Goal: Transaction & Acquisition: Purchase product/service

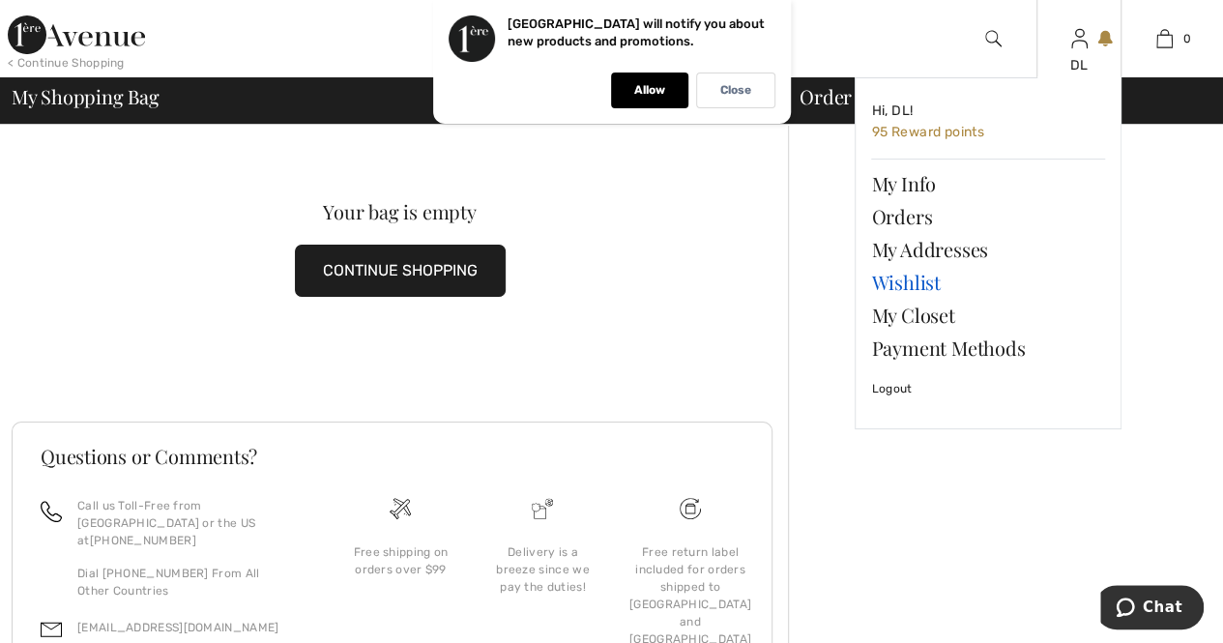
click at [904, 285] on link "Wishlist" at bounding box center [988, 282] width 234 height 33
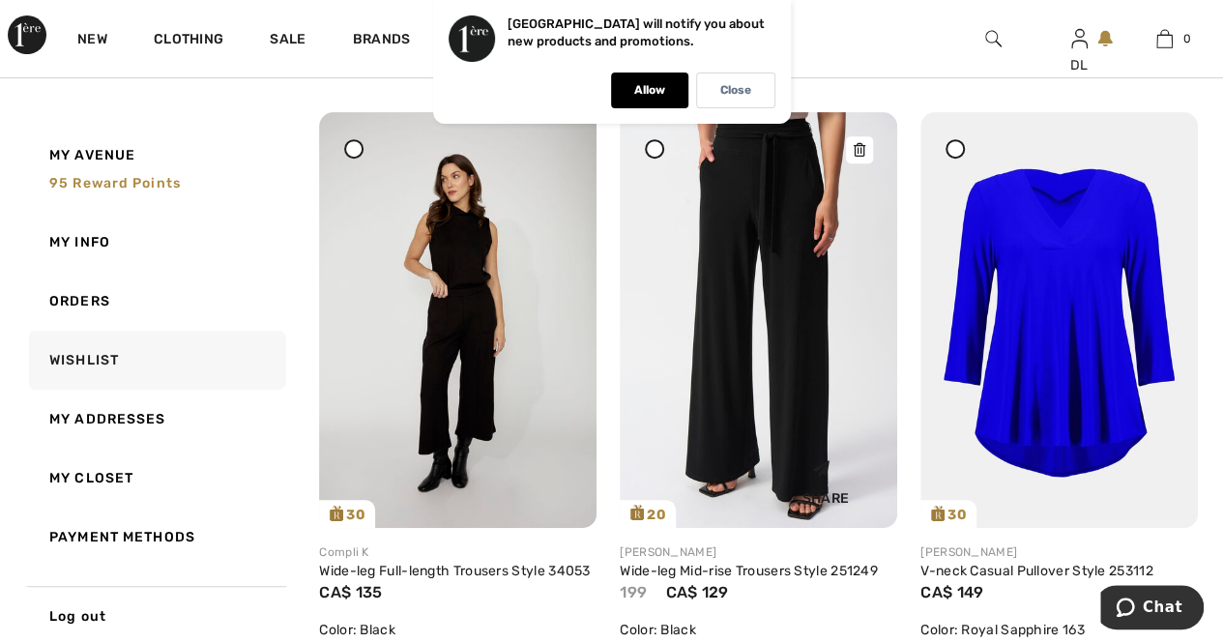
scroll to position [387, 0]
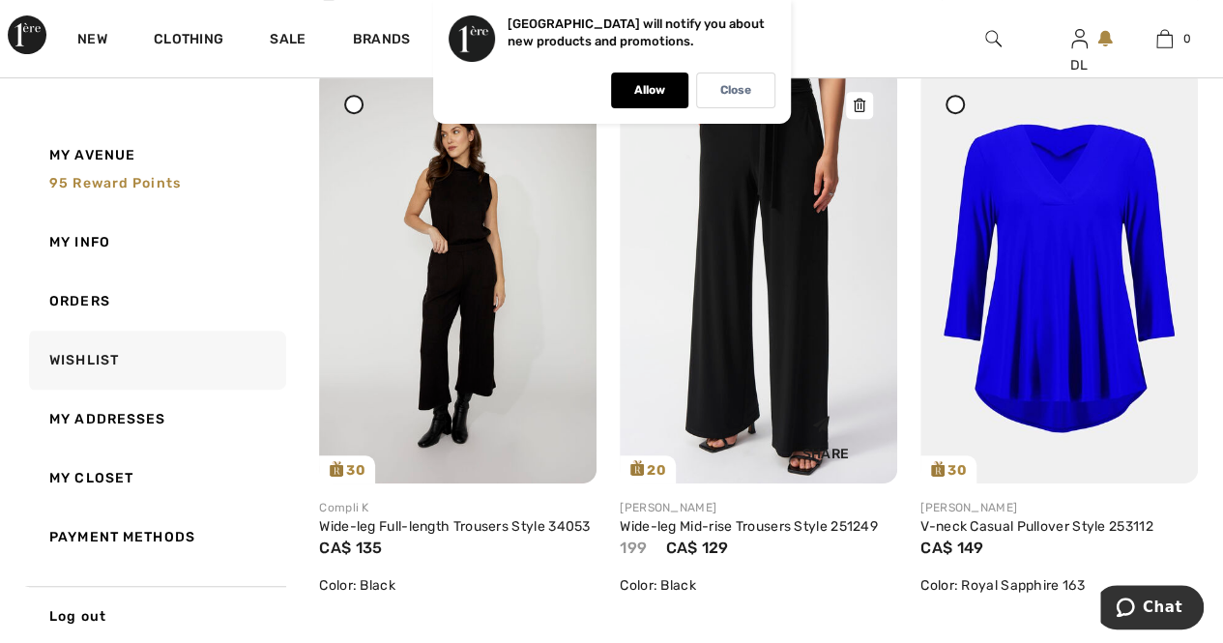
click at [769, 378] on img at bounding box center [759, 276] width 278 height 416
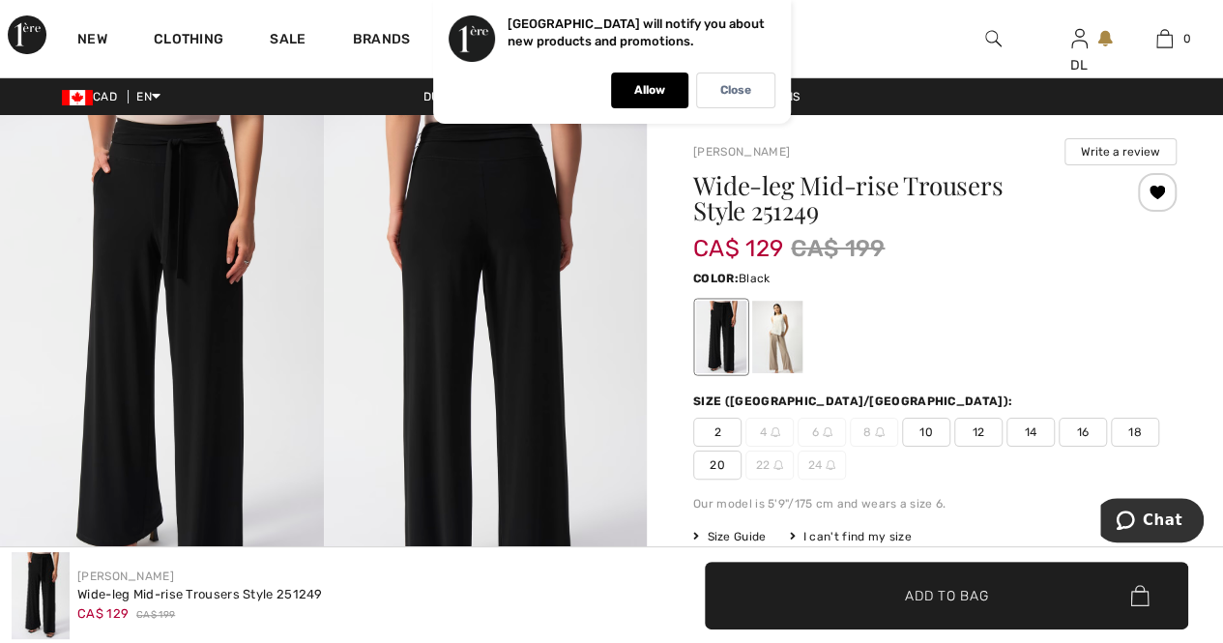
click at [186, 218] on img at bounding box center [162, 357] width 324 height 484
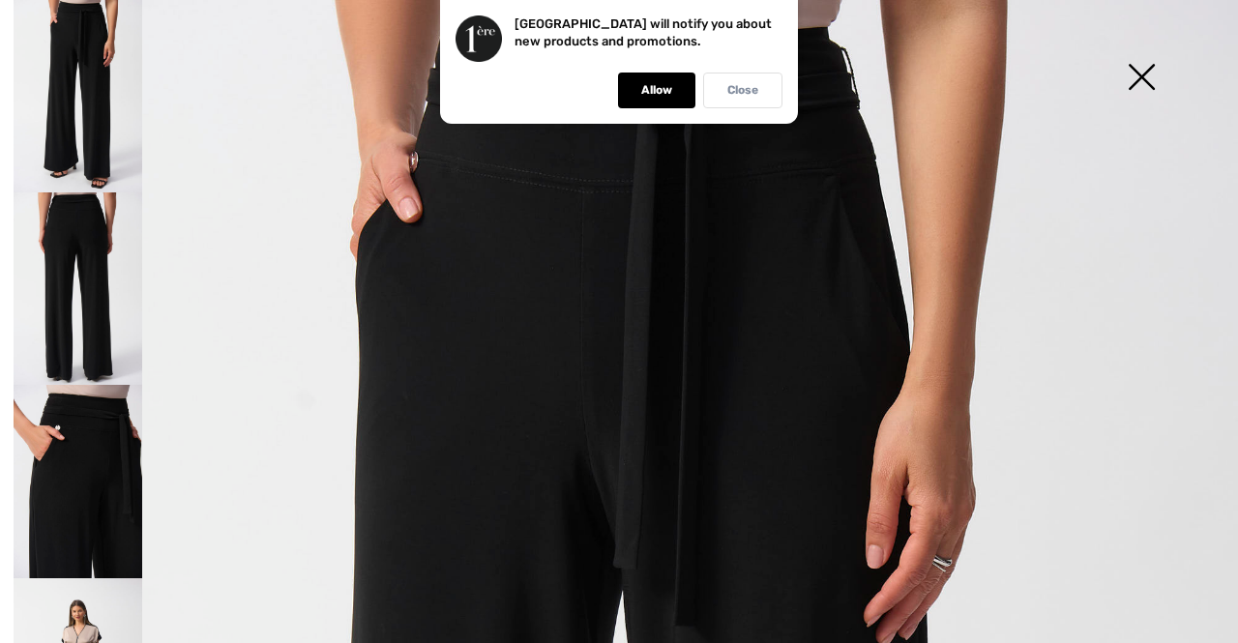
click at [741, 85] on p "Close" at bounding box center [742, 90] width 31 height 15
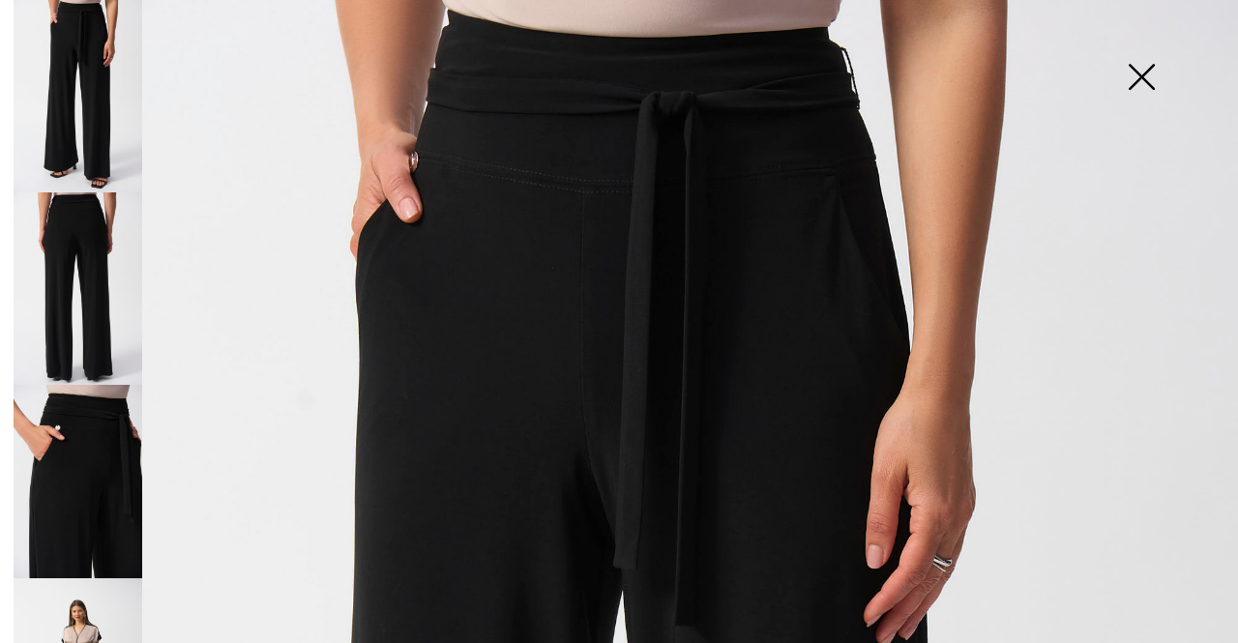
click at [1147, 80] on img at bounding box center [1141, 79] width 97 height 100
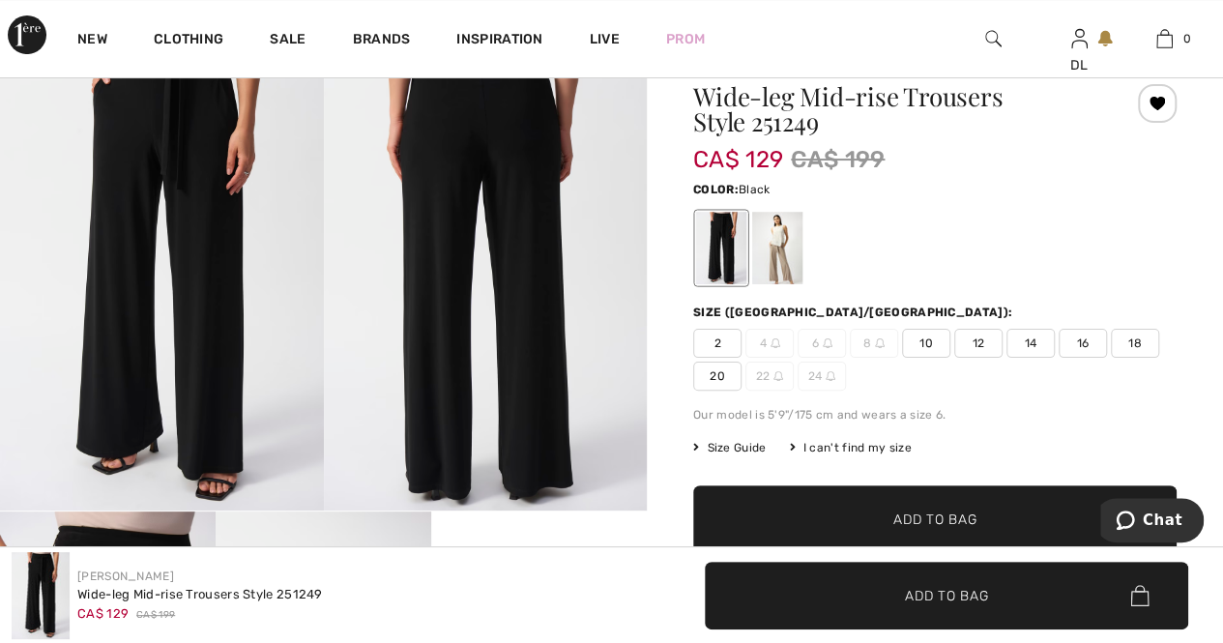
scroll to position [97, 0]
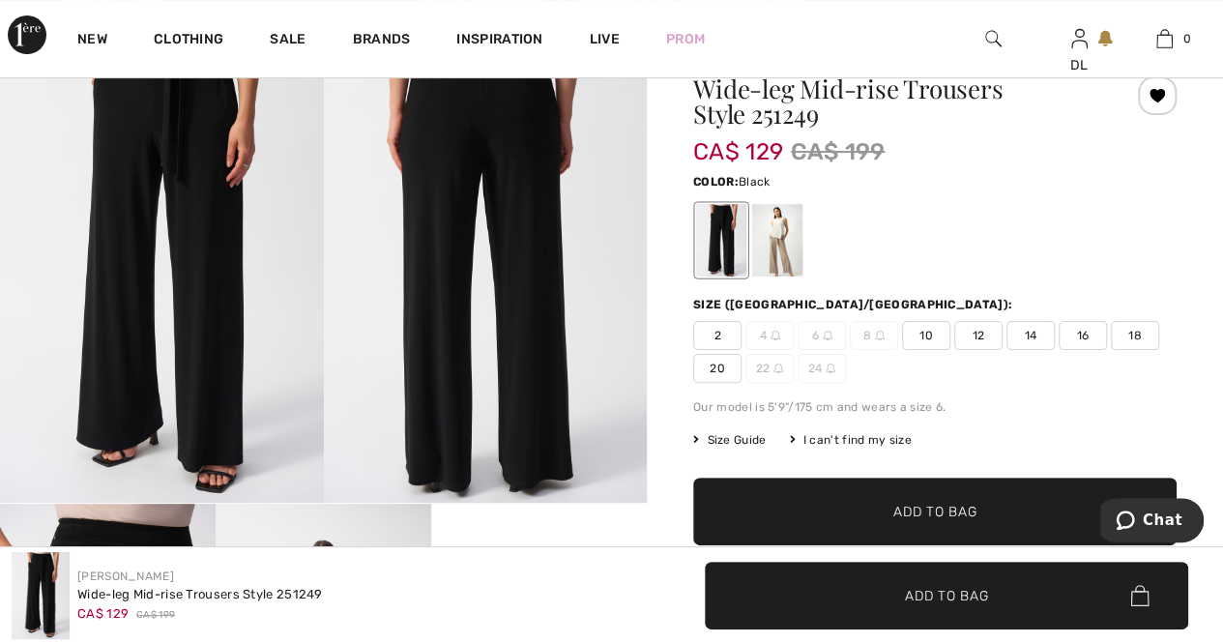
click at [1148, 94] on div at bounding box center [1157, 95] width 39 height 39
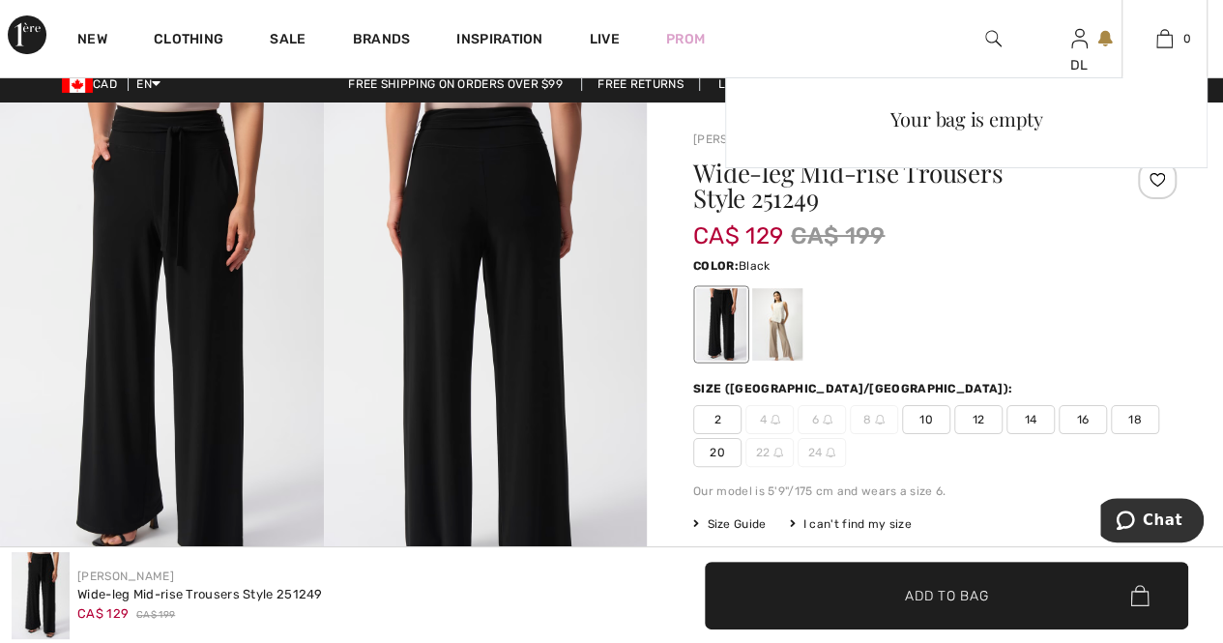
scroll to position [0, 0]
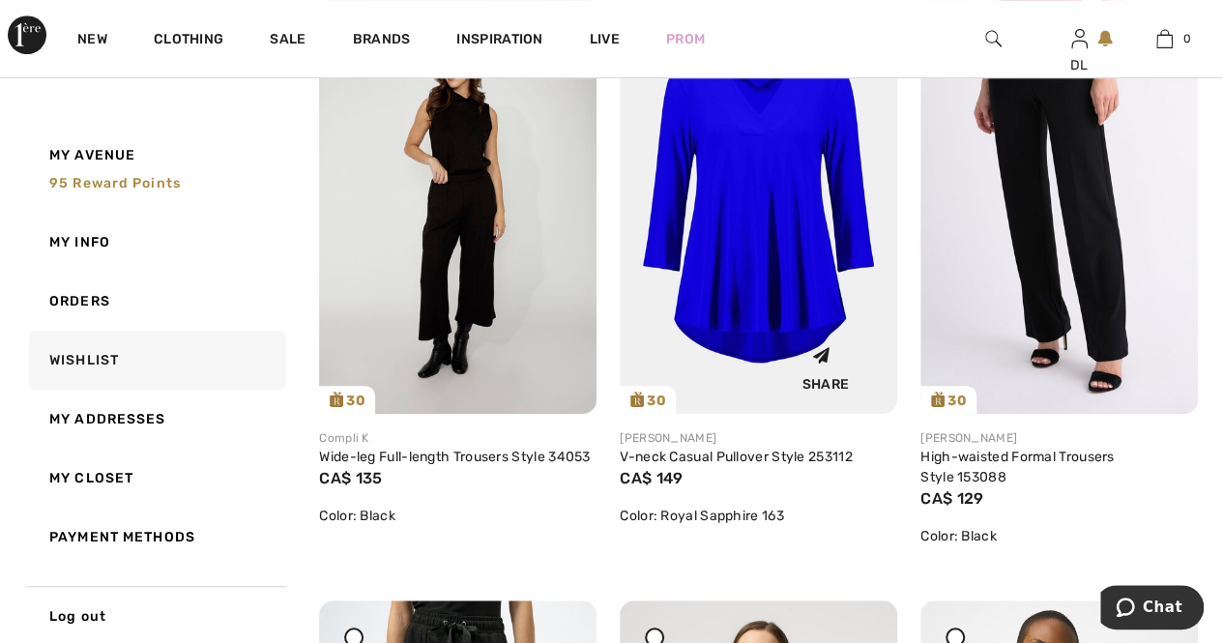
scroll to position [483, 0]
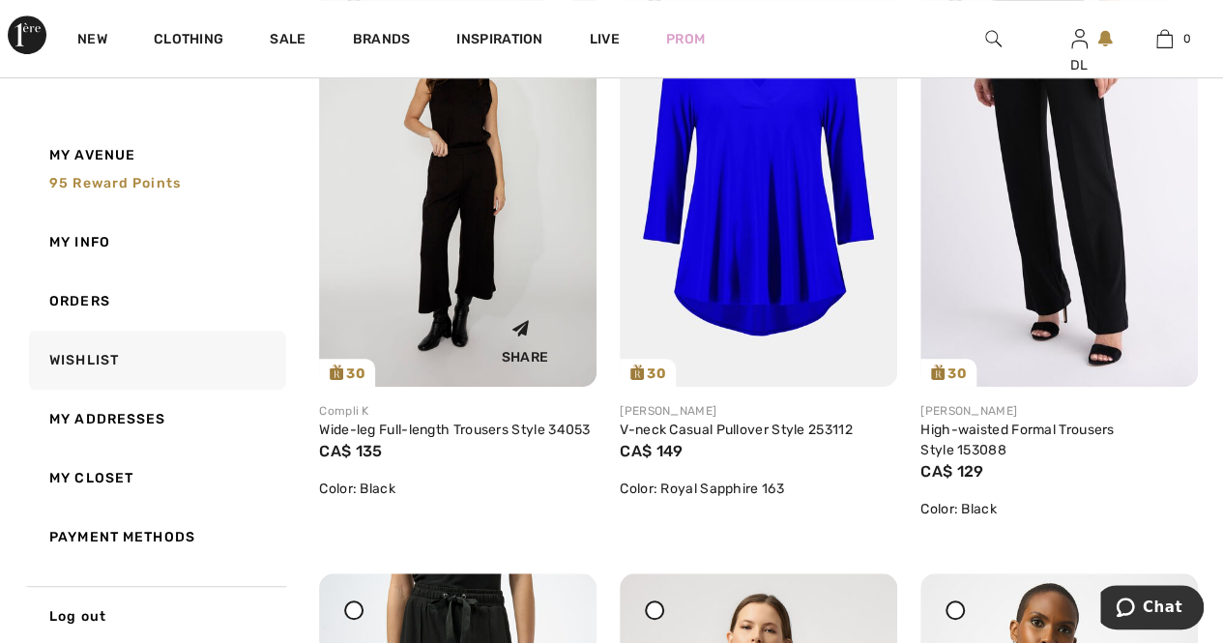
click at [424, 228] on img at bounding box center [458, 179] width 278 height 416
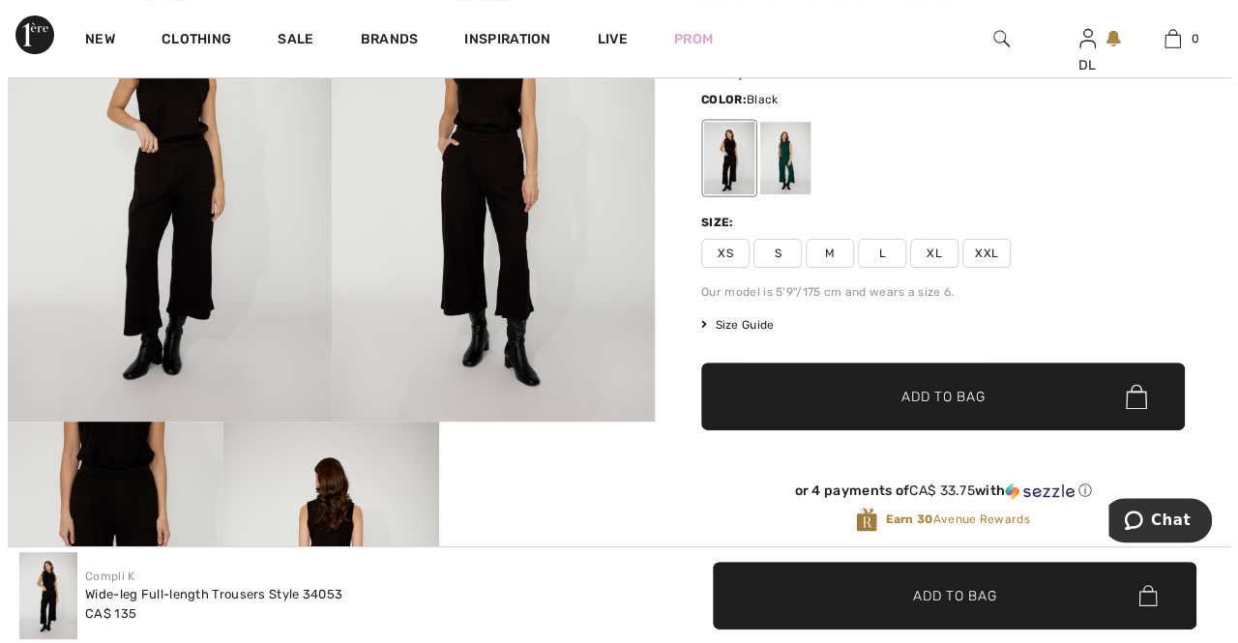
scroll to position [193, 0]
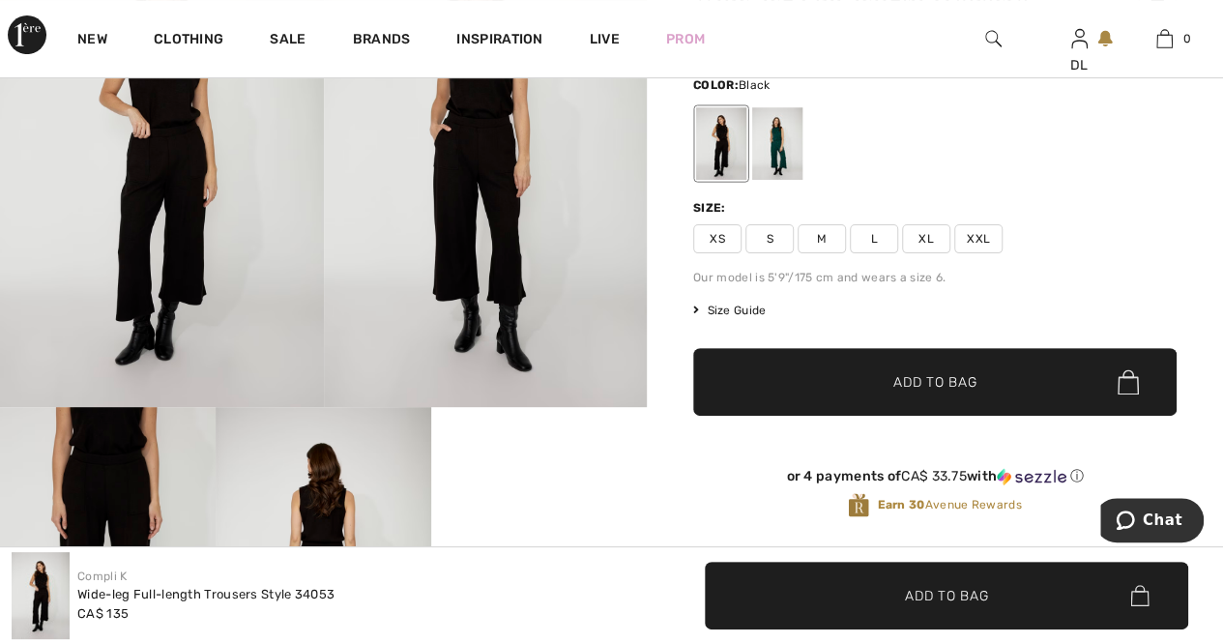
click at [454, 239] on img at bounding box center [486, 164] width 324 height 485
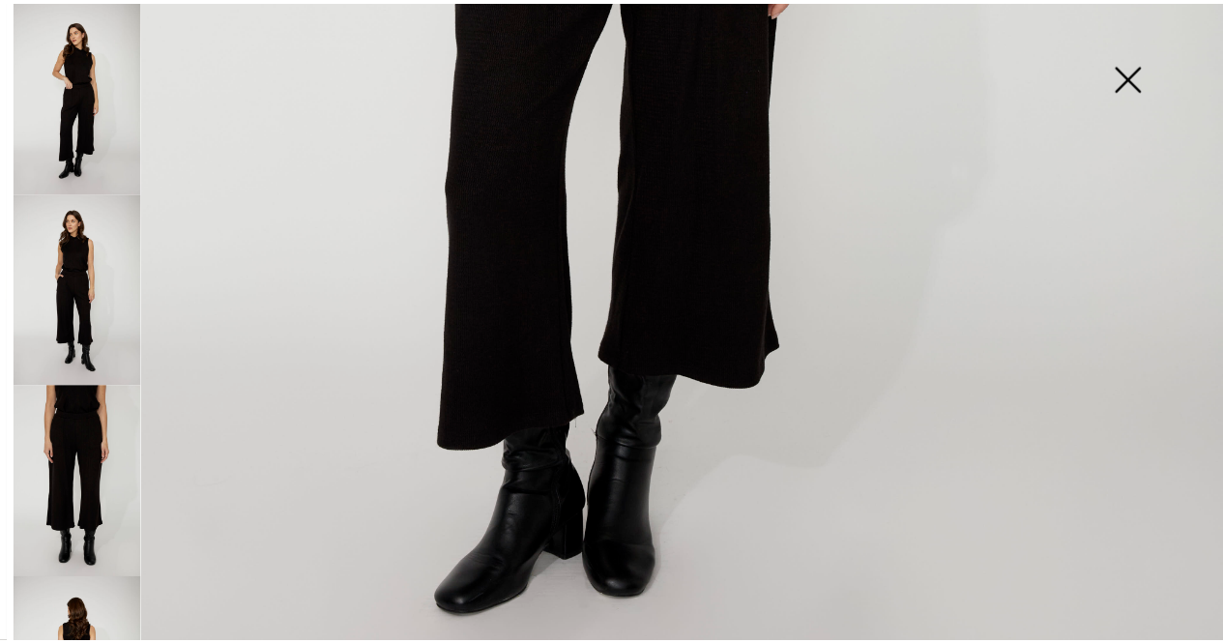
scroll to position [1160, 0]
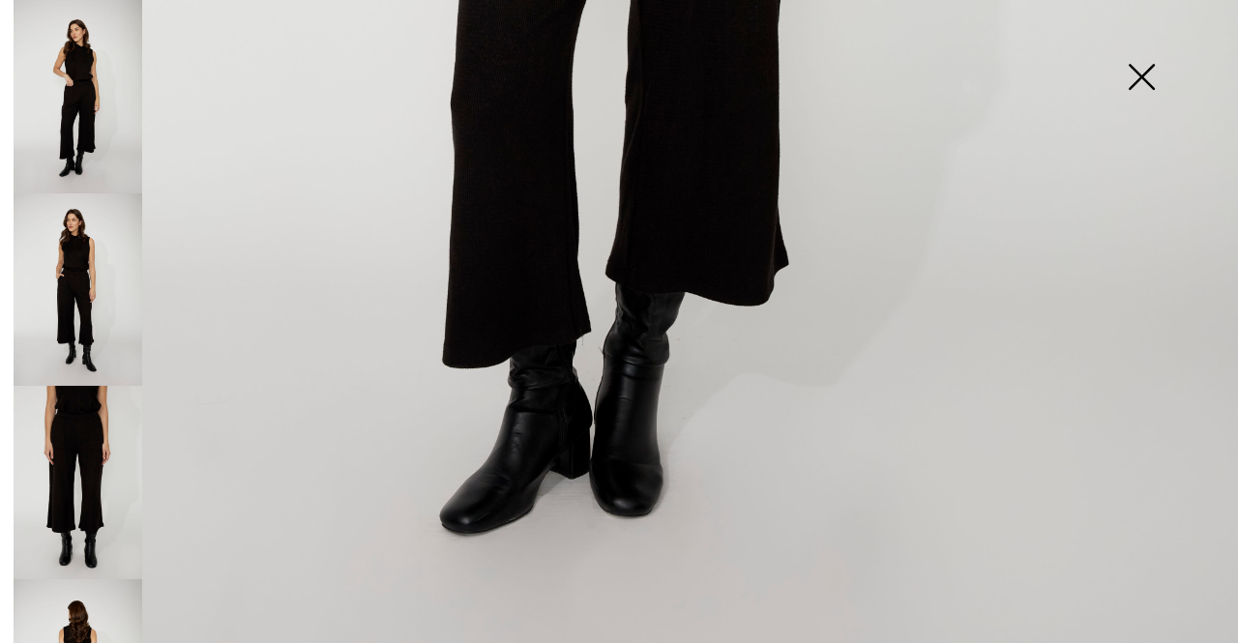
click at [1155, 75] on img at bounding box center [1141, 79] width 97 height 100
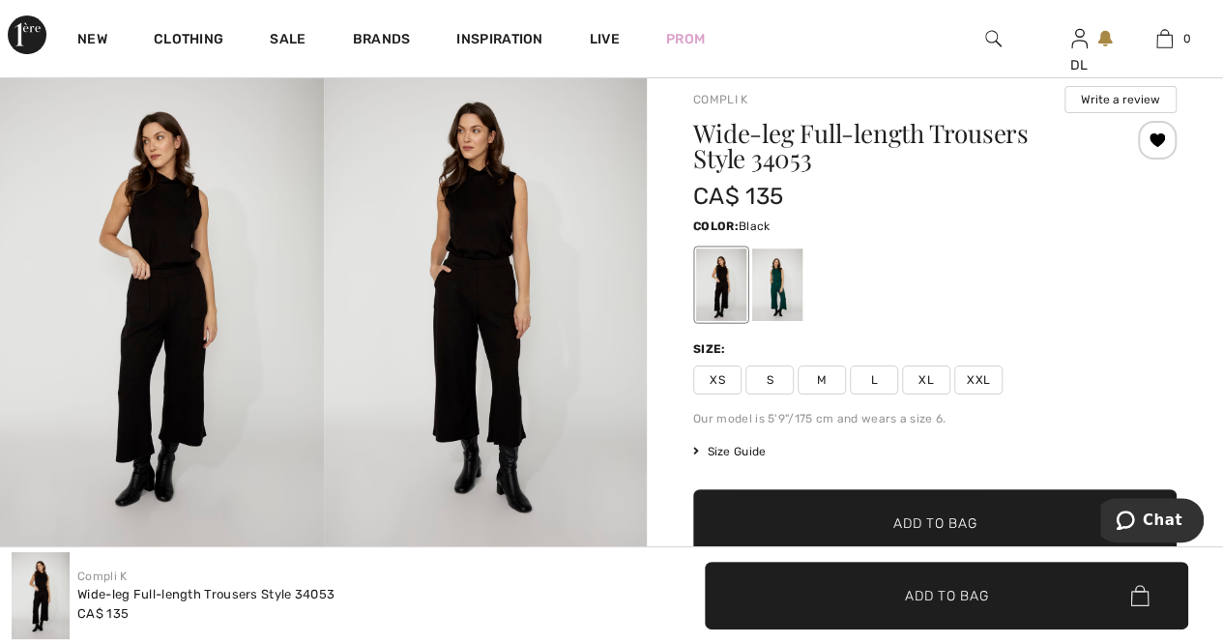
scroll to position [0, 0]
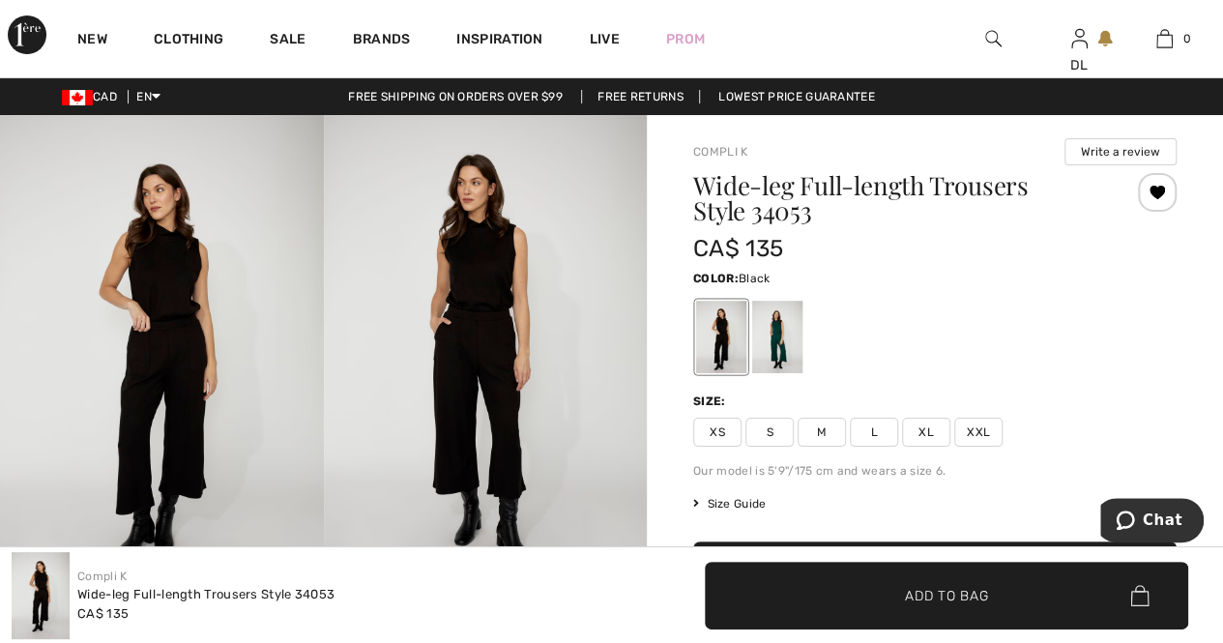
click at [923, 425] on span "XL" at bounding box center [926, 432] width 48 height 29
click at [901, 602] on span "✔ Added to Bag" at bounding box center [918, 595] width 118 height 20
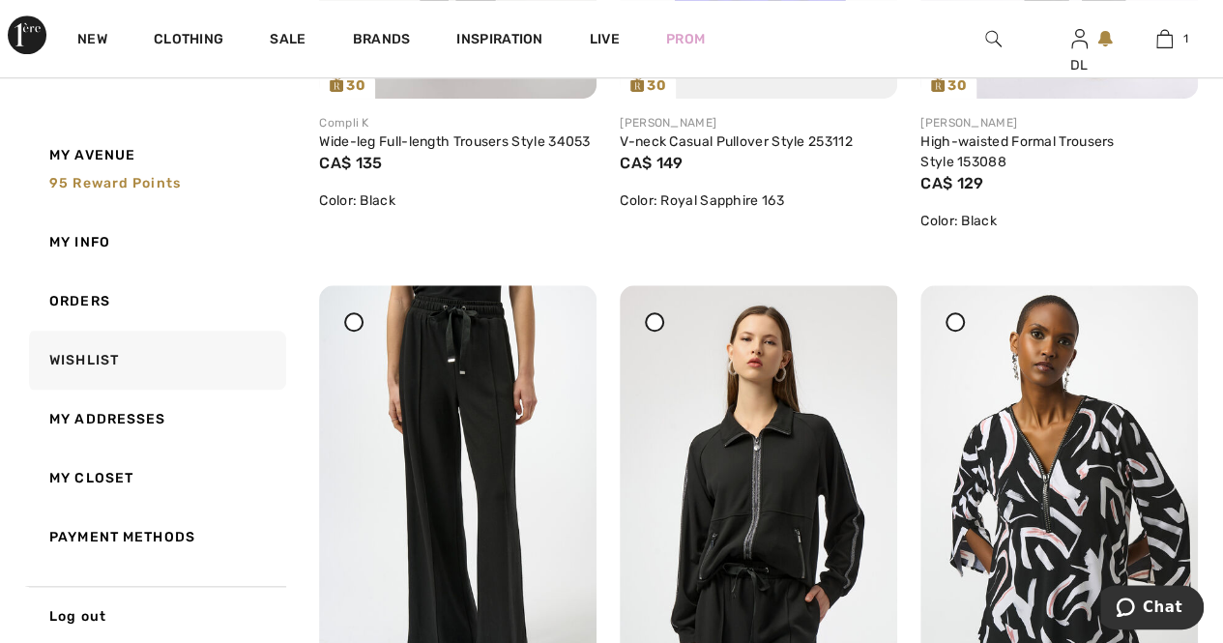
scroll to position [1009, 0]
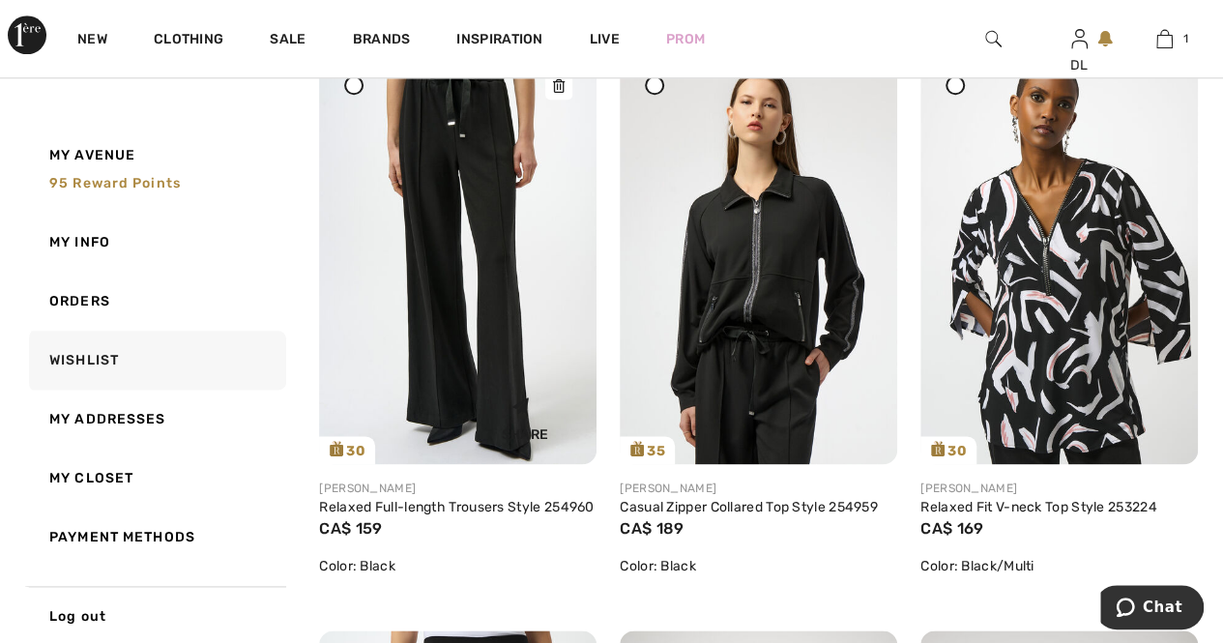
click at [505, 305] on img at bounding box center [458, 256] width 278 height 416
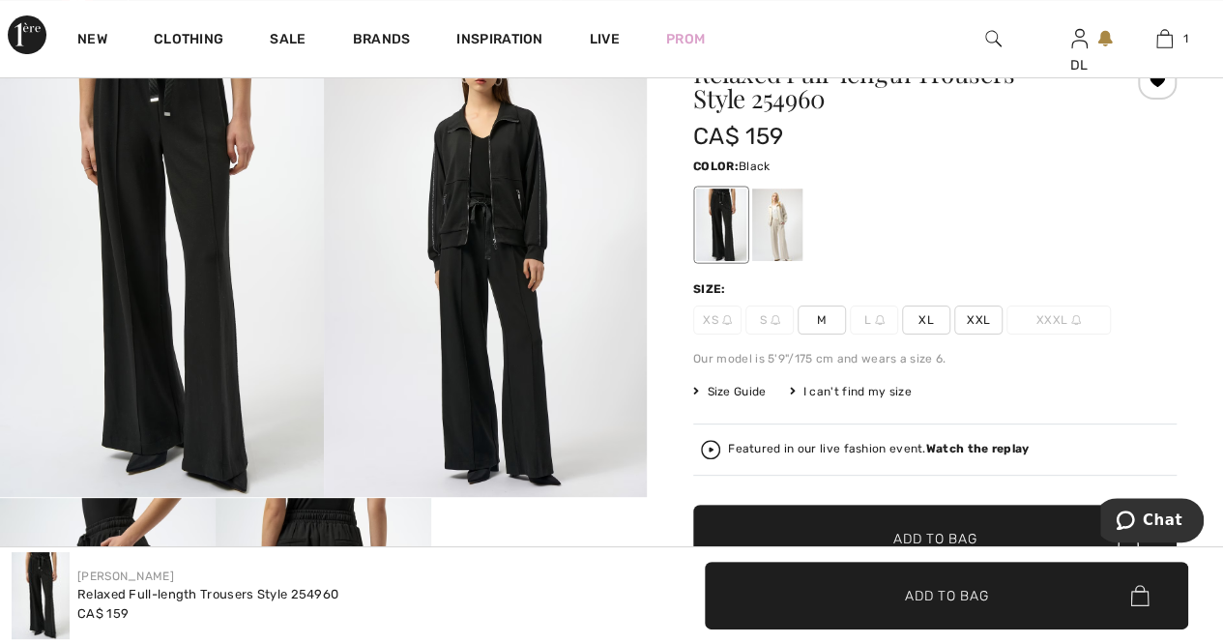
scroll to position [97, 0]
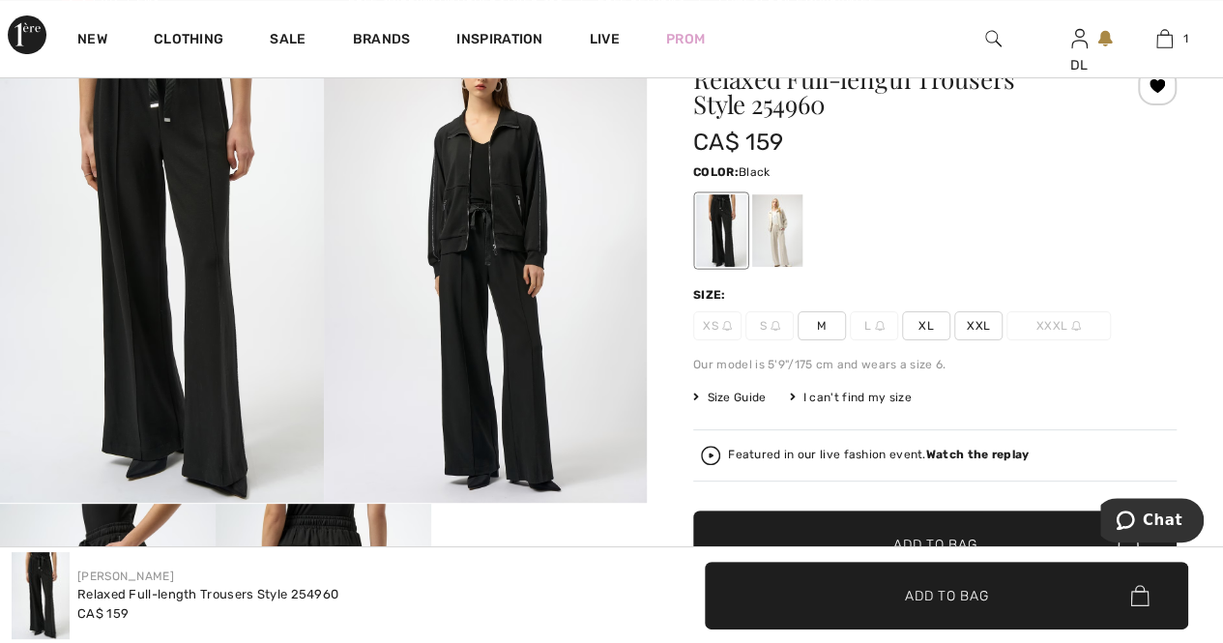
click at [928, 334] on span "XL" at bounding box center [926, 325] width 48 height 29
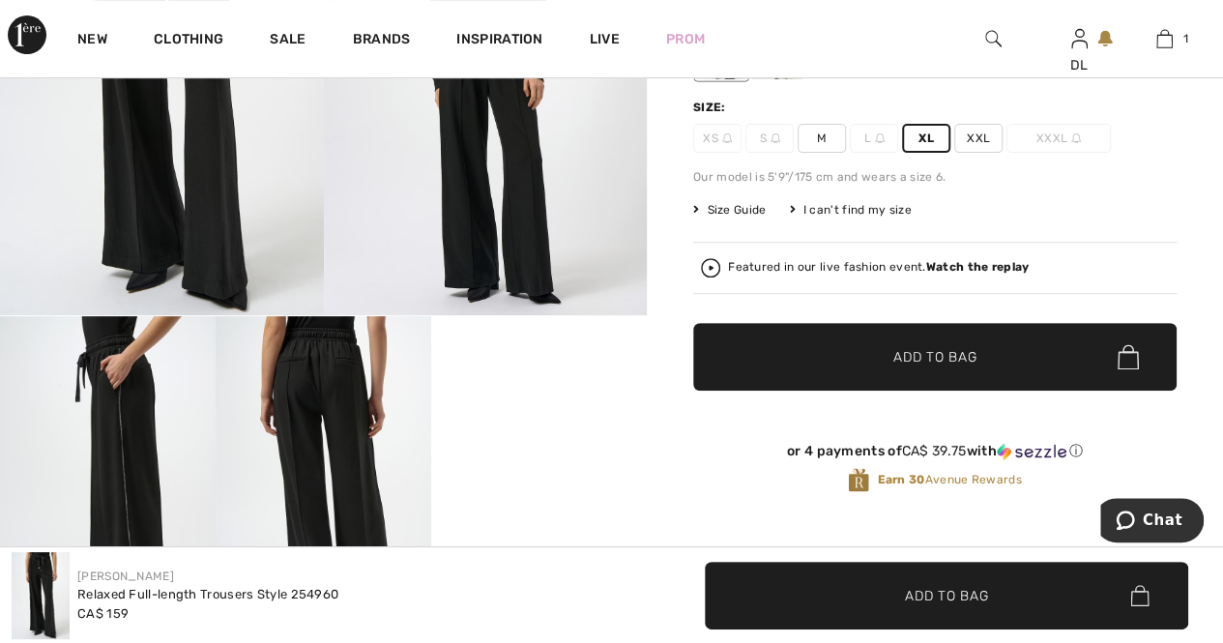
scroll to position [290, 0]
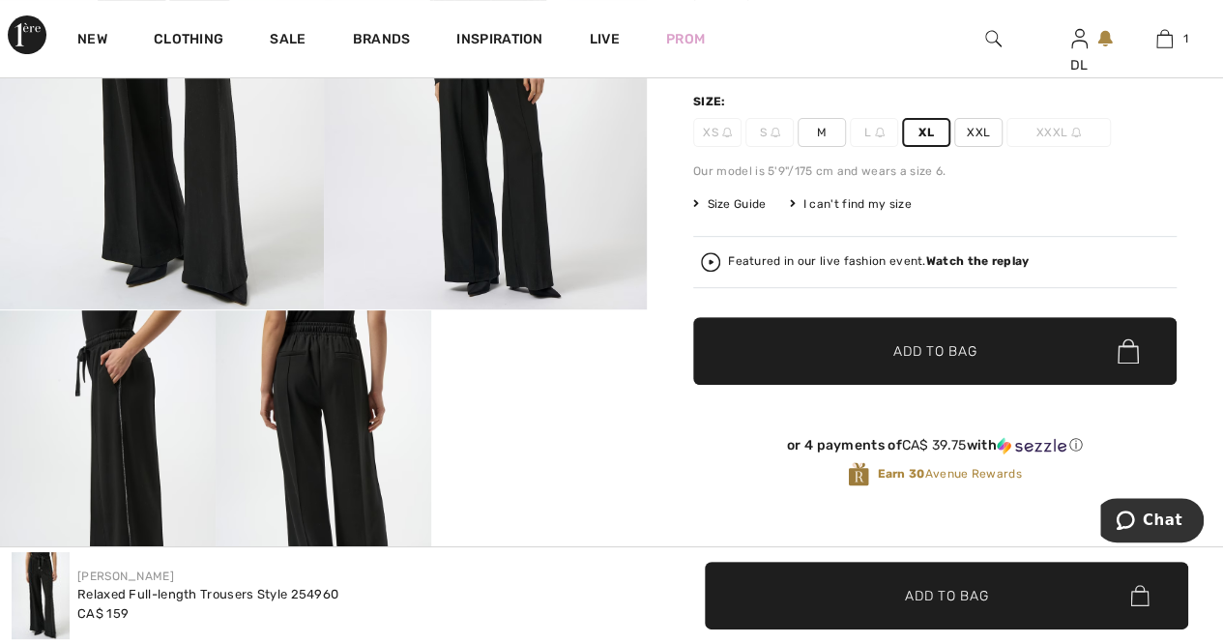
click at [901, 354] on span "Add to Bag" at bounding box center [934, 351] width 83 height 20
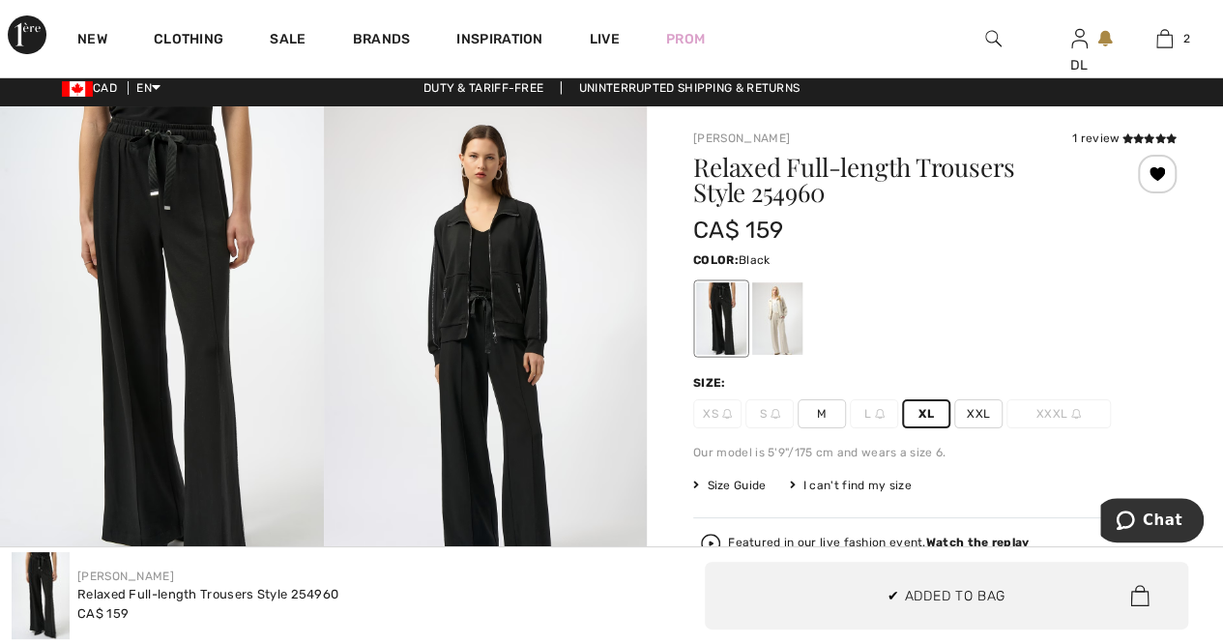
scroll to position [0, 0]
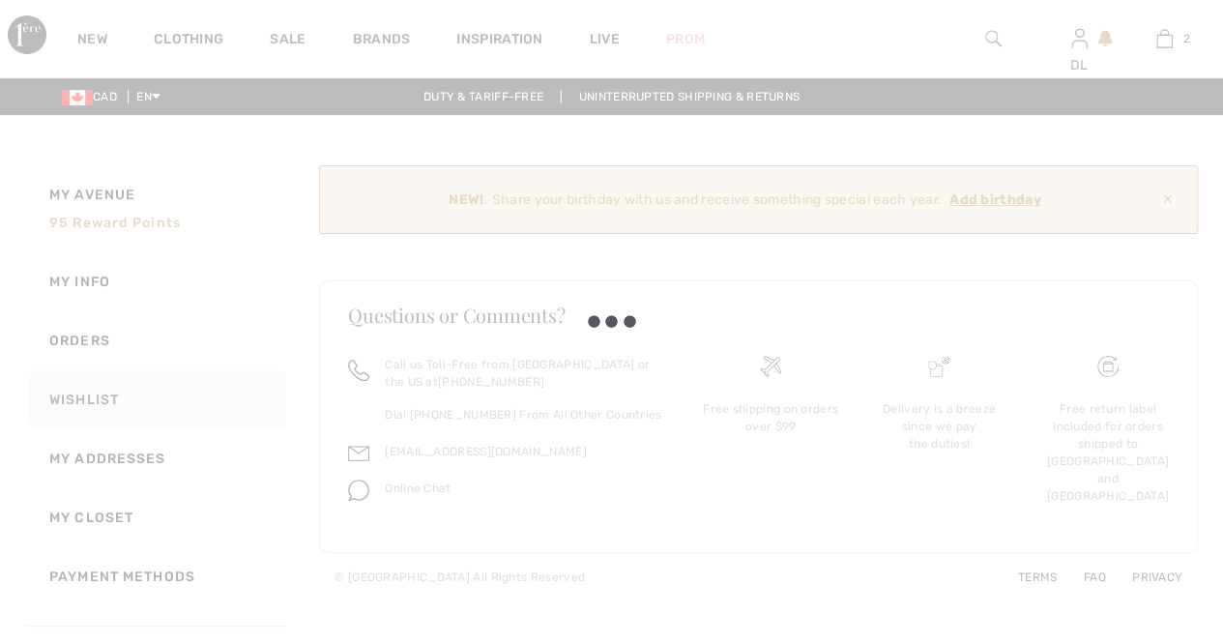
scroll to position [1009, 0]
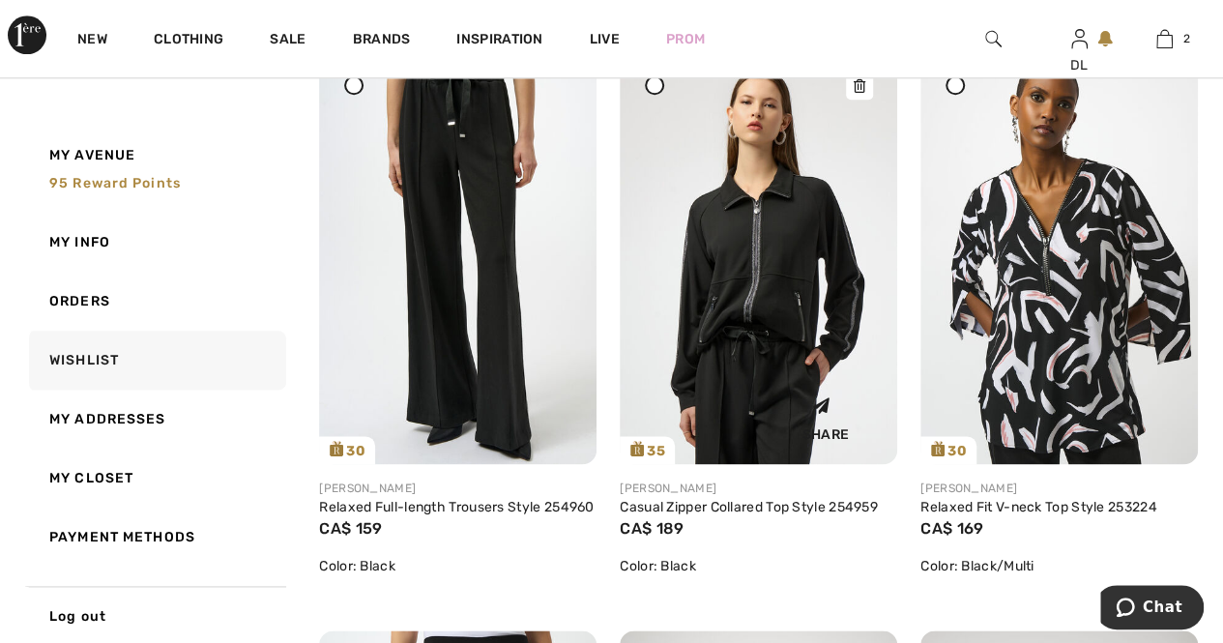
click at [752, 390] on div "Share" at bounding box center [758, 415] width 249 height 69
click at [703, 502] on link "Casual Zipper Collared Top Style 254959" at bounding box center [749, 507] width 258 height 16
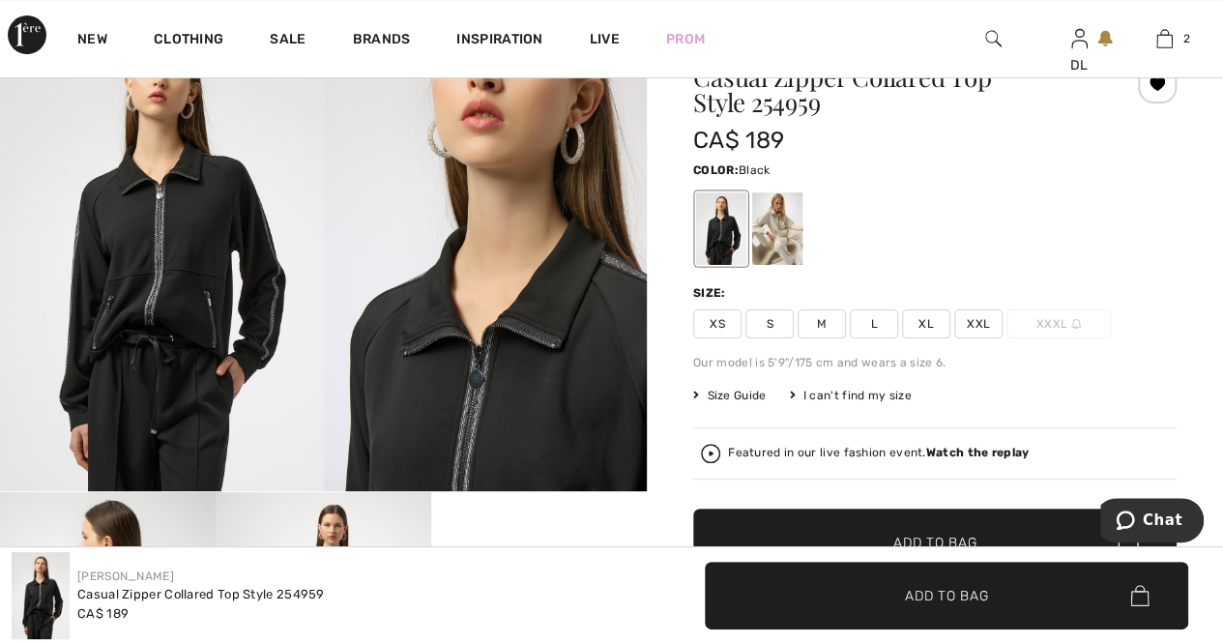
scroll to position [97, 0]
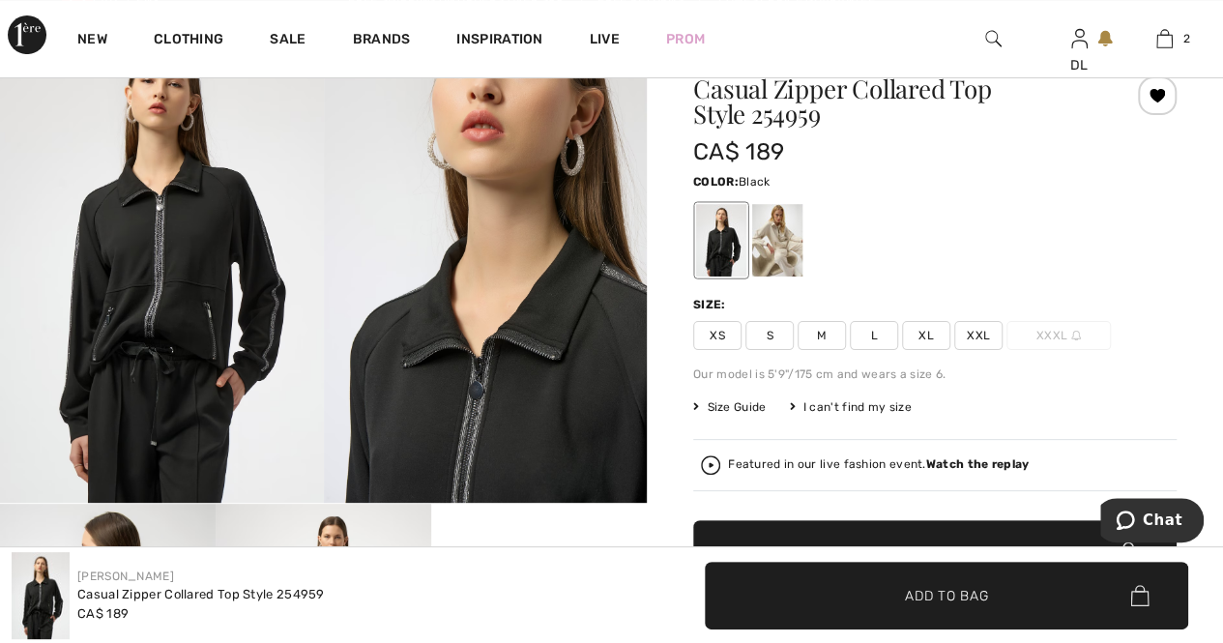
click at [923, 334] on span "XL" at bounding box center [926, 335] width 48 height 29
click at [857, 589] on span "✔ Added to Bag Add to Bag" at bounding box center [946, 596] width 483 height 68
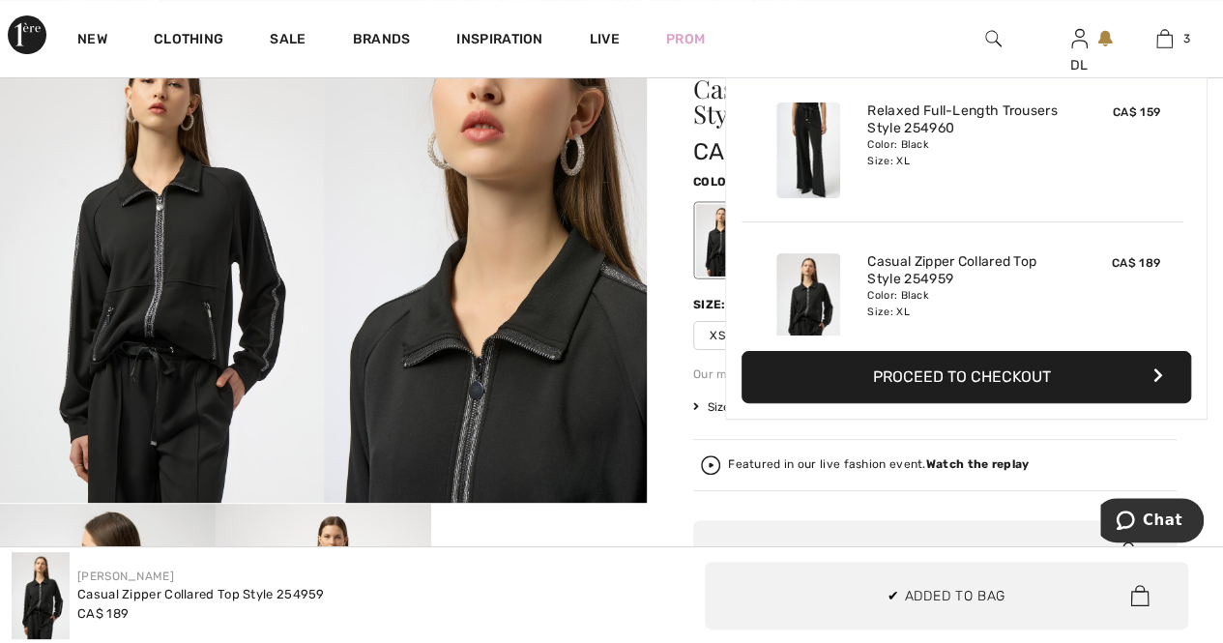
scroll to position [210, 0]
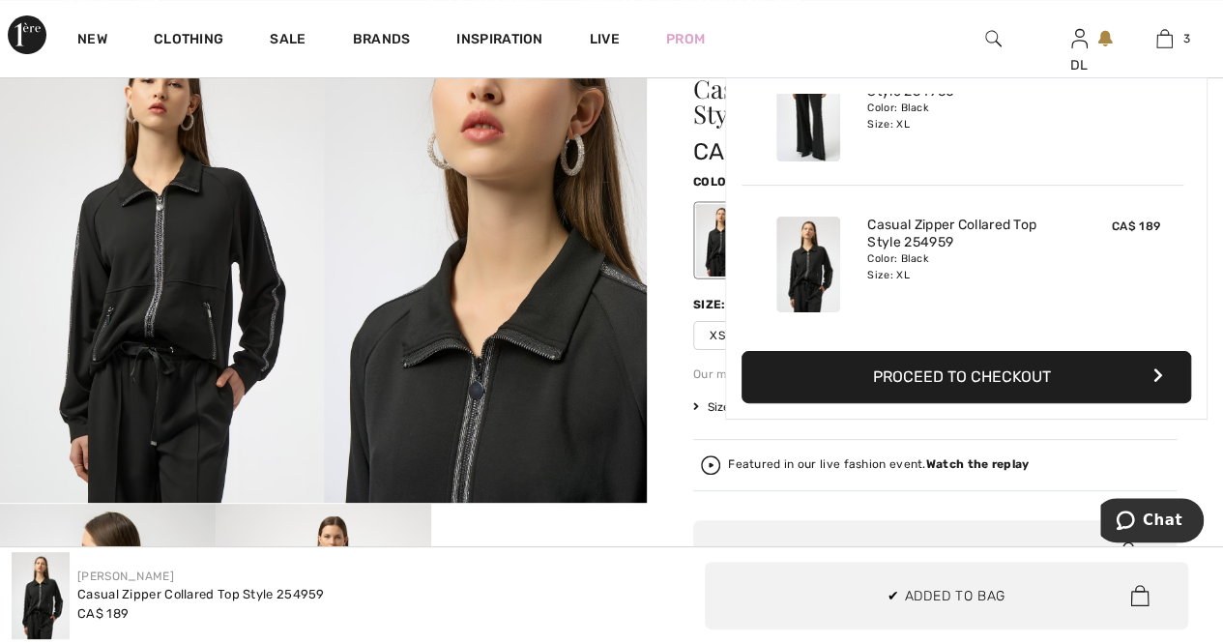
click at [603, 349] on img at bounding box center [486, 260] width 324 height 484
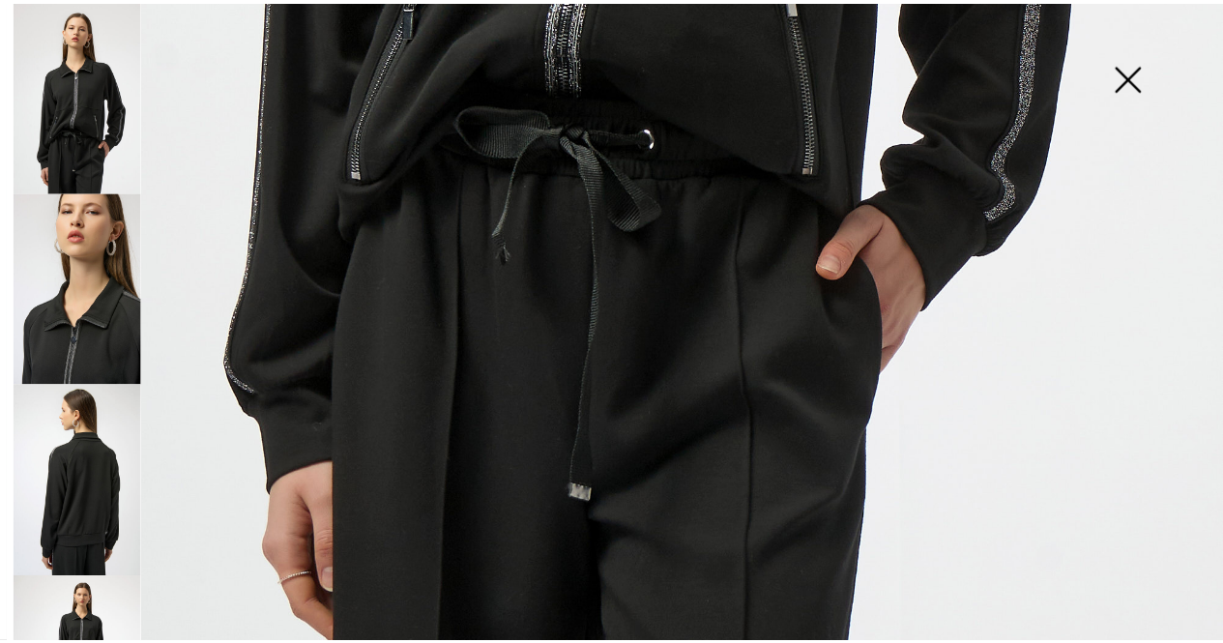
scroll to position [1189, 0]
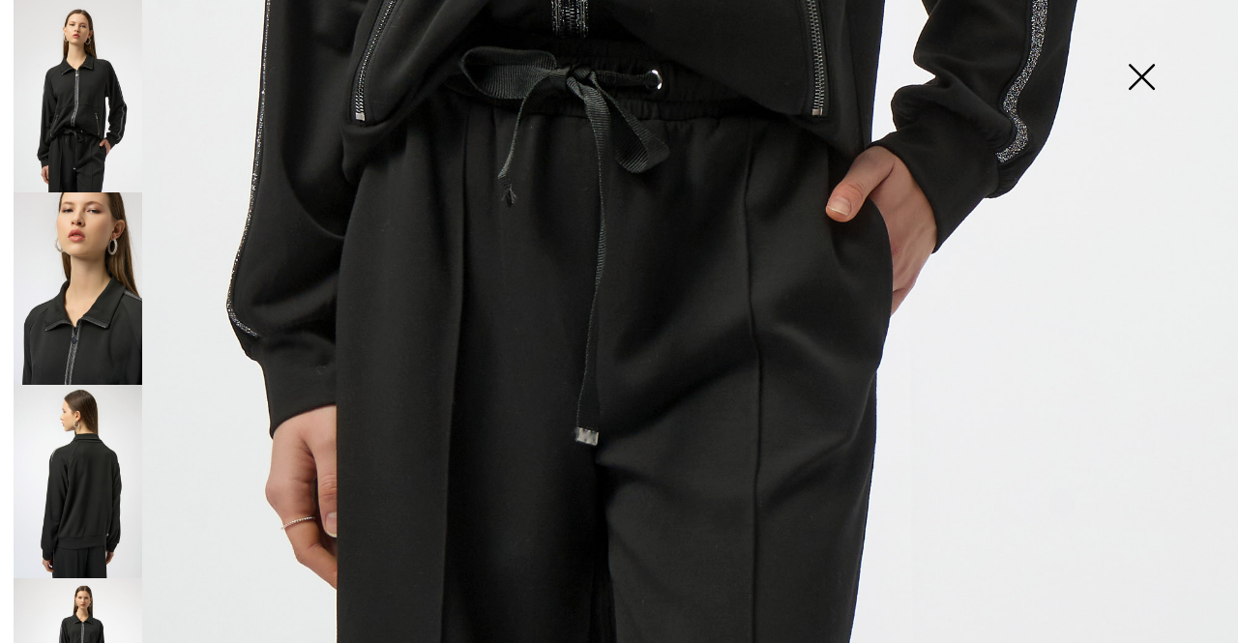
click at [1124, 101] on img at bounding box center [1141, 79] width 97 height 100
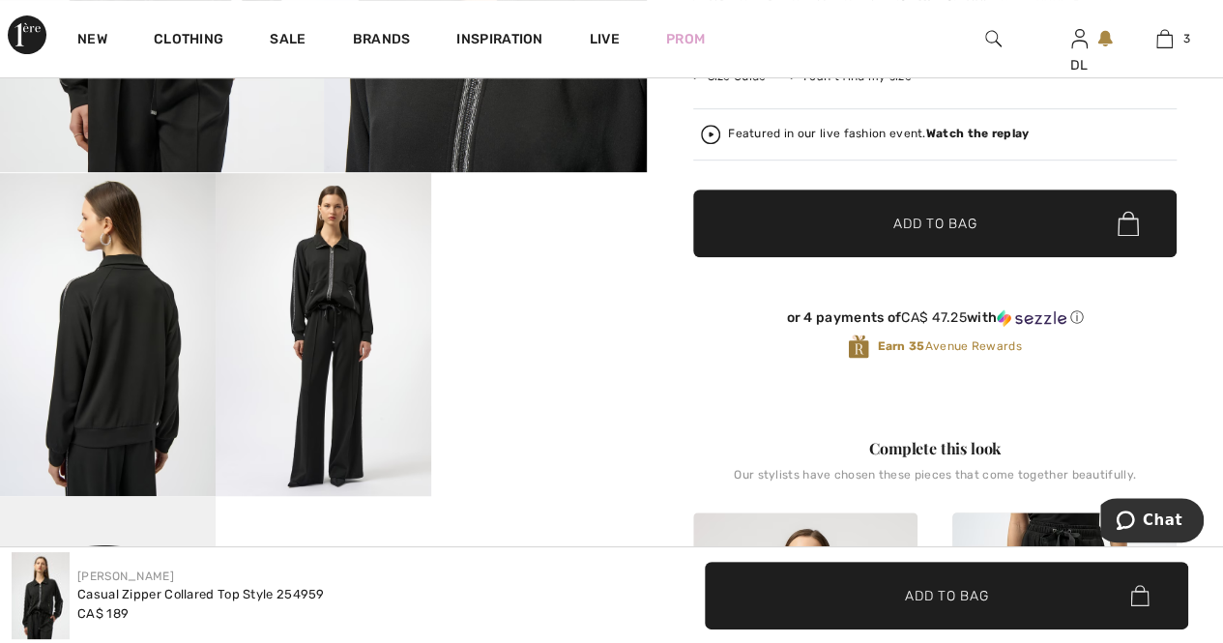
scroll to position [483, 0]
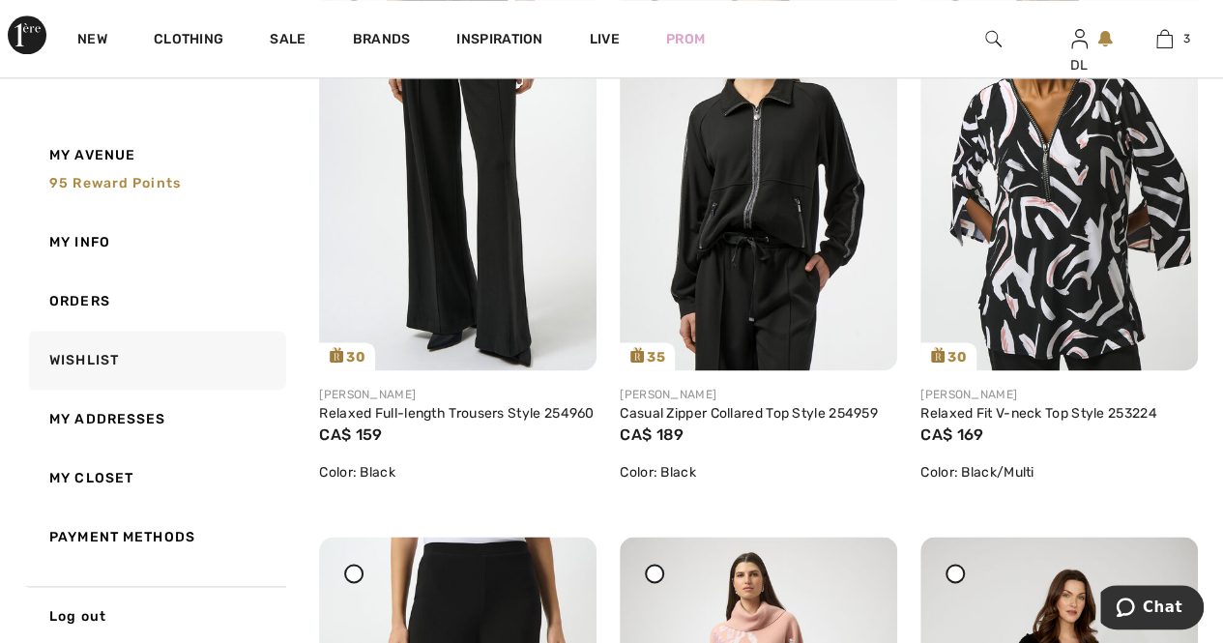
scroll to position [1105, 0]
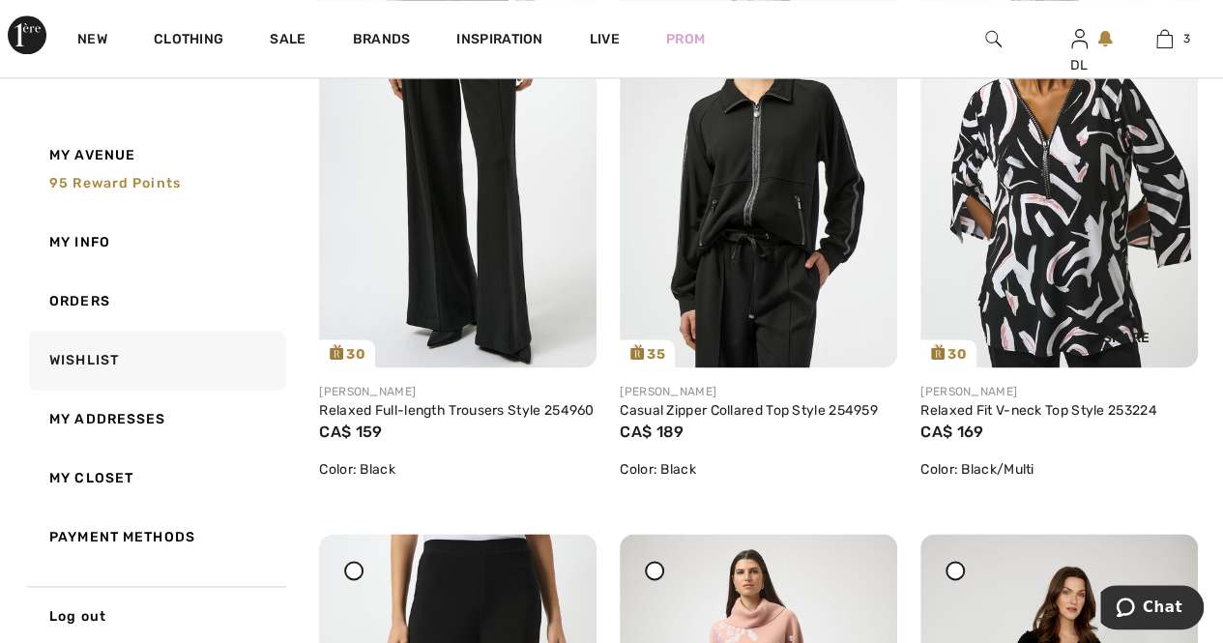
click at [1021, 249] on img at bounding box center [1060, 160] width 278 height 416
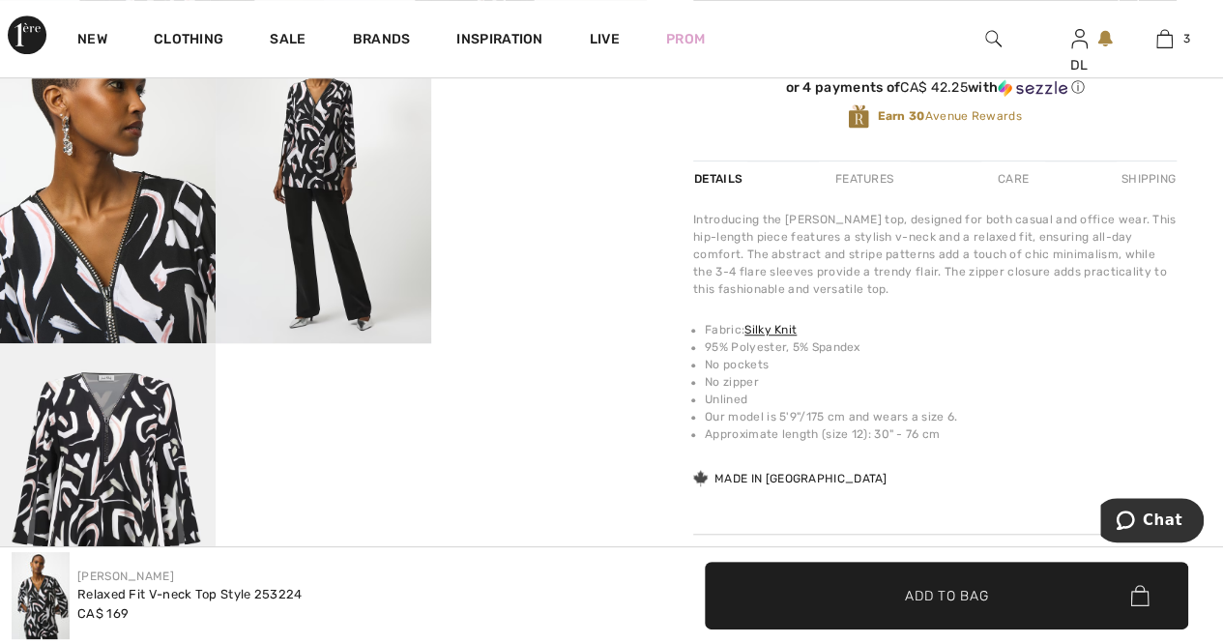
scroll to position [580, 0]
click at [501, 129] on video "Your browser does not support the video tag." at bounding box center [539, 74] width 216 height 108
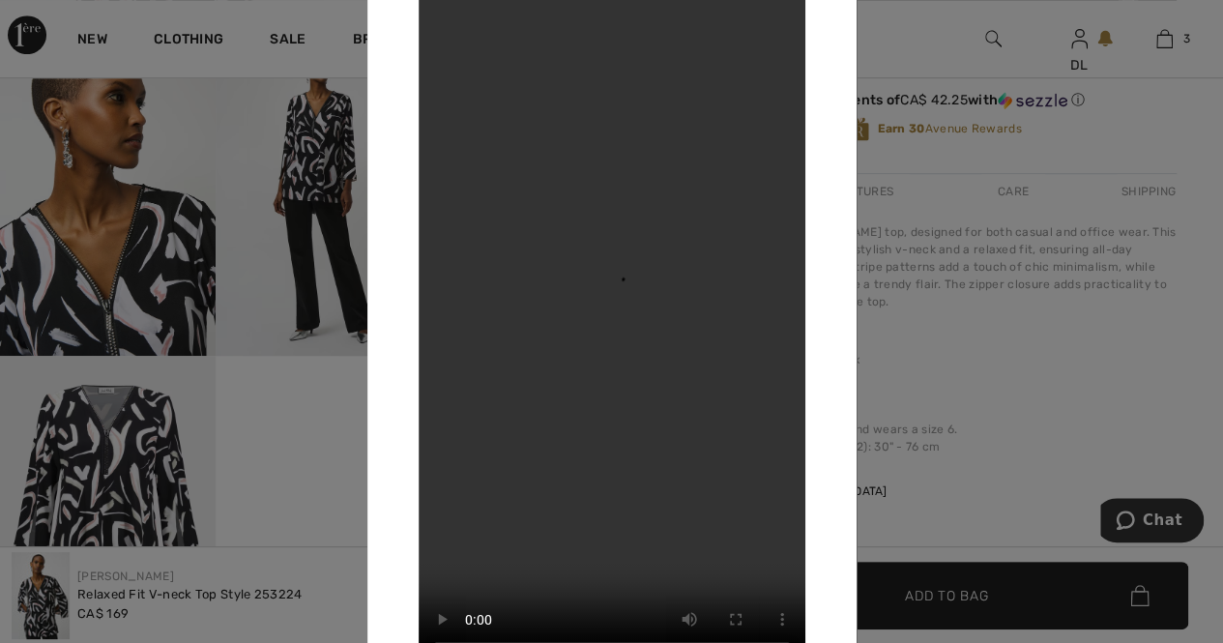
scroll to position [483, 0]
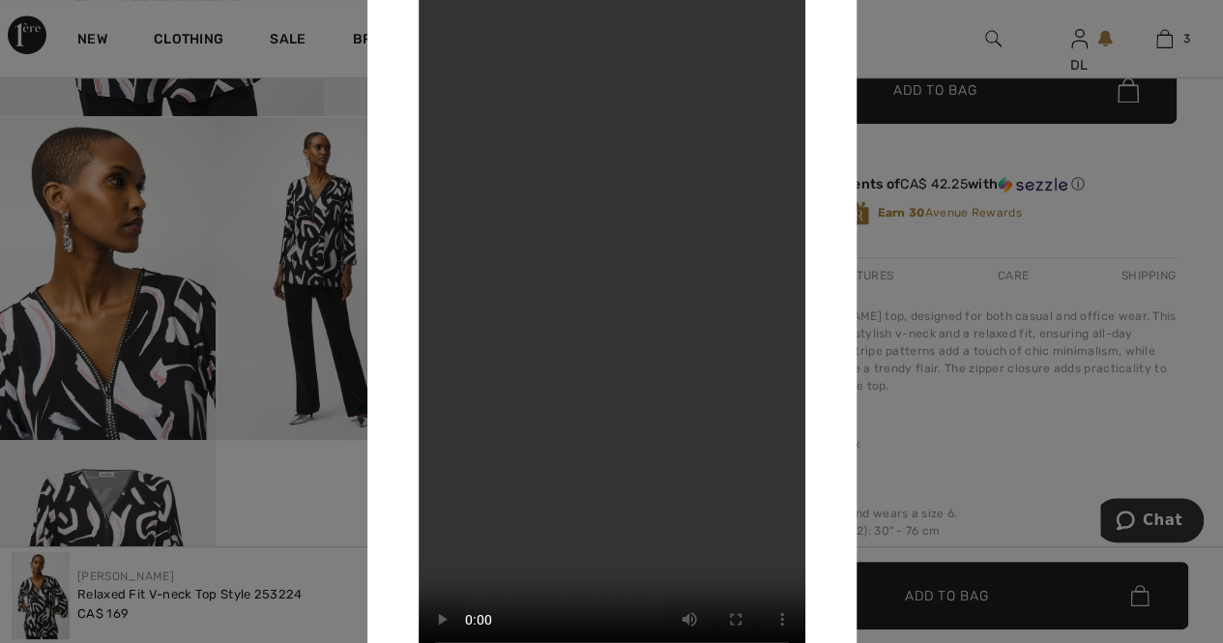
click at [280, 315] on div at bounding box center [611, 321] width 1223 height 643
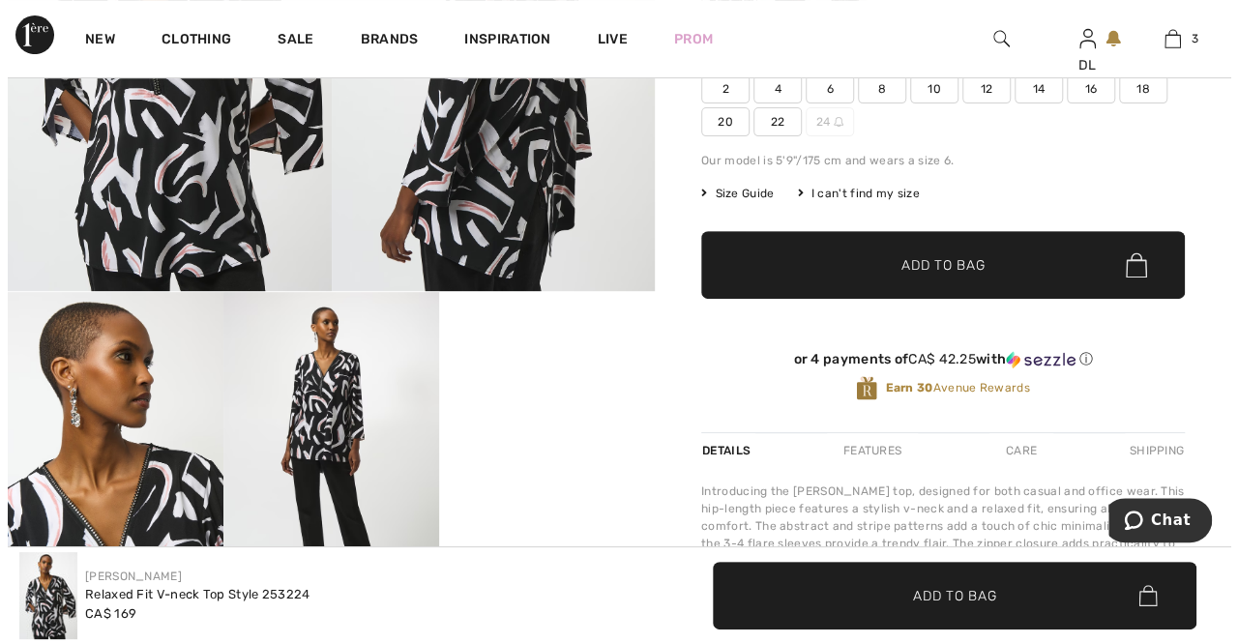
scroll to position [193, 0]
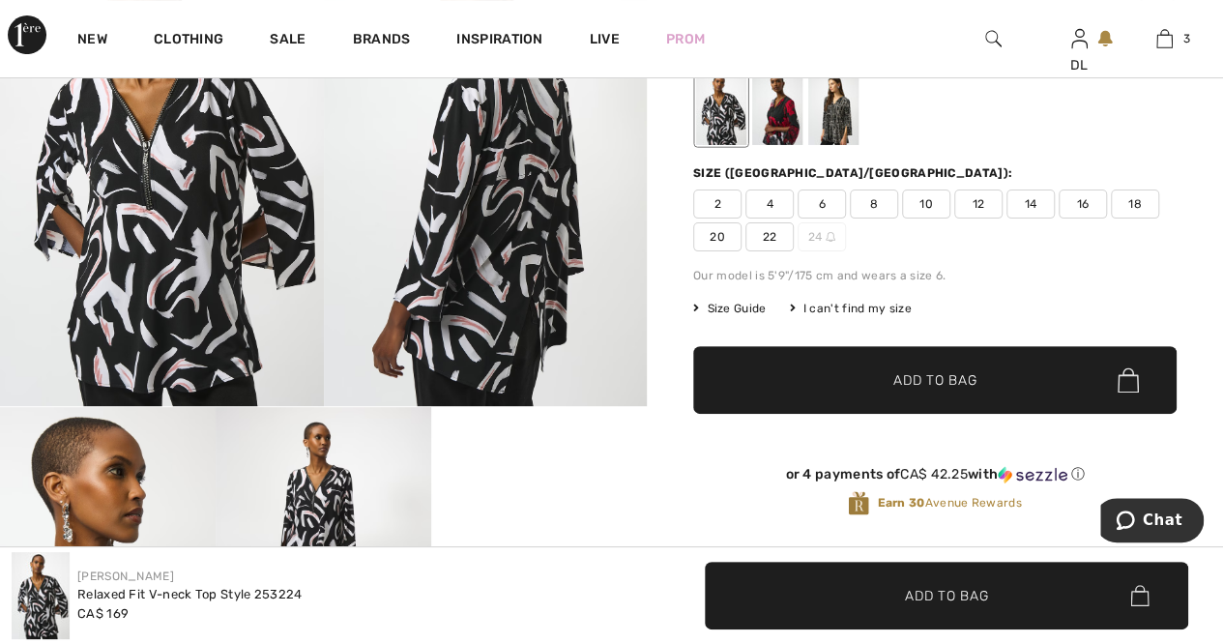
click at [532, 282] on img at bounding box center [486, 164] width 324 height 484
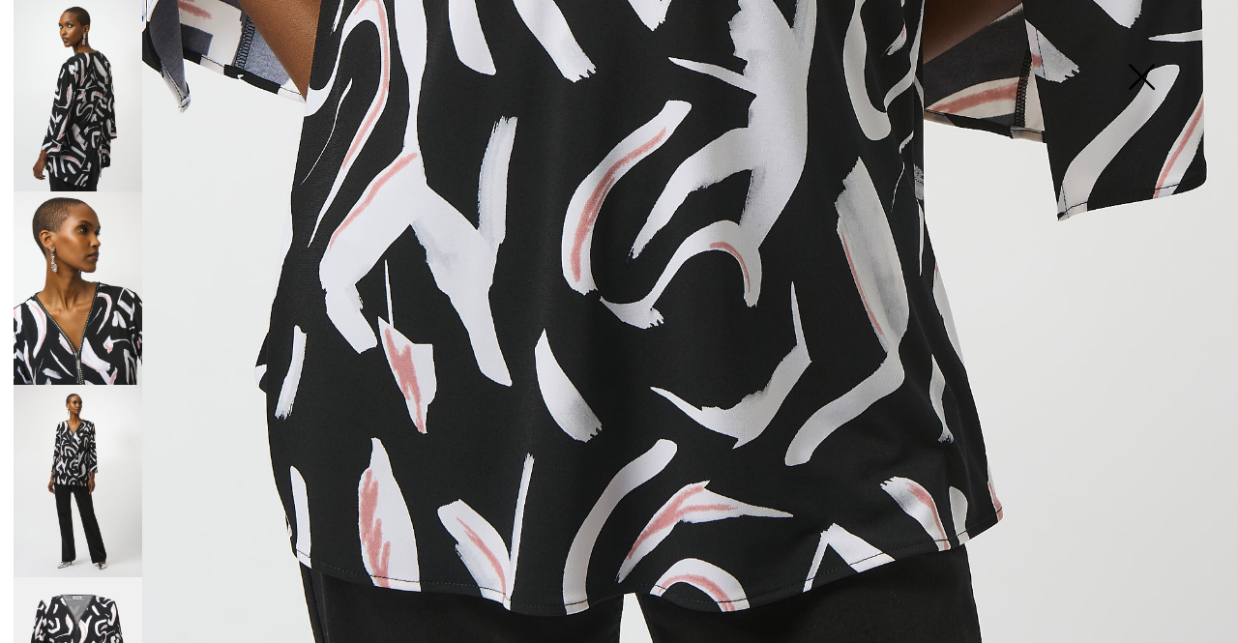
click at [81, 152] on img at bounding box center [78, 95] width 129 height 192
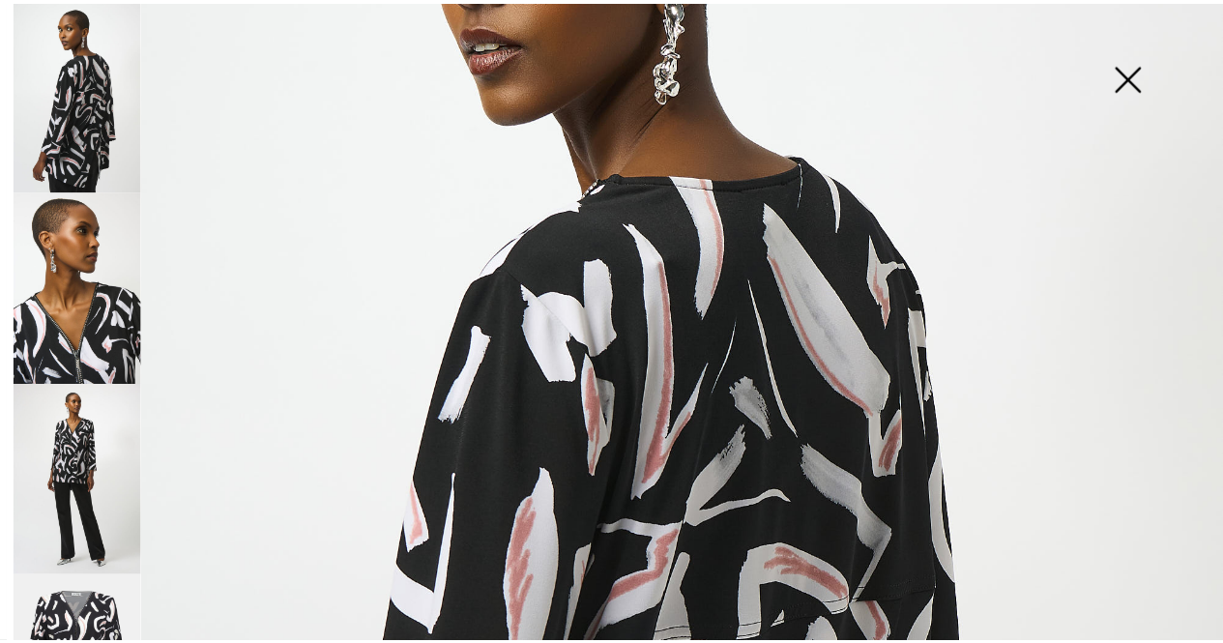
scroll to position [319, 0]
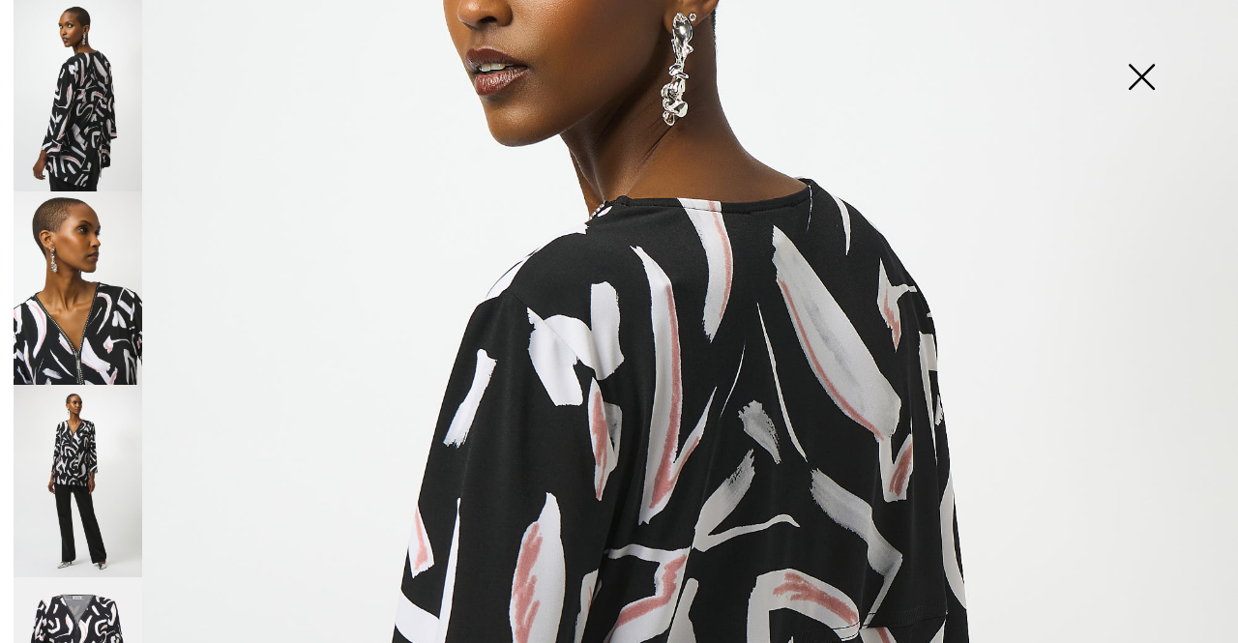
click at [1145, 73] on img at bounding box center [1141, 79] width 97 height 100
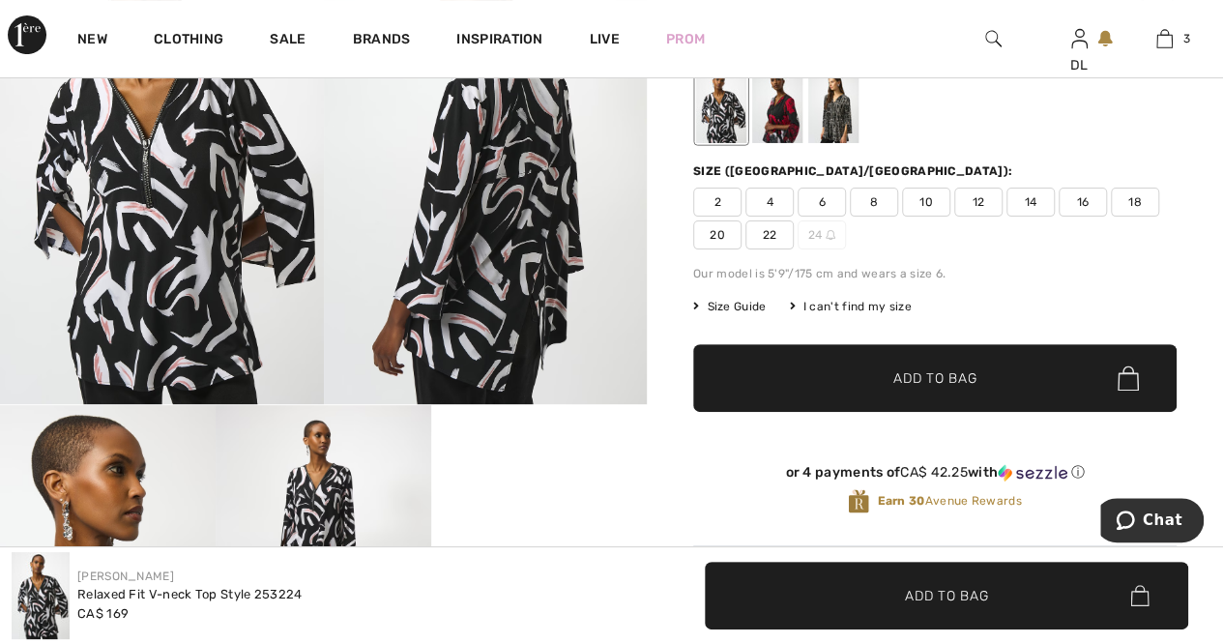
scroll to position [193, 0]
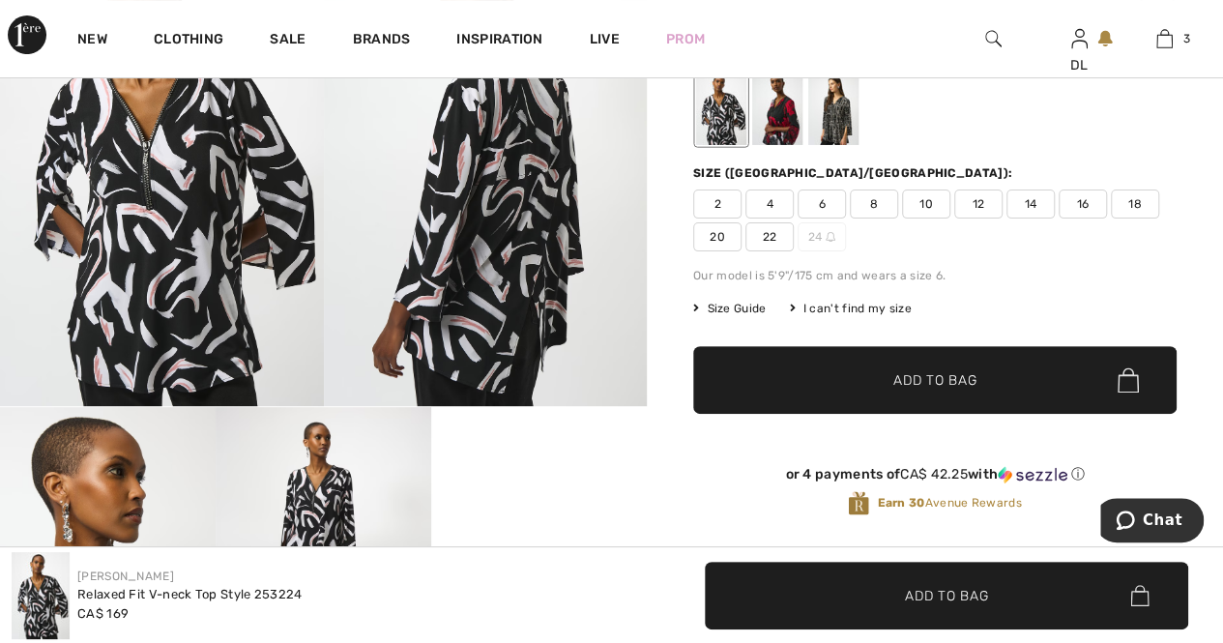
click at [1068, 197] on span "16" at bounding box center [1083, 204] width 48 height 29
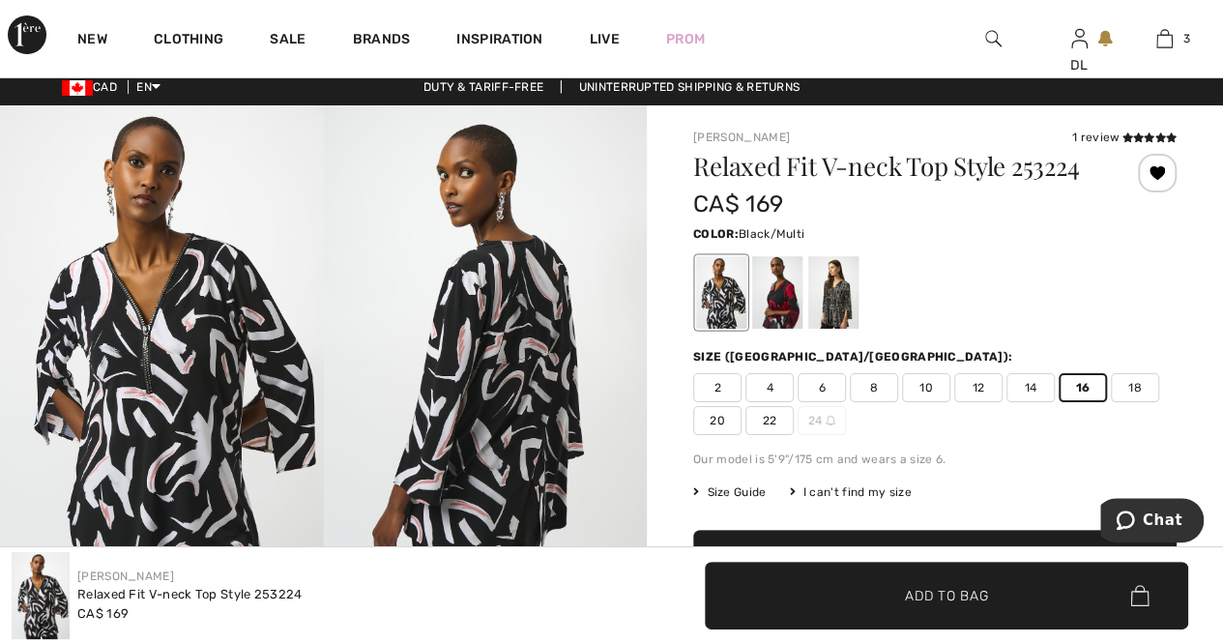
scroll to position [0, 0]
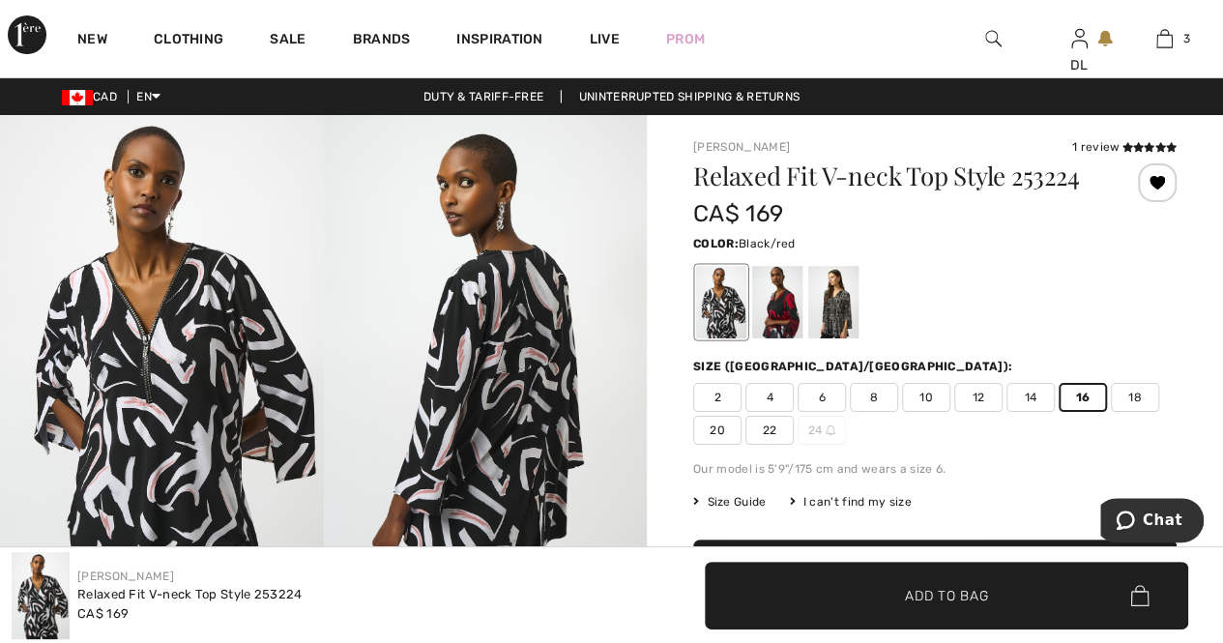
click at [774, 301] on div at bounding box center [777, 302] width 50 height 73
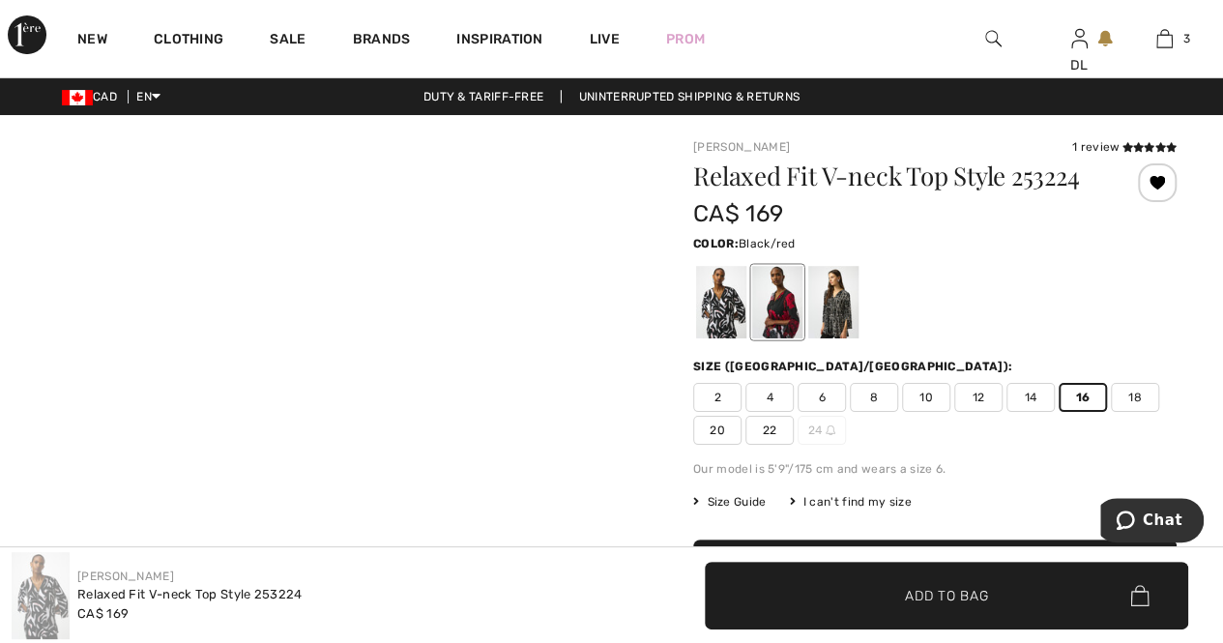
scroll to position [23, 0]
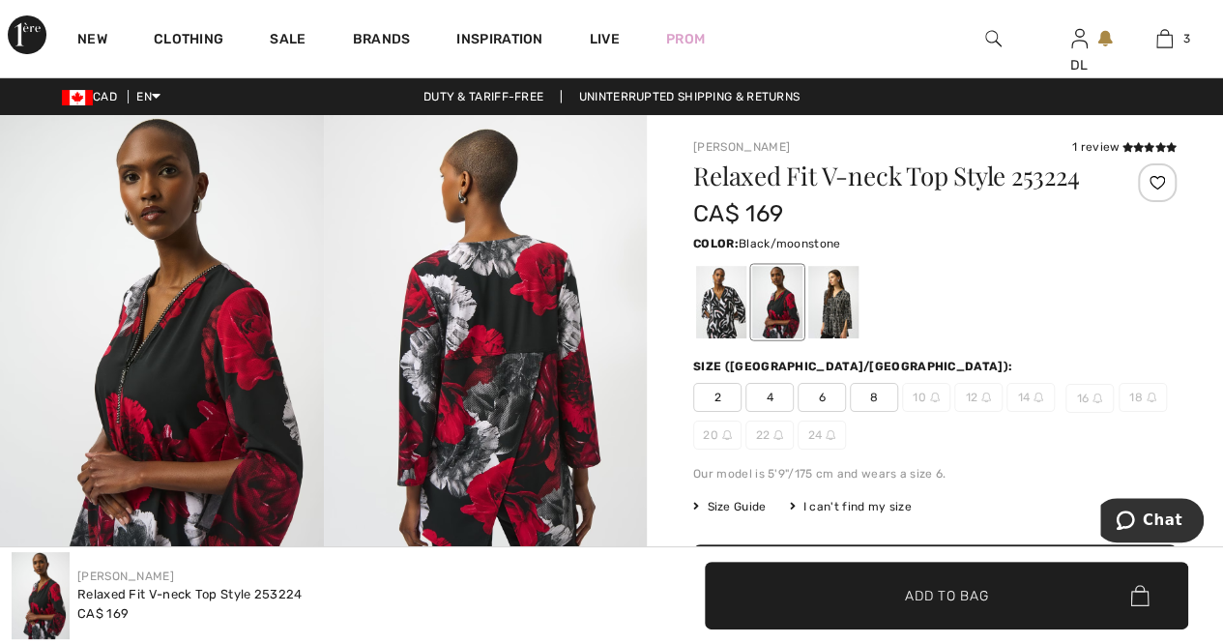
click at [841, 301] on div at bounding box center [833, 302] width 50 height 73
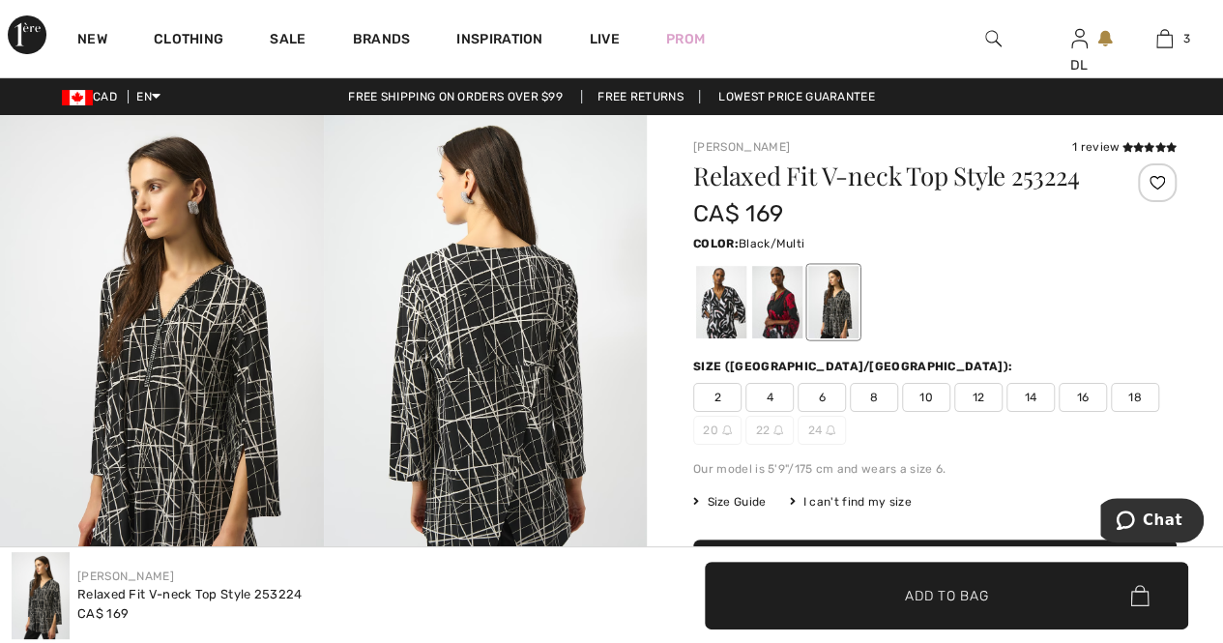
click at [725, 318] on div at bounding box center [721, 302] width 50 height 73
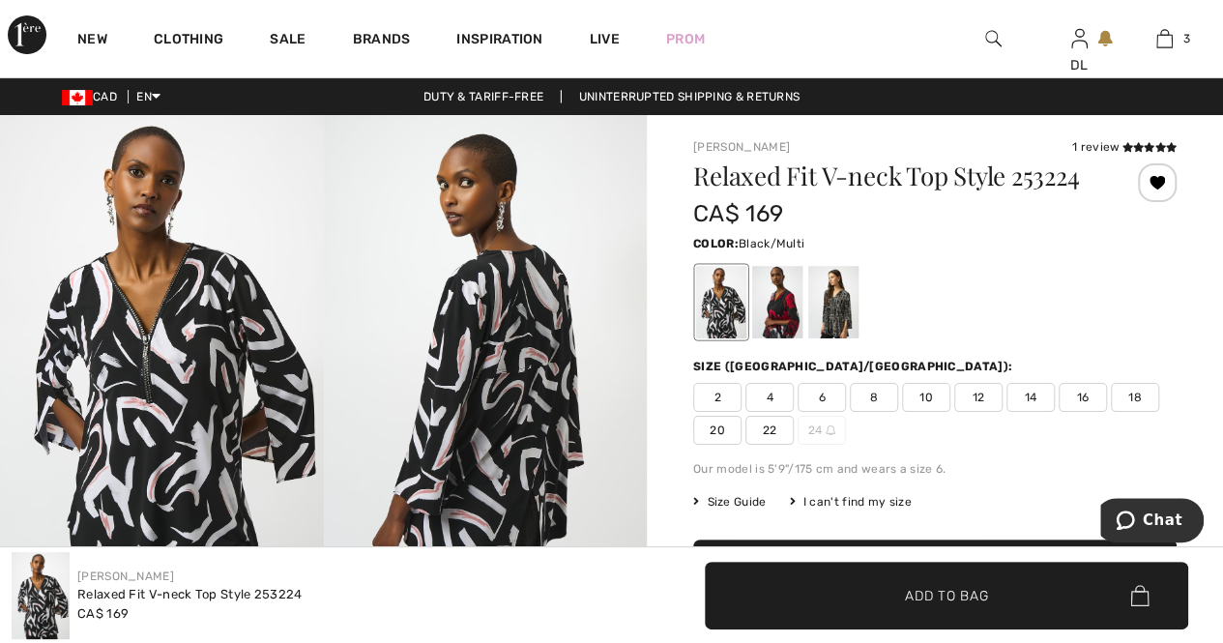
click at [1071, 395] on span "16" at bounding box center [1083, 397] width 48 height 29
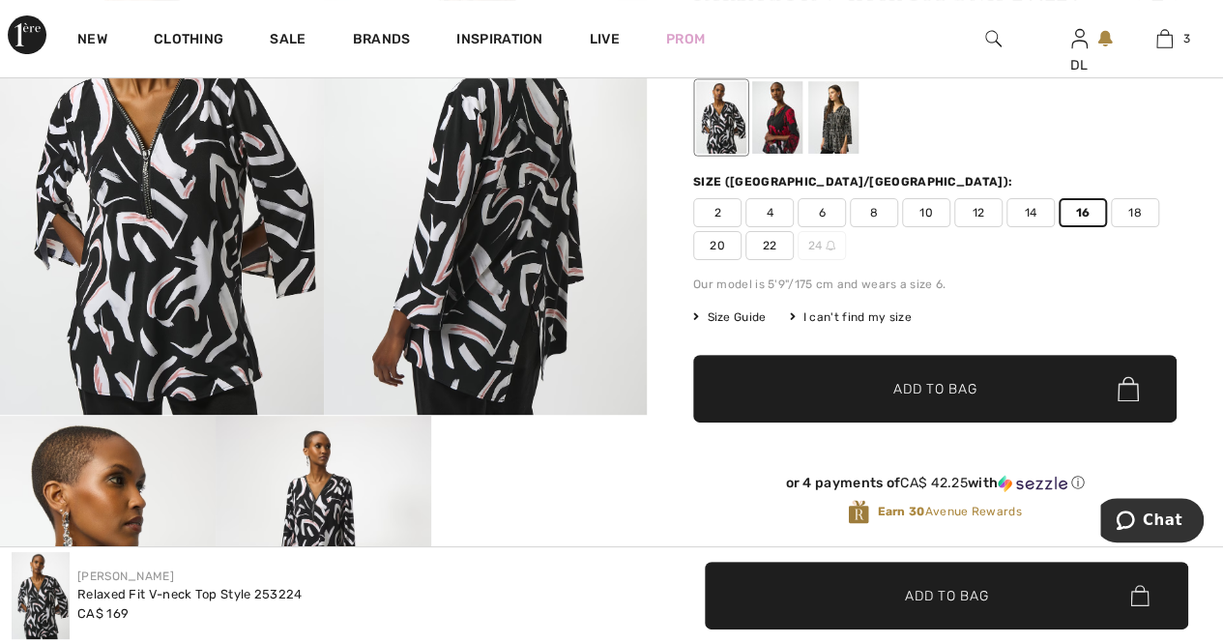
scroll to position [193, 0]
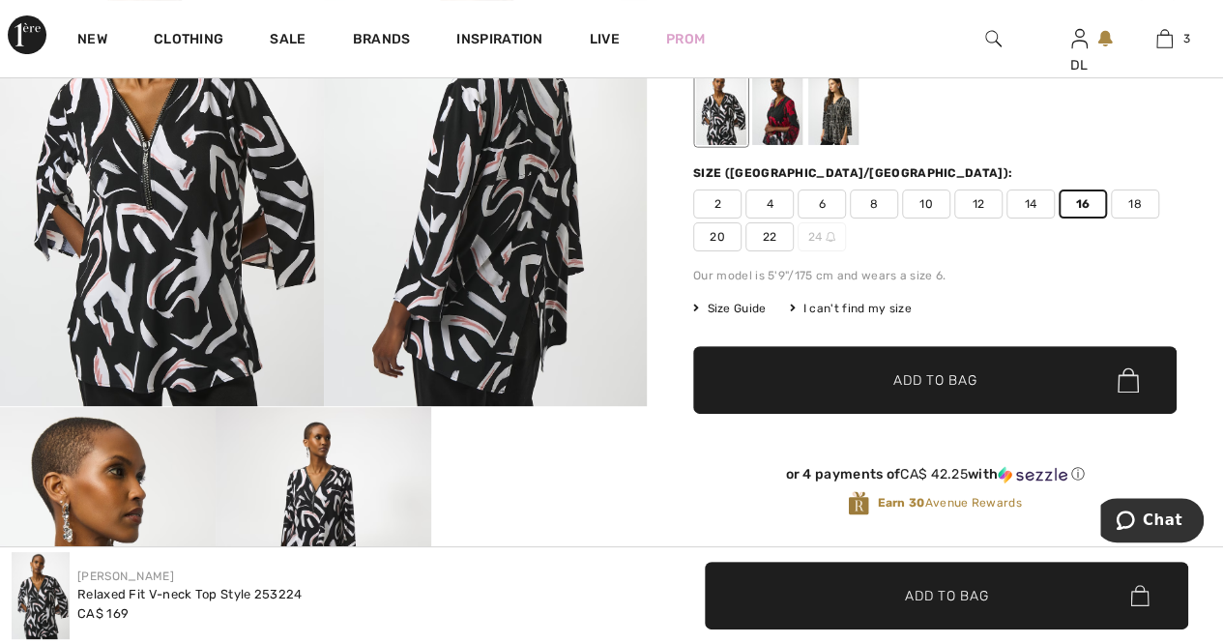
click at [923, 375] on span "Add to Bag" at bounding box center [934, 380] width 83 height 20
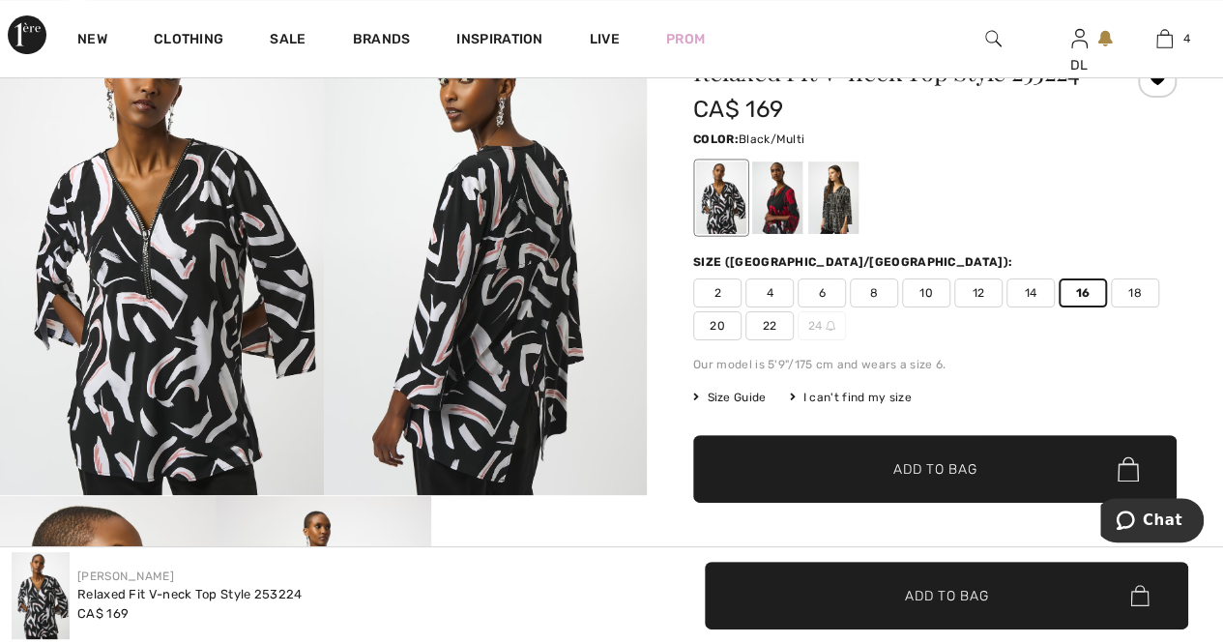
scroll to position [97, 0]
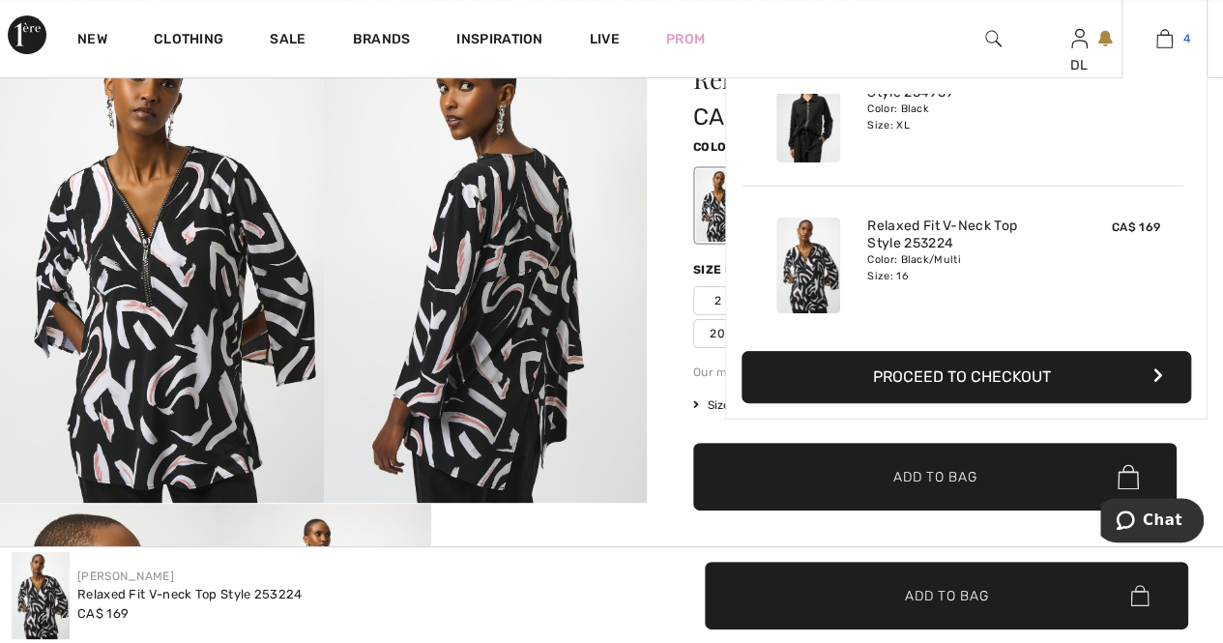
click at [1166, 46] on img at bounding box center [1165, 38] width 16 height 23
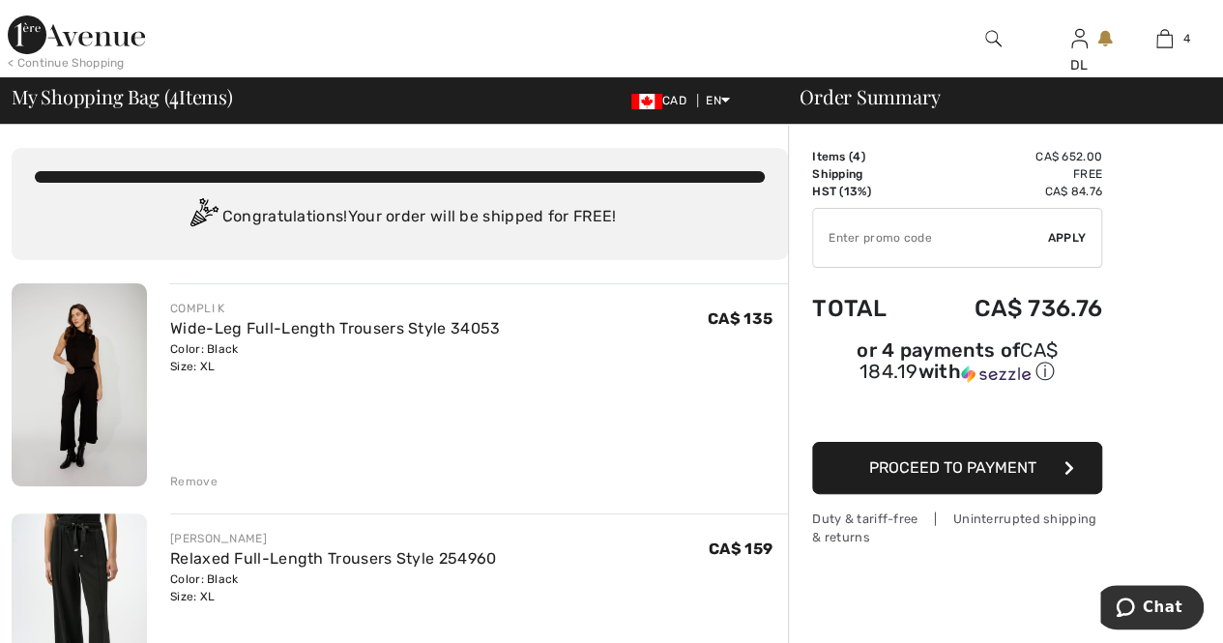
click at [240, 556] on link "Relaxed Full-Length Trousers Style 254960" at bounding box center [333, 558] width 326 height 18
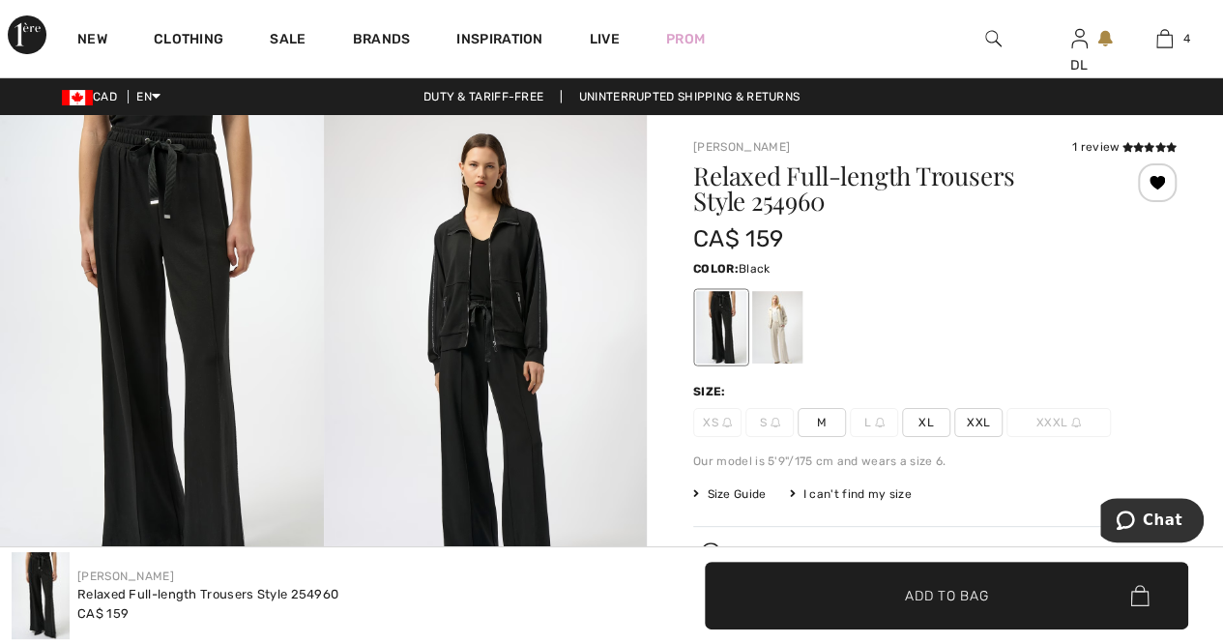
click at [990, 38] on img at bounding box center [993, 38] width 16 height 23
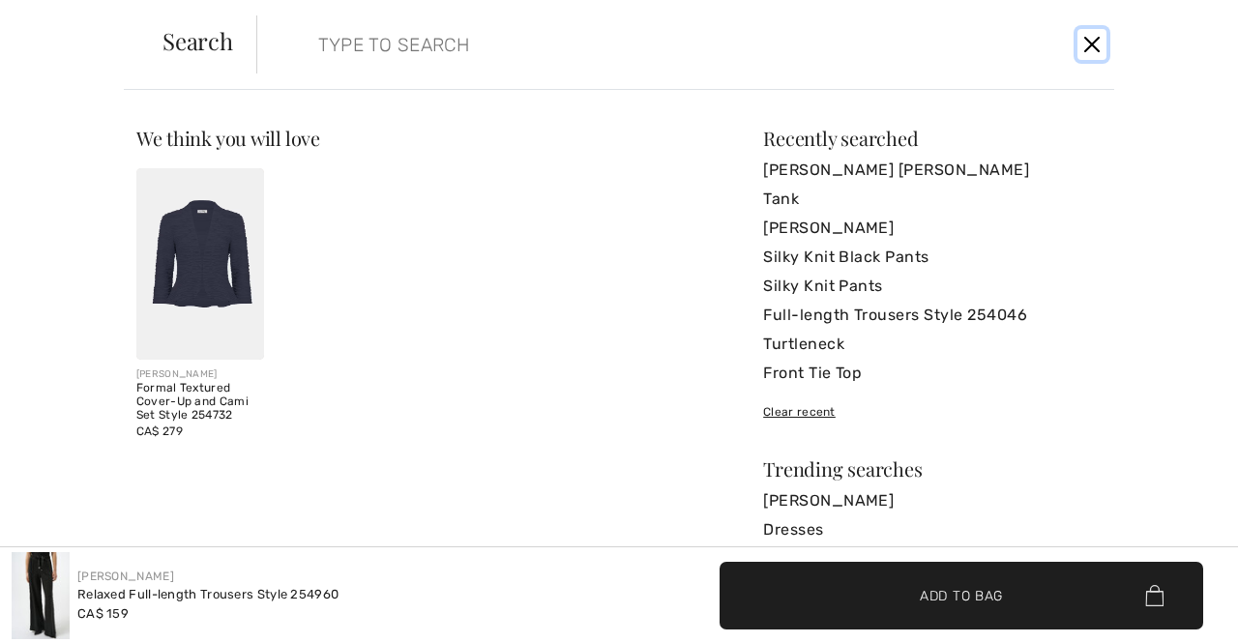
click at [1085, 42] on button "Close" at bounding box center [1091, 44] width 29 height 31
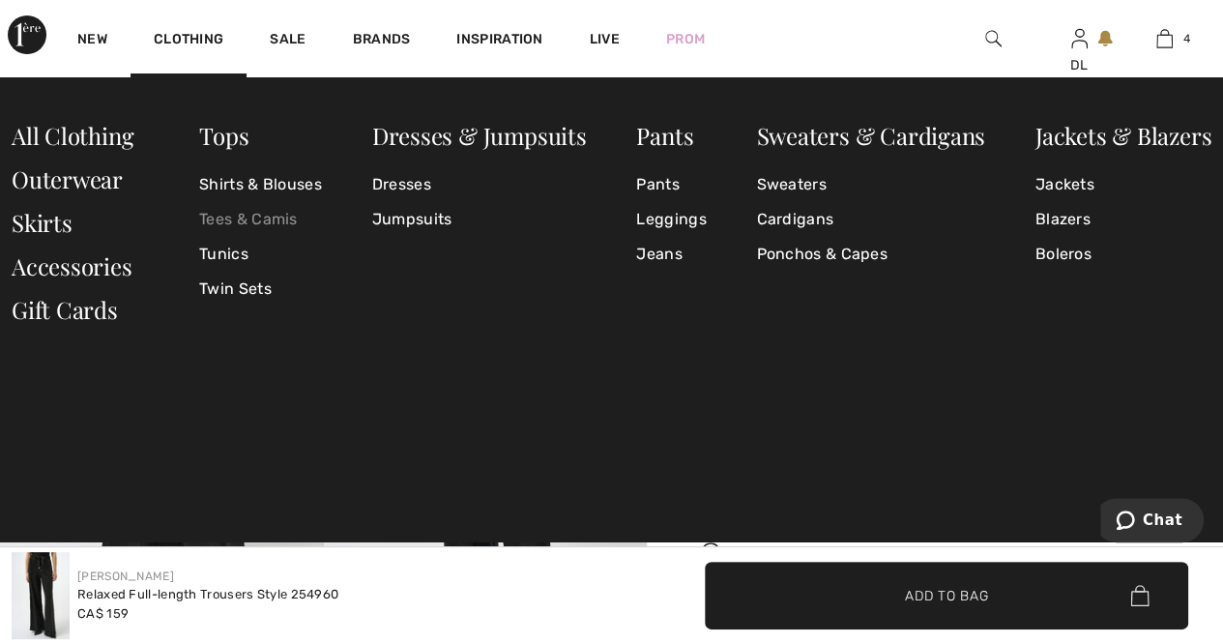
click at [211, 216] on link "Tees & Camis" at bounding box center [260, 219] width 123 height 35
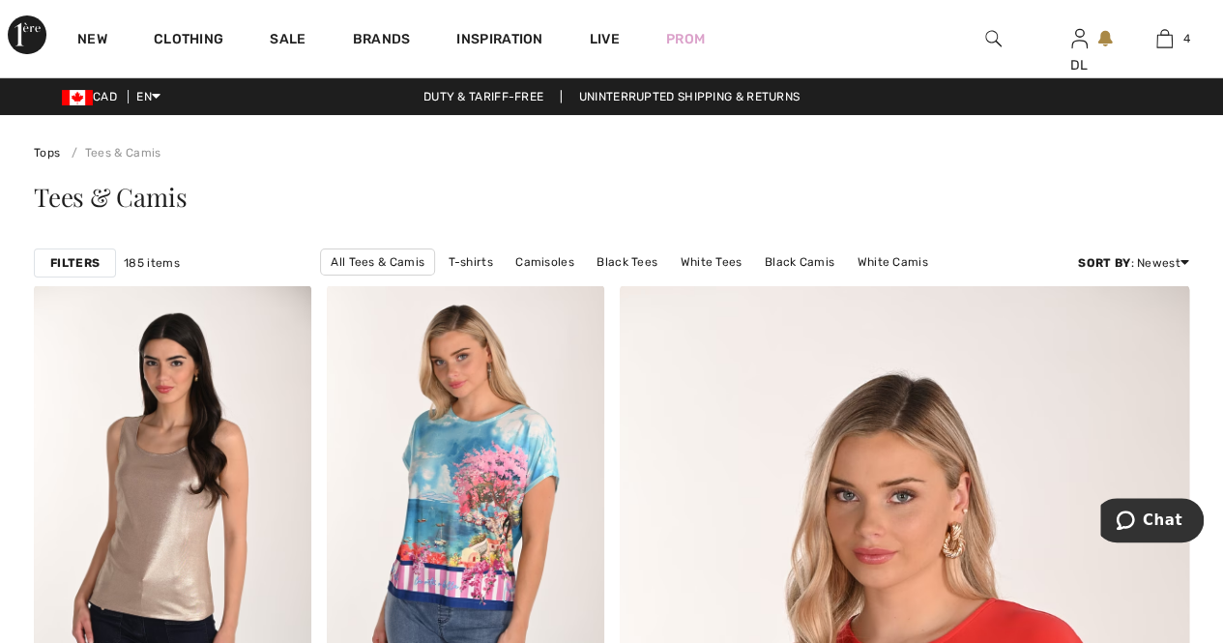
click at [66, 259] on strong "Filters" at bounding box center [74, 262] width 49 height 17
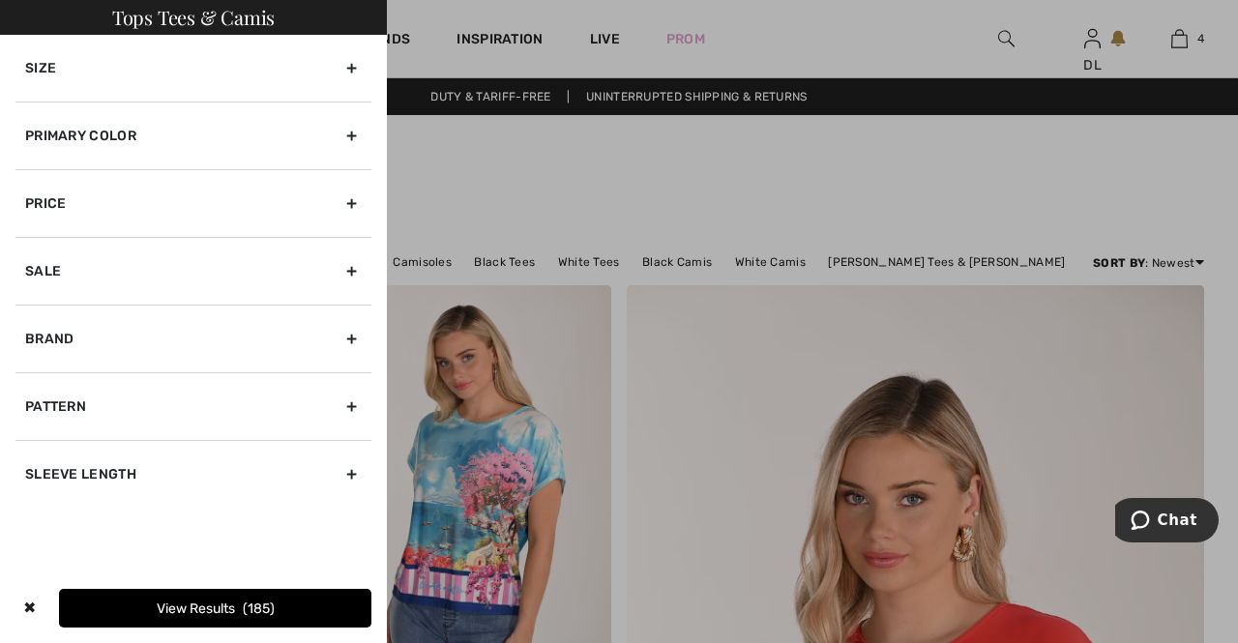
click at [337, 138] on div "Primary Color" at bounding box center [193, 136] width 356 height 68
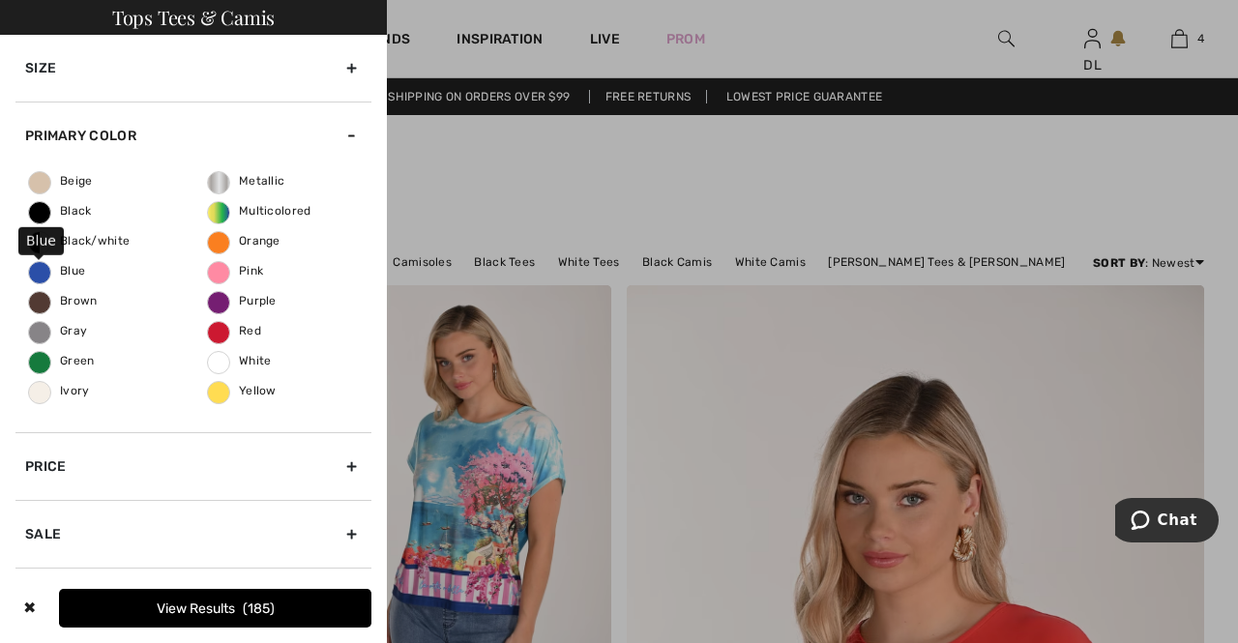
click at [37, 271] on span "Blue" at bounding box center [57, 271] width 56 height 14
click at [0, 0] on input "Blue" at bounding box center [0, 0] width 0 height 0
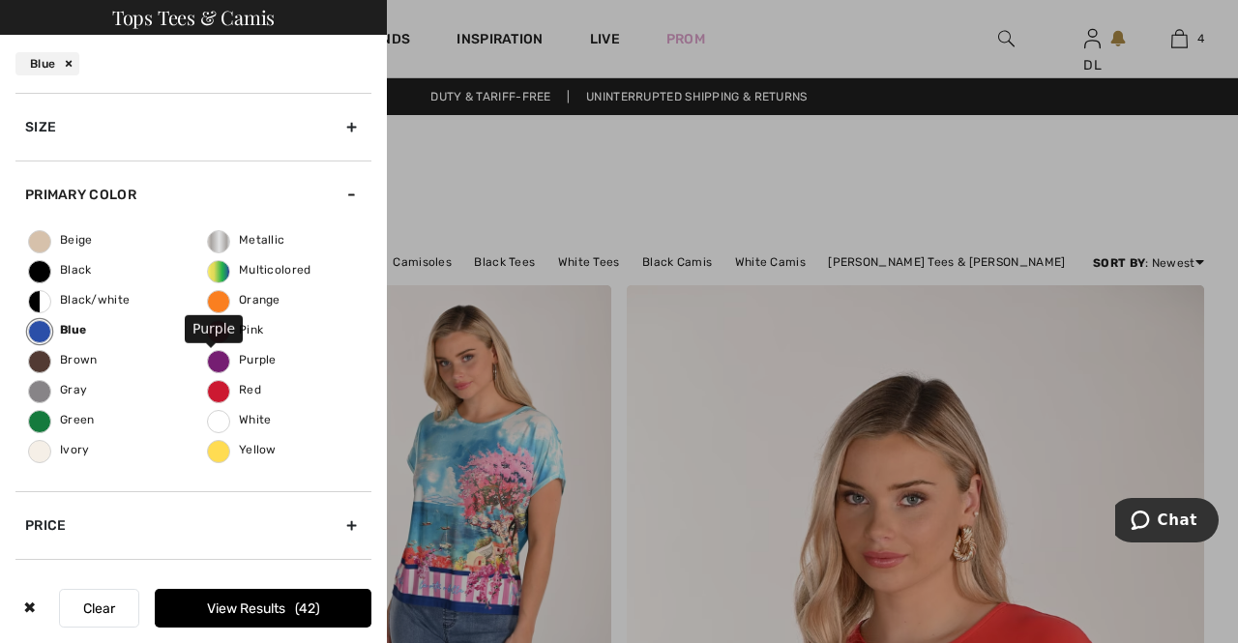
click at [216, 368] on label "Purple" at bounding box center [218, 361] width 23 height 23
click at [0, 0] on input "Purple" at bounding box center [0, 0] width 0 height 0
click at [38, 414] on span "Green" at bounding box center [62, 420] width 66 height 14
click at [0, 0] on input "Green" at bounding box center [0, 0] width 0 height 0
click at [255, 608] on button "View Results 58" at bounding box center [263, 608] width 217 height 39
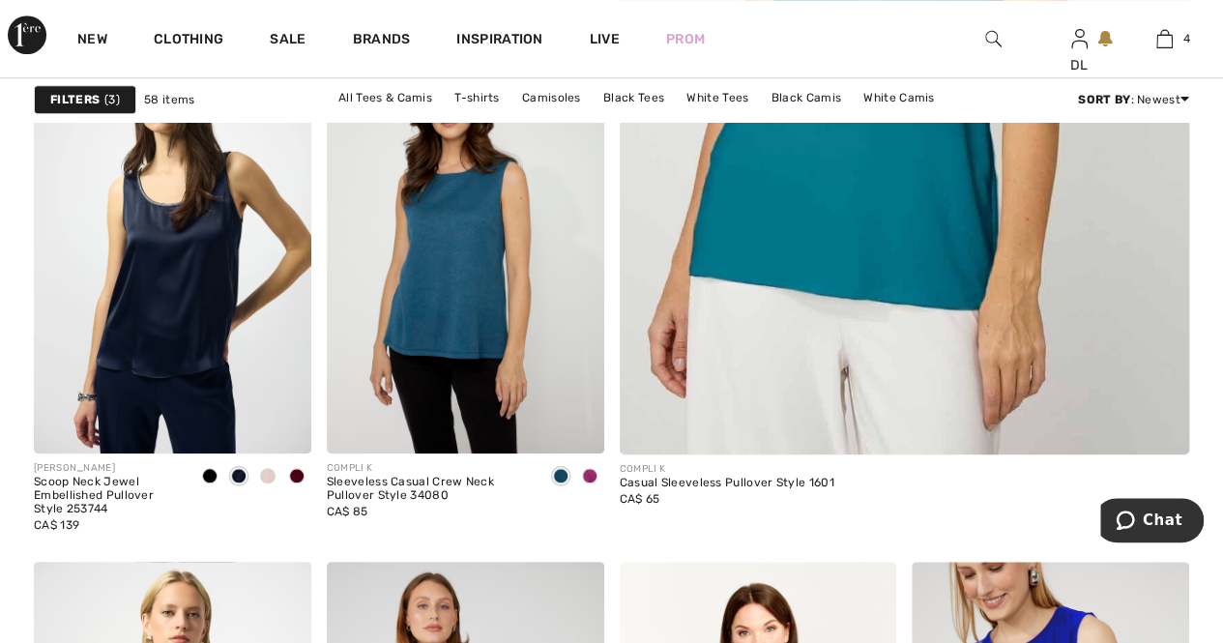
scroll to position [774, 0]
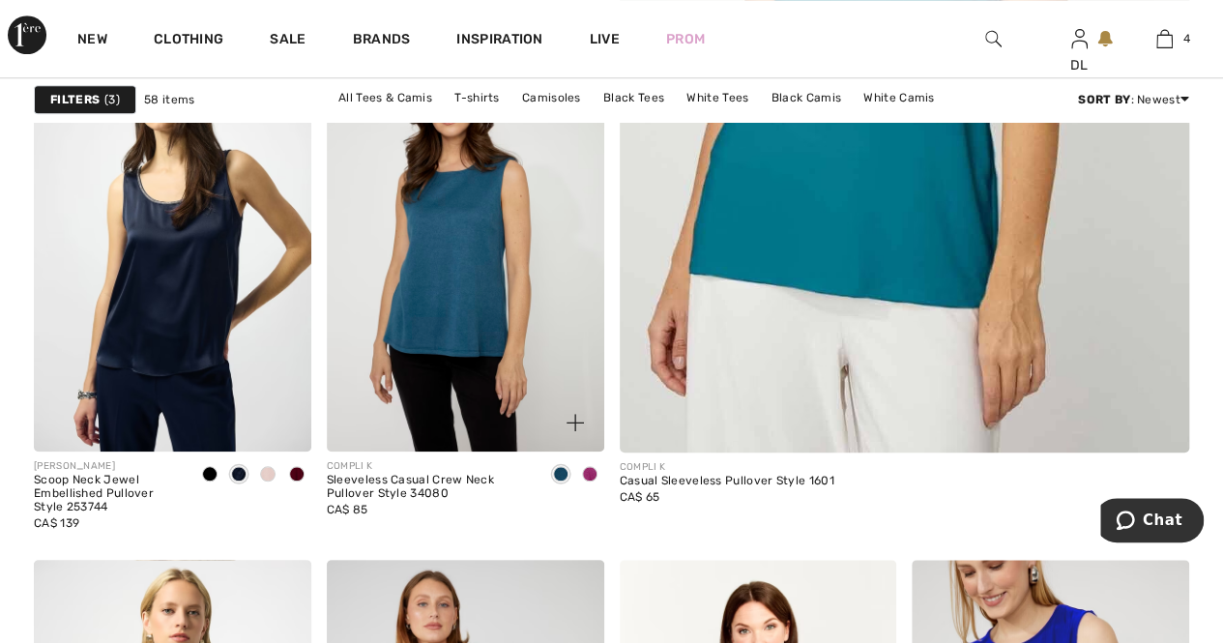
click at [448, 345] on img at bounding box center [466, 244] width 278 height 416
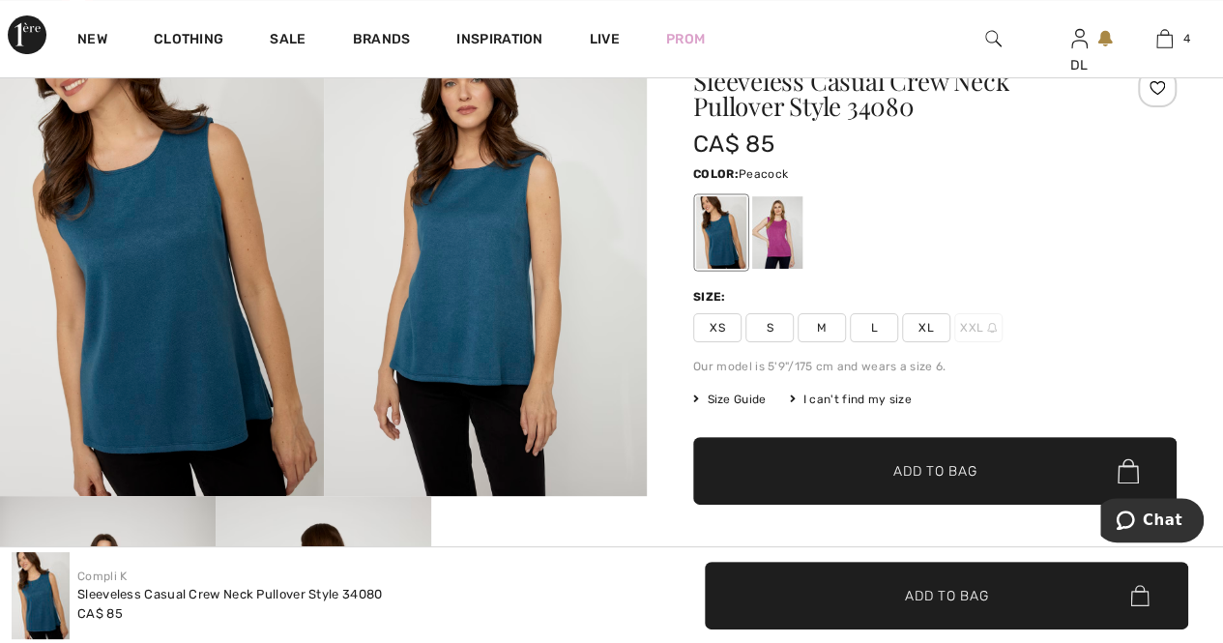
scroll to position [97, 0]
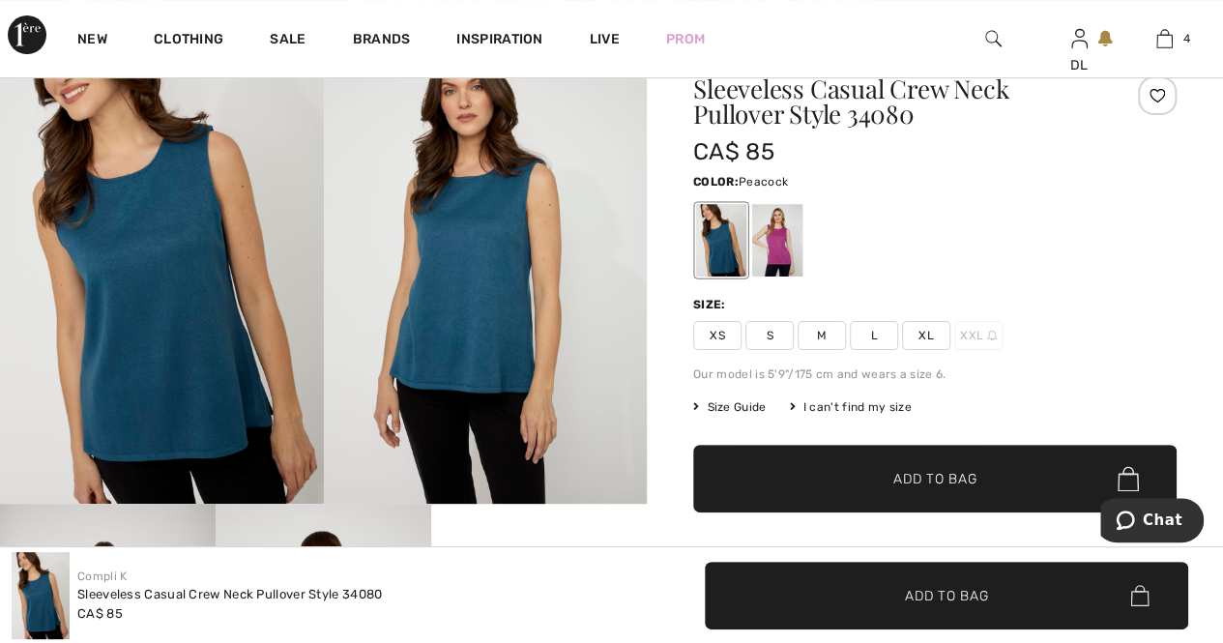
click at [928, 337] on span "XL" at bounding box center [926, 335] width 48 height 29
click at [859, 490] on span "✔ Added to Bag Add to Bag" at bounding box center [934, 479] width 483 height 68
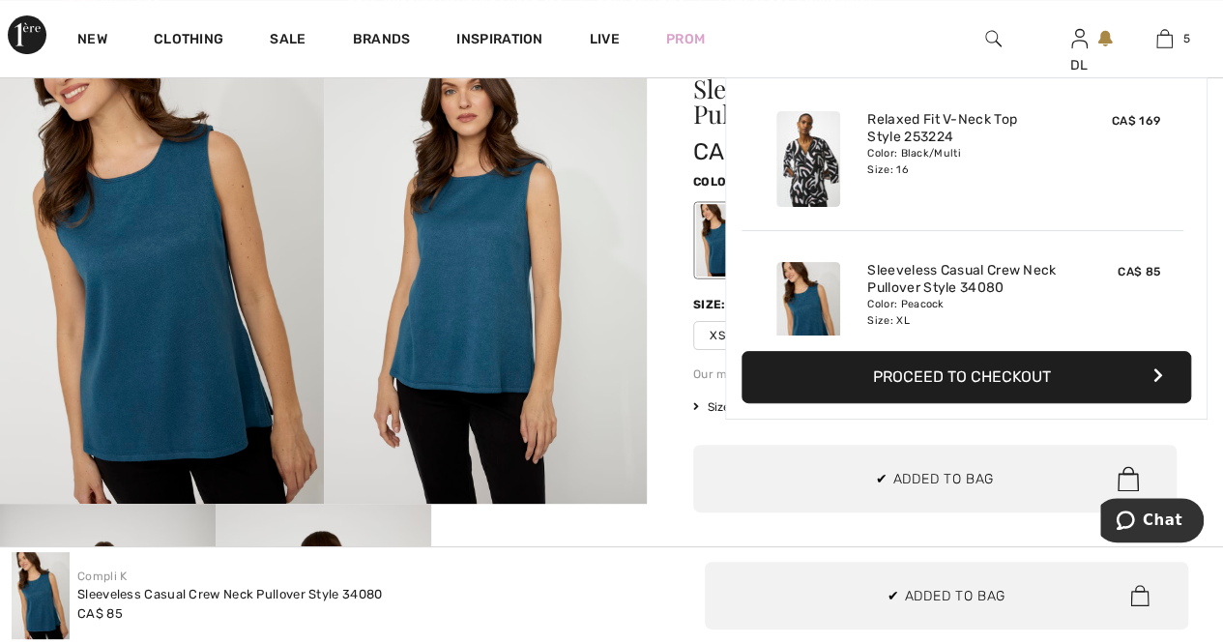
scroll to position [511, 0]
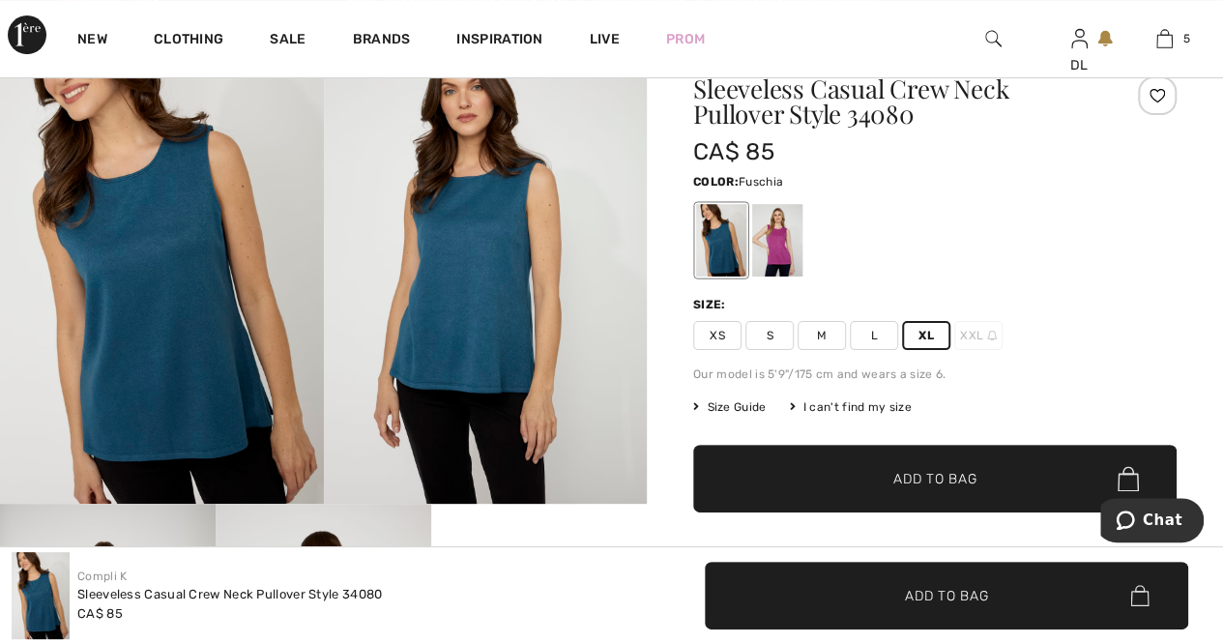
click at [781, 260] on div at bounding box center [777, 240] width 50 height 73
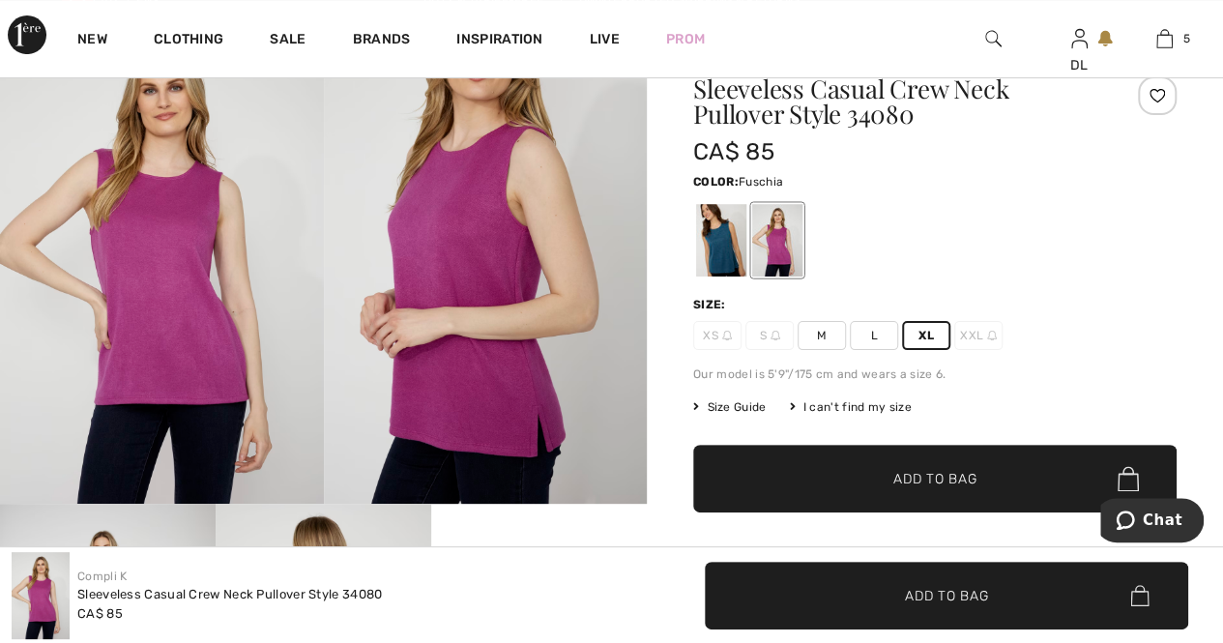
click at [820, 480] on span "✔ Added to Bag Add to Bag" at bounding box center [934, 479] width 483 height 68
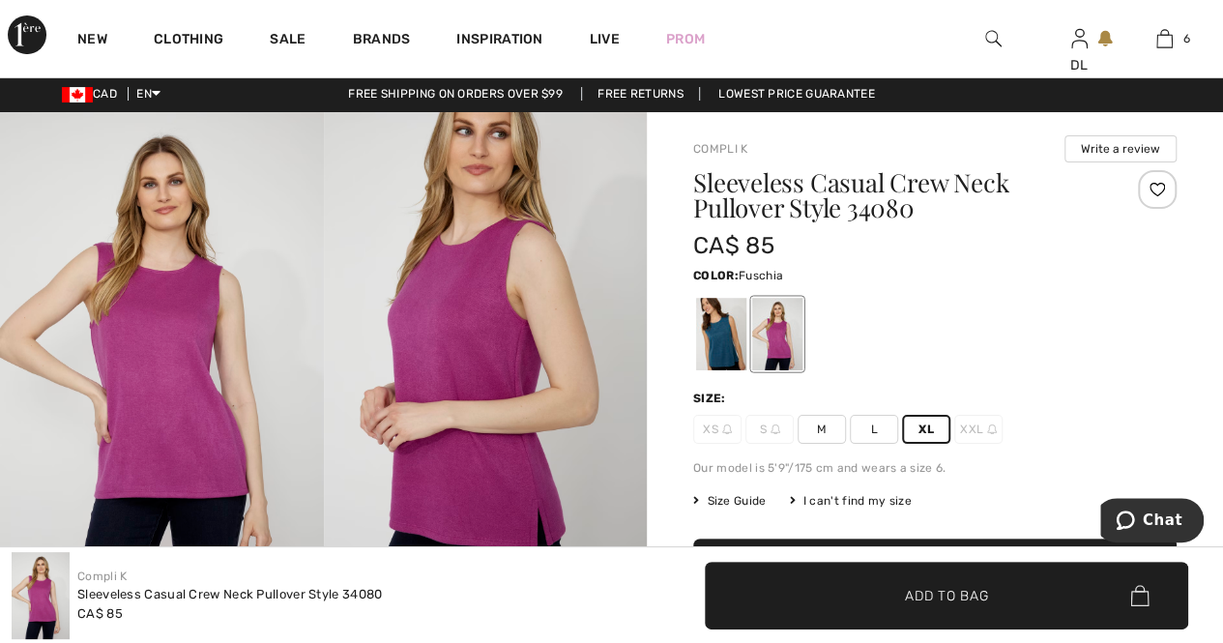
scroll to position [0, 0]
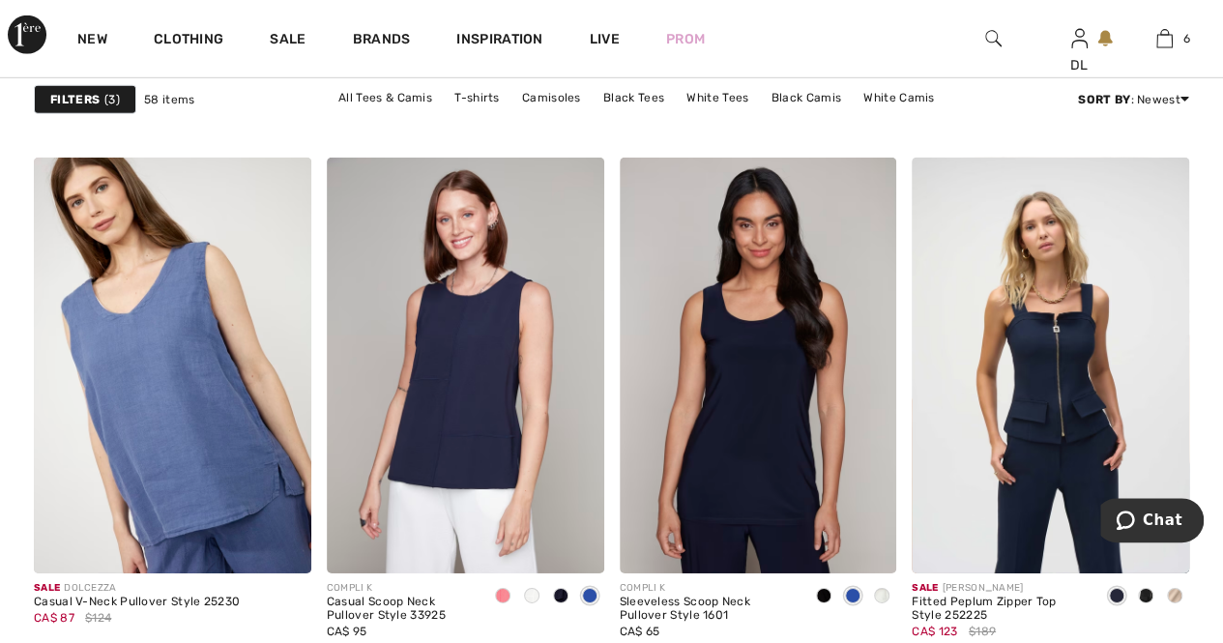
scroll to position [2998, 0]
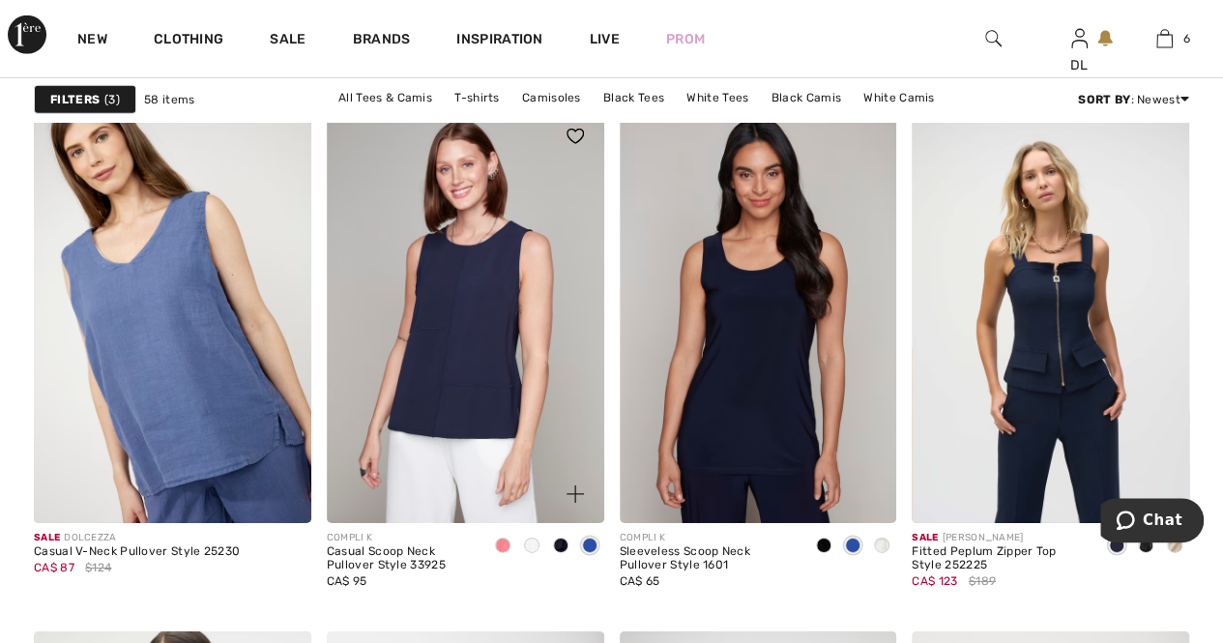
click at [472, 365] on img at bounding box center [466, 315] width 278 height 416
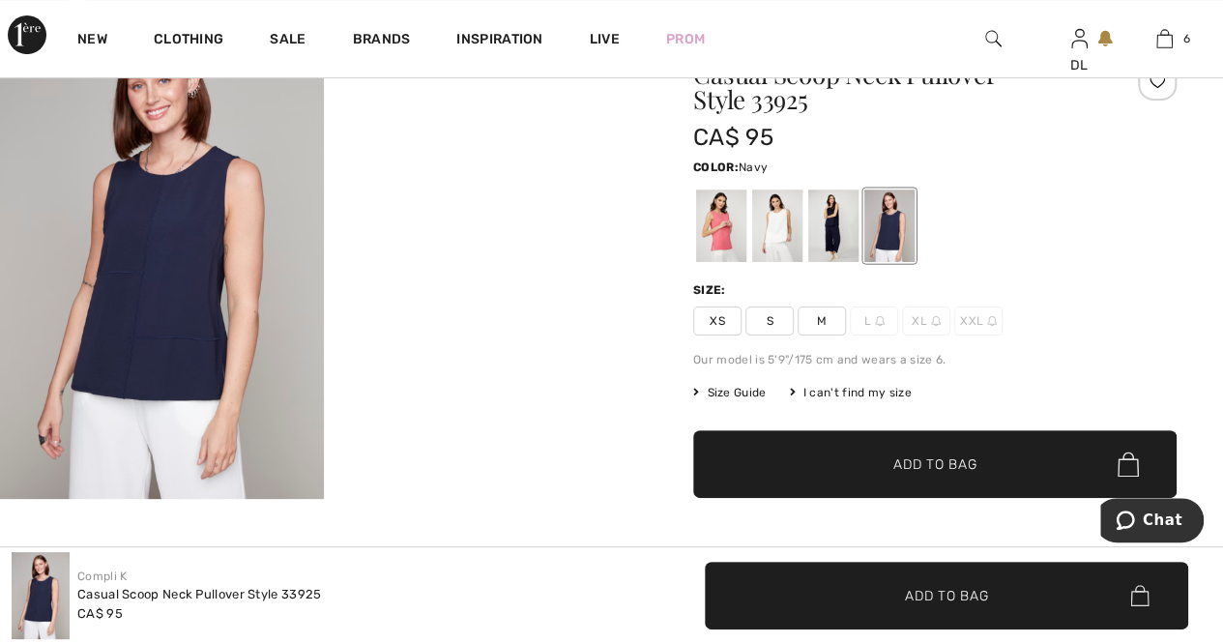
scroll to position [97, 0]
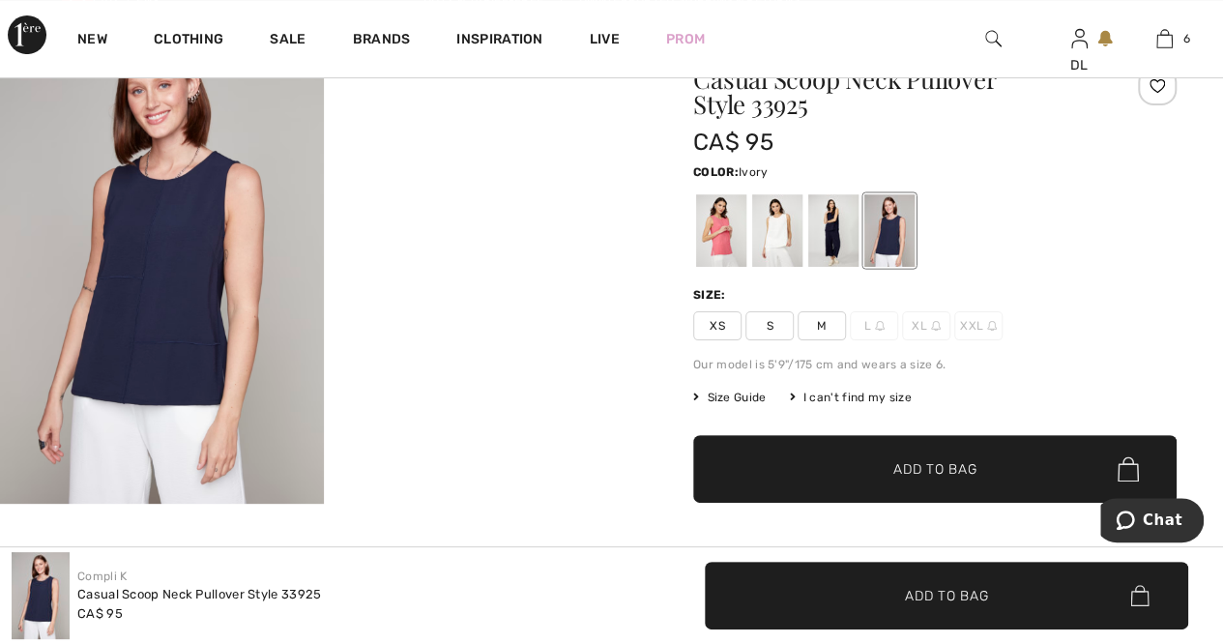
click at [780, 242] on div at bounding box center [777, 230] width 50 height 73
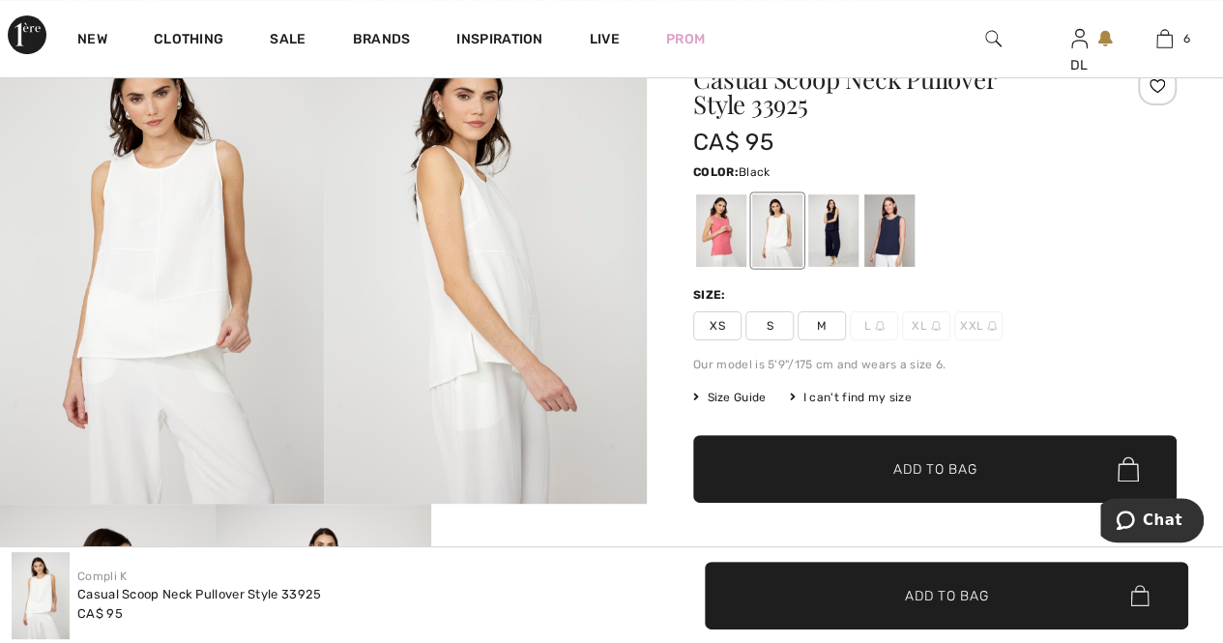
click at [839, 237] on div at bounding box center [833, 230] width 50 height 73
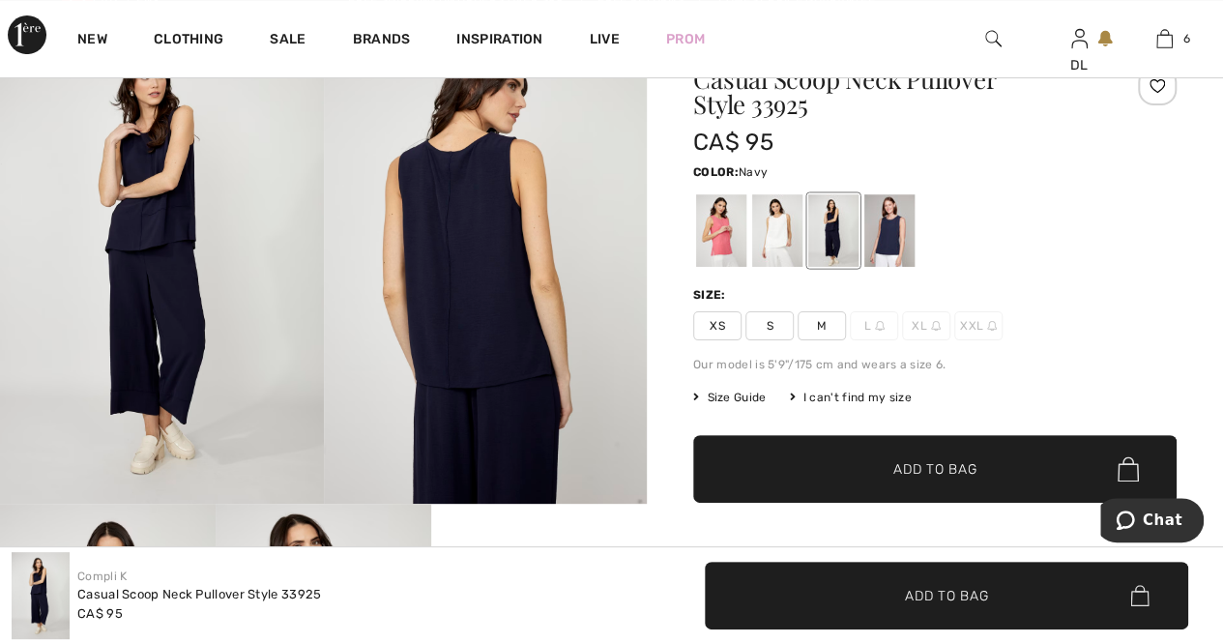
click at [894, 241] on div at bounding box center [889, 230] width 50 height 73
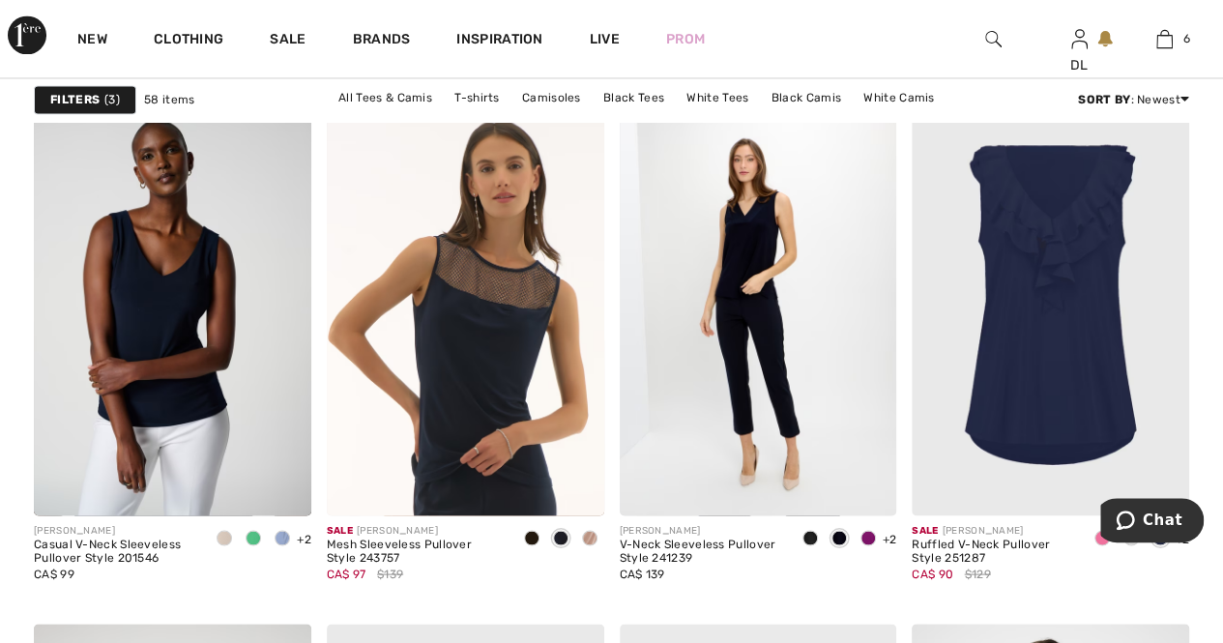
scroll to position [5318, 0]
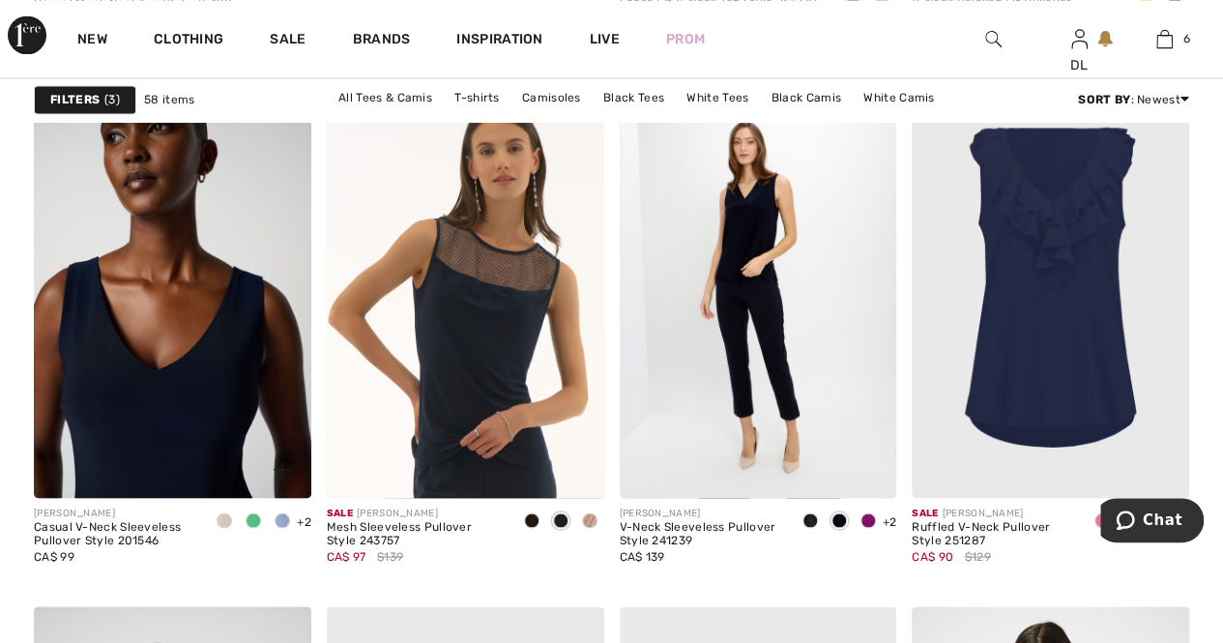
click at [217, 285] on img at bounding box center [173, 290] width 278 height 416
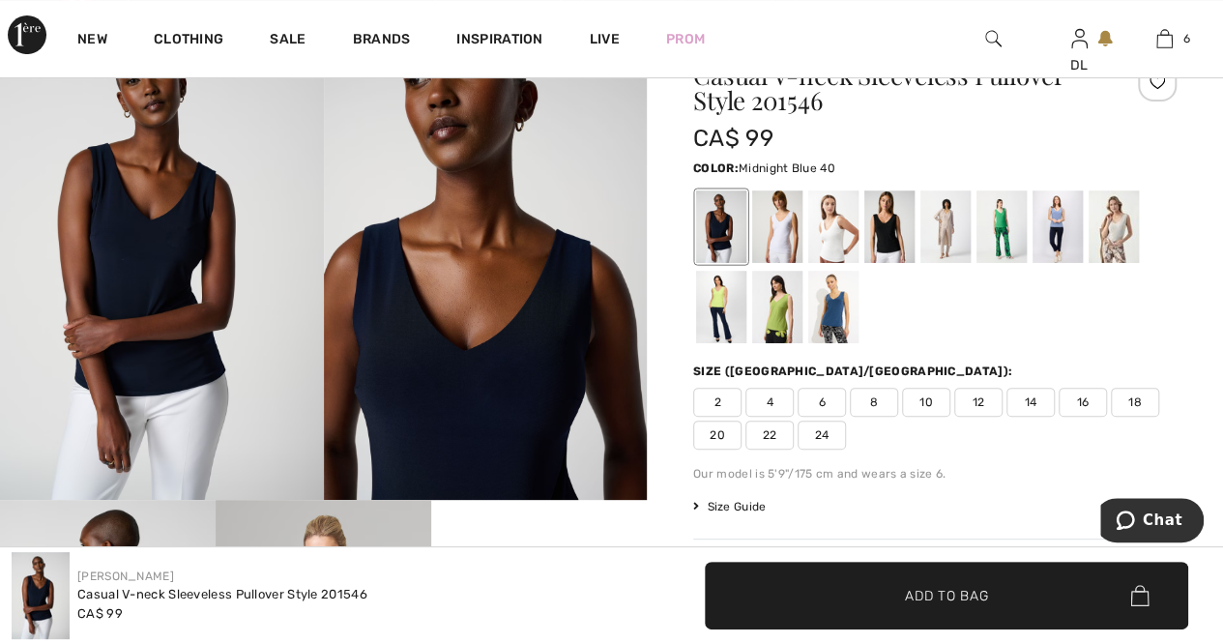
scroll to position [97, 0]
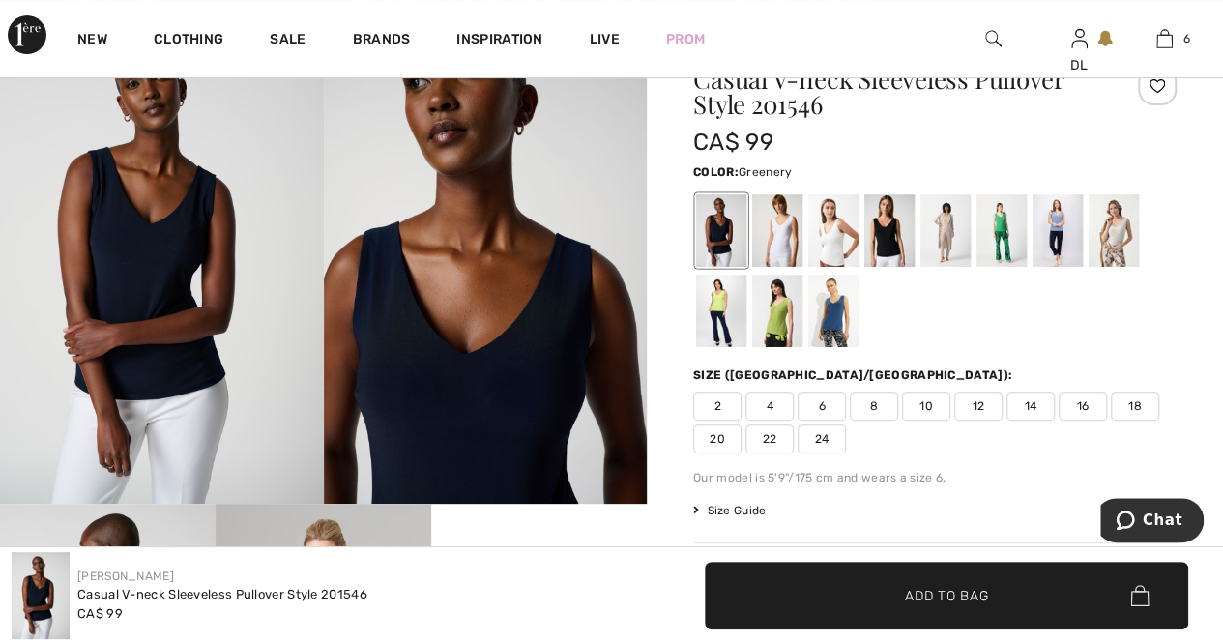
click at [776, 315] on div at bounding box center [777, 311] width 50 height 73
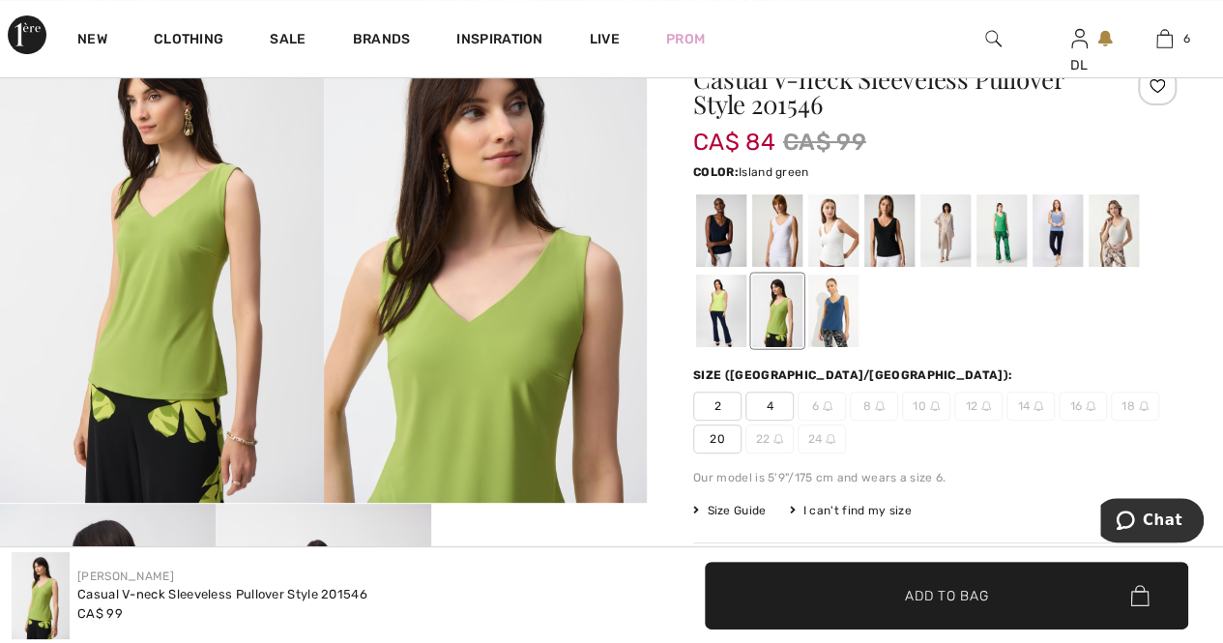
click at [1009, 229] on div at bounding box center [1002, 230] width 50 height 73
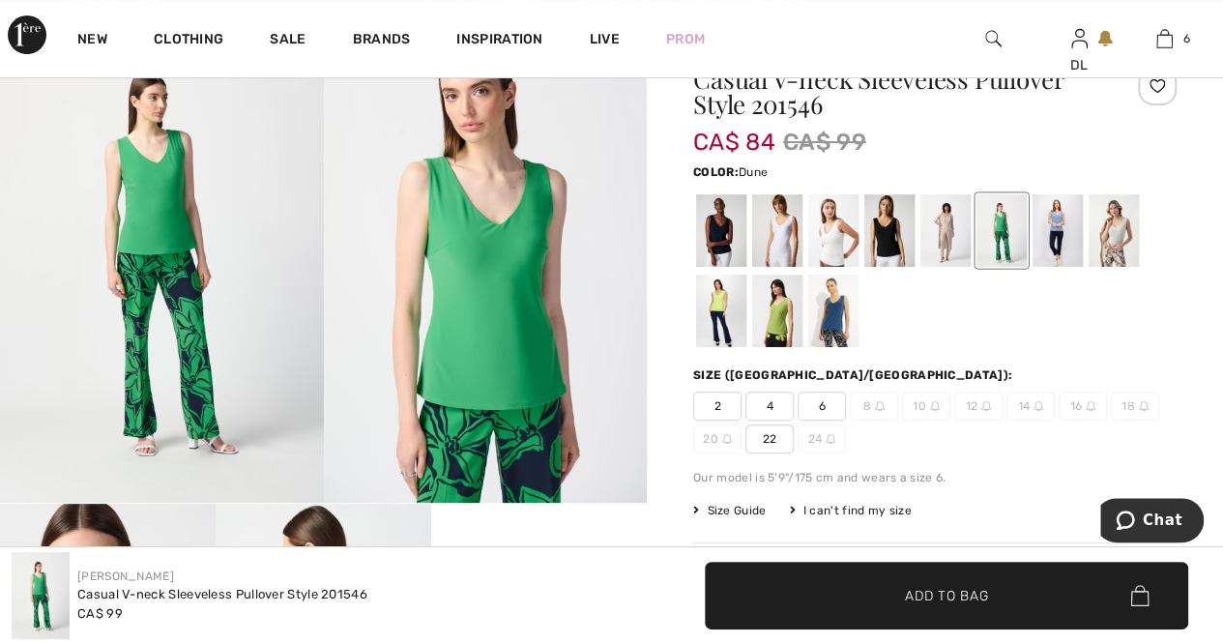
click at [936, 239] on div at bounding box center [946, 230] width 50 height 73
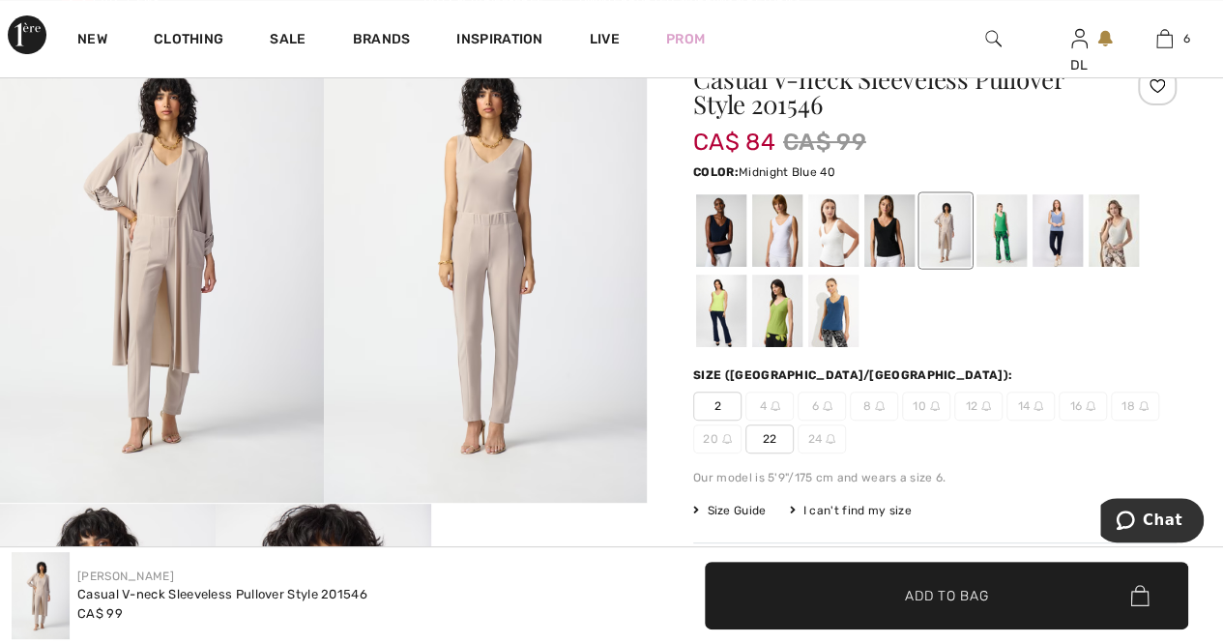
click at [712, 235] on div at bounding box center [721, 230] width 50 height 73
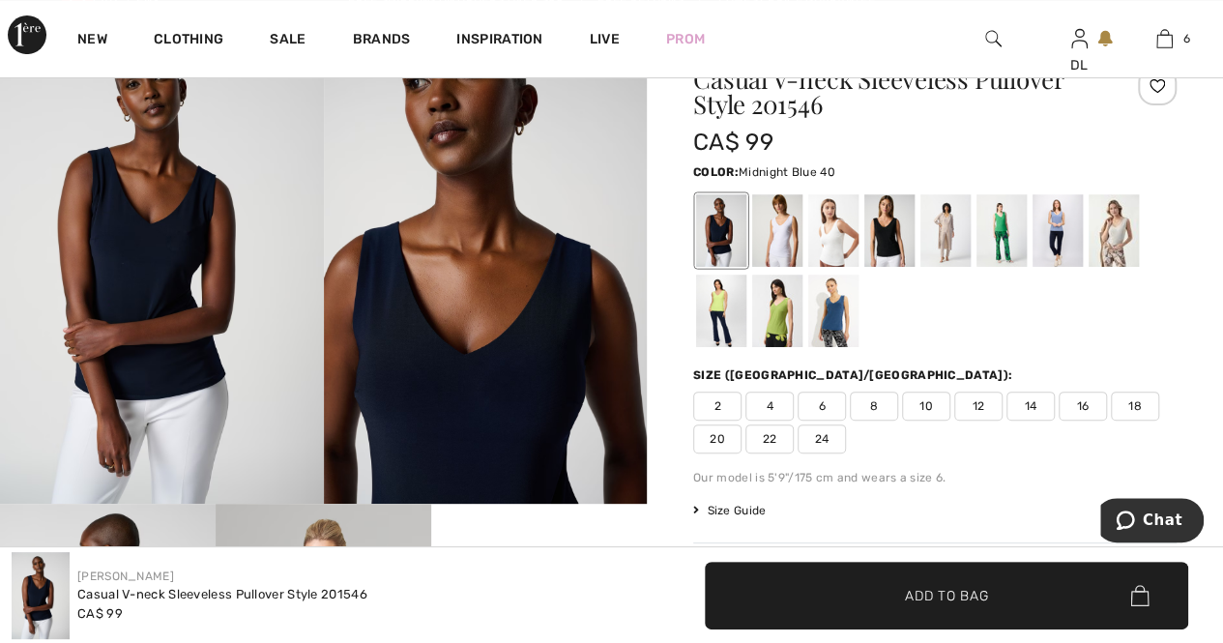
click at [1072, 399] on span "16" at bounding box center [1083, 406] width 48 height 29
click at [893, 233] on div at bounding box center [889, 230] width 50 height 73
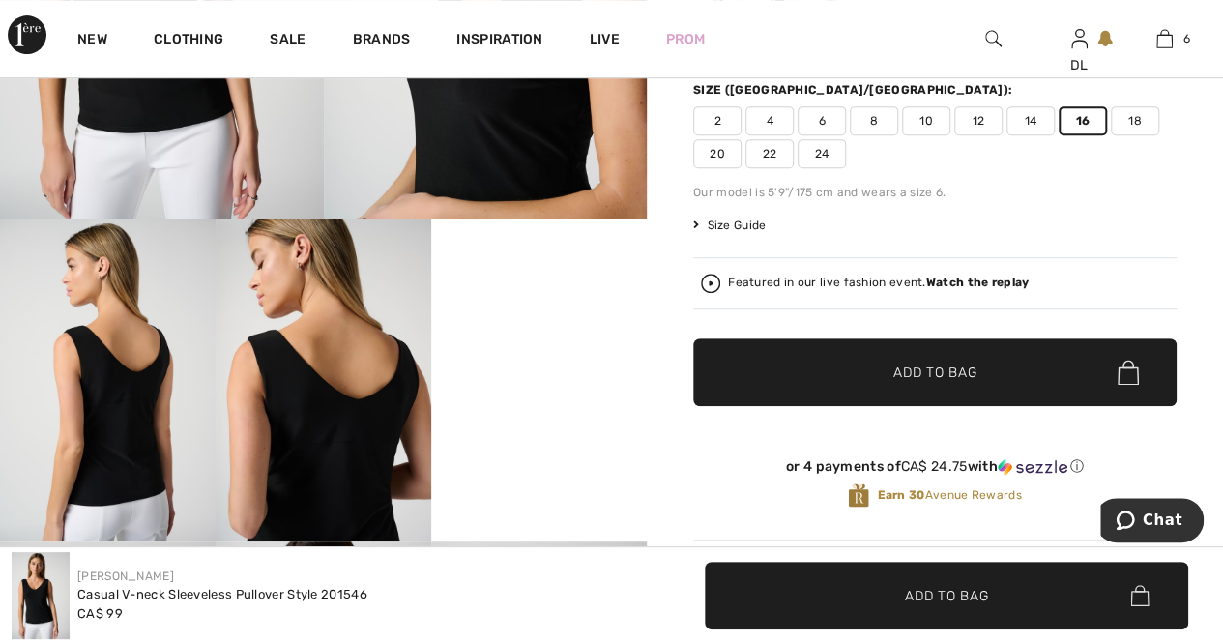
scroll to position [387, 0]
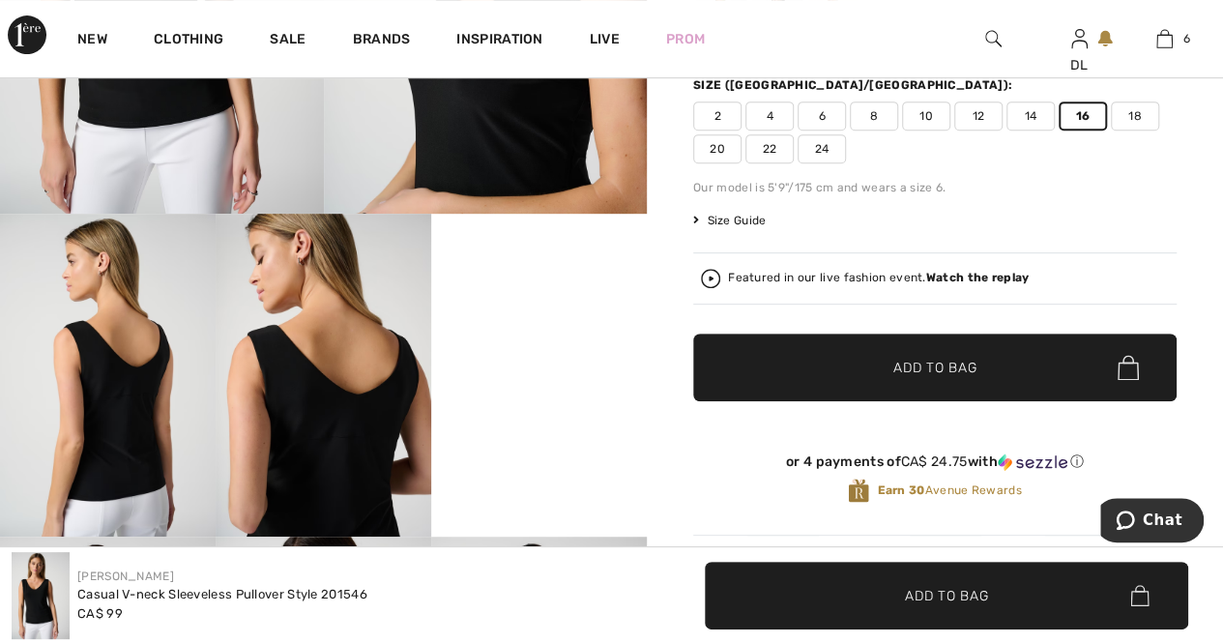
click at [905, 359] on span "Add to Bag" at bounding box center [934, 368] width 83 height 20
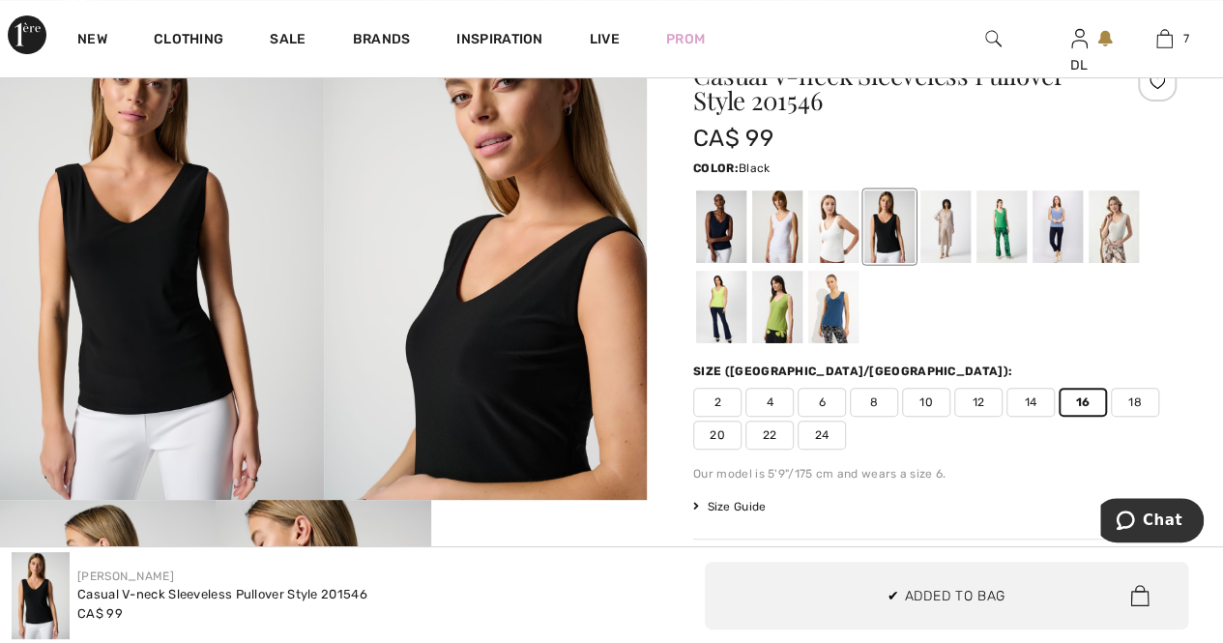
scroll to position [97, 0]
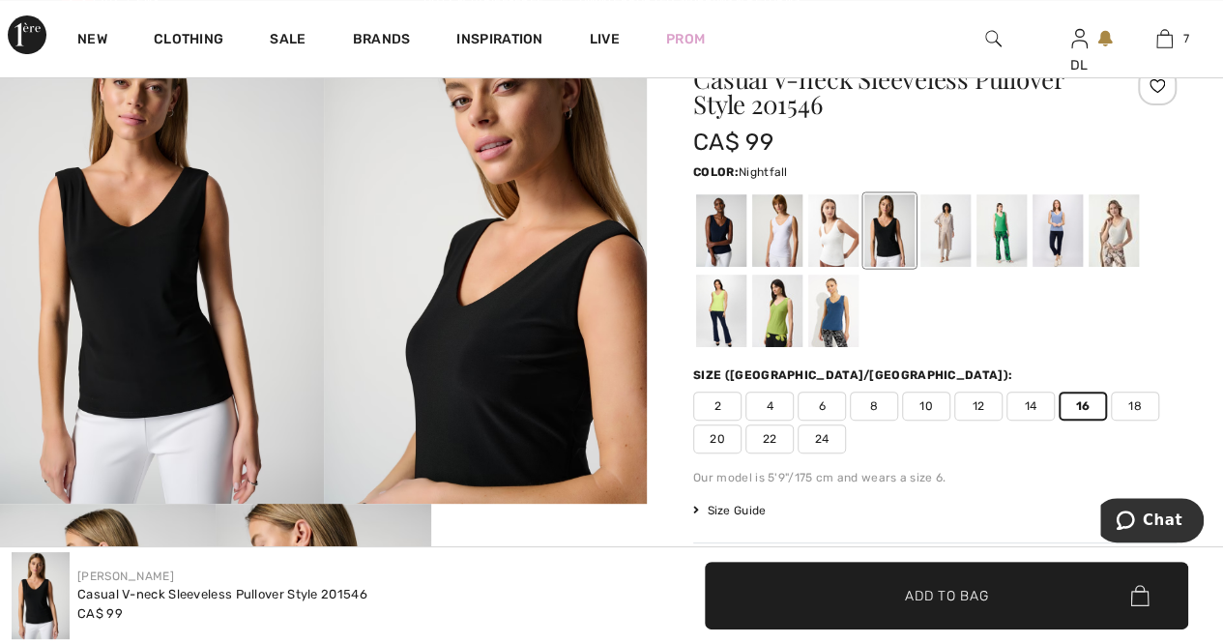
click at [842, 295] on div at bounding box center [833, 311] width 50 height 73
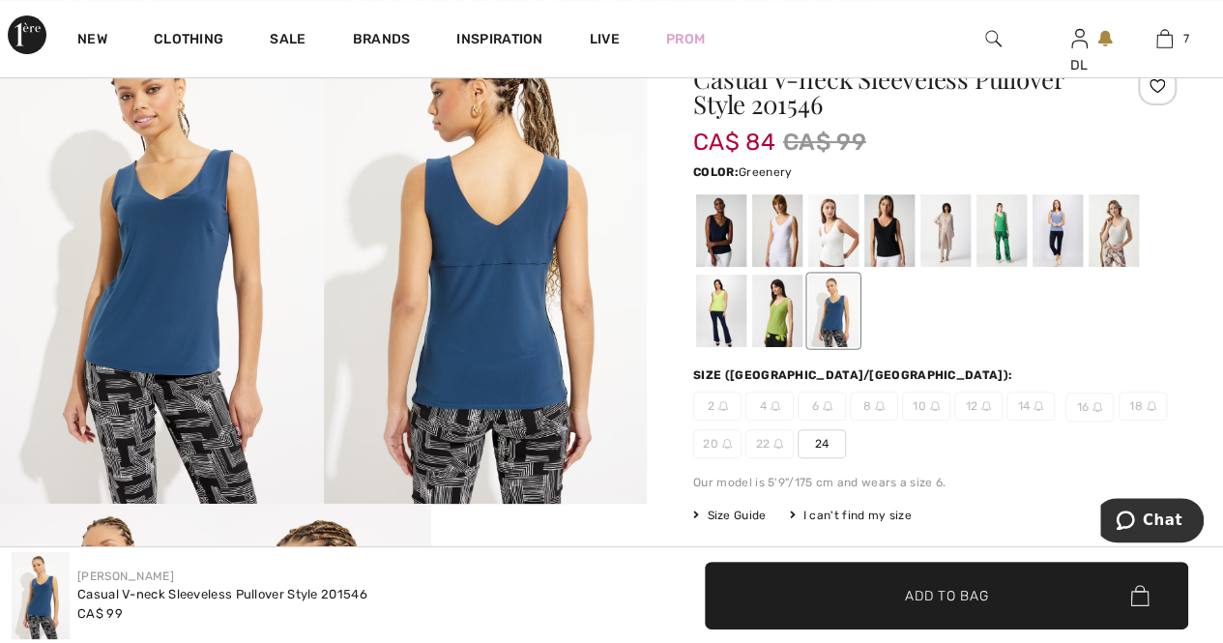
click at [785, 309] on div at bounding box center [777, 311] width 50 height 73
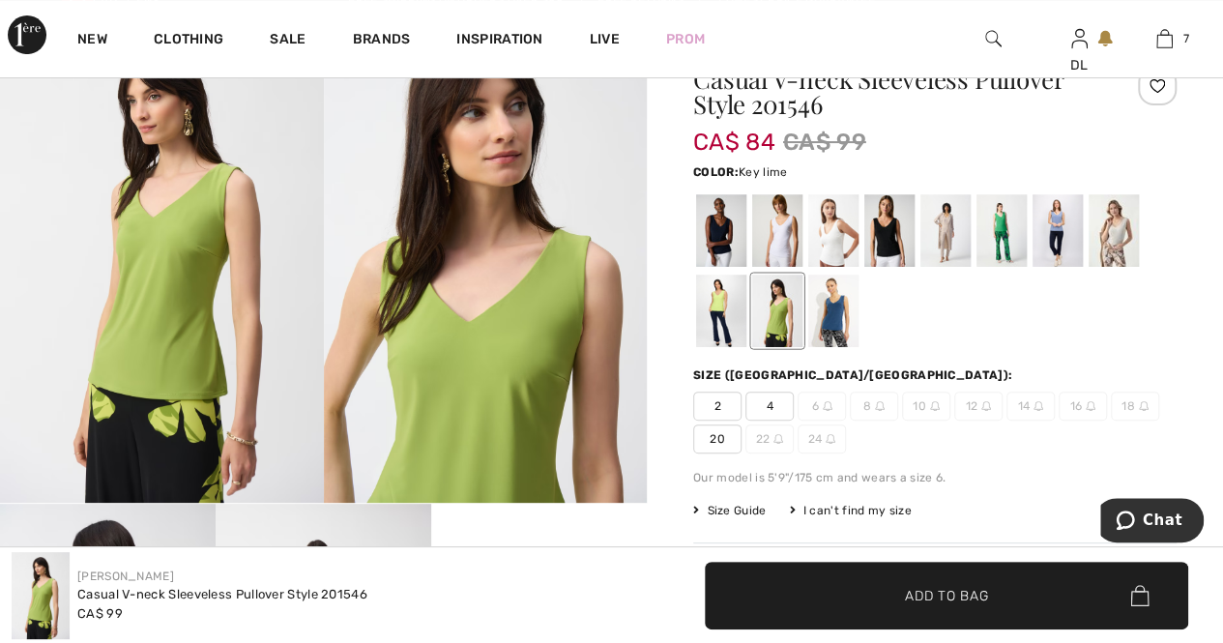
click at [708, 310] on div at bounding box center [721, 311] width 50 height 73
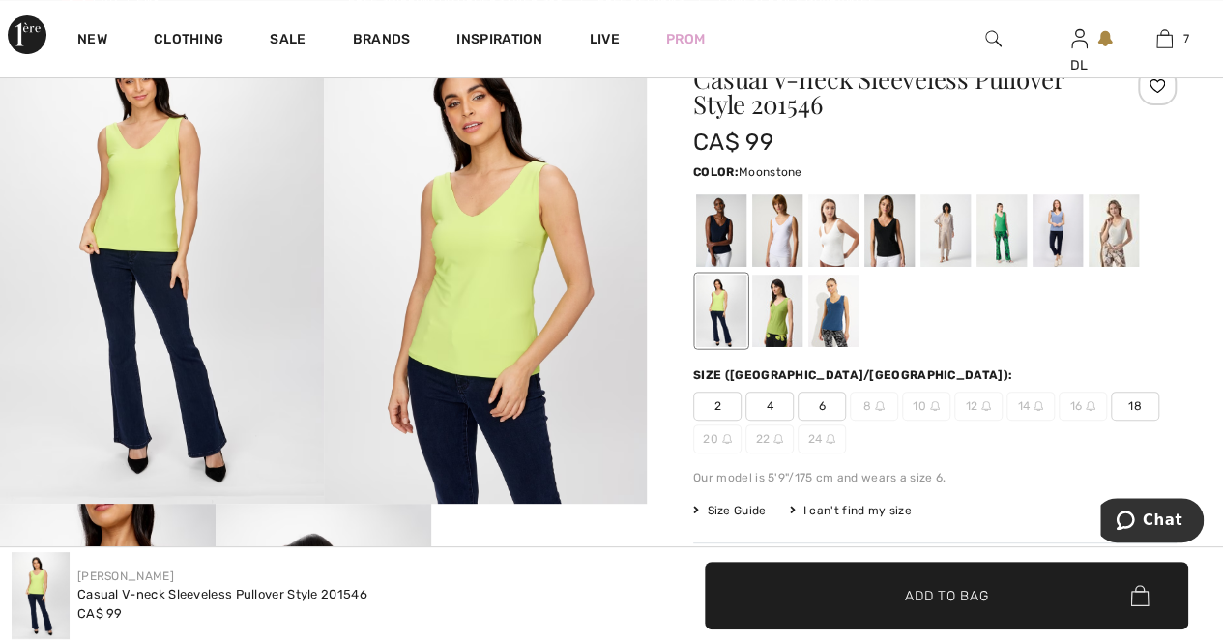
click at [1127, 243] on div at bounding box center [1114, 230] width 50 height 73
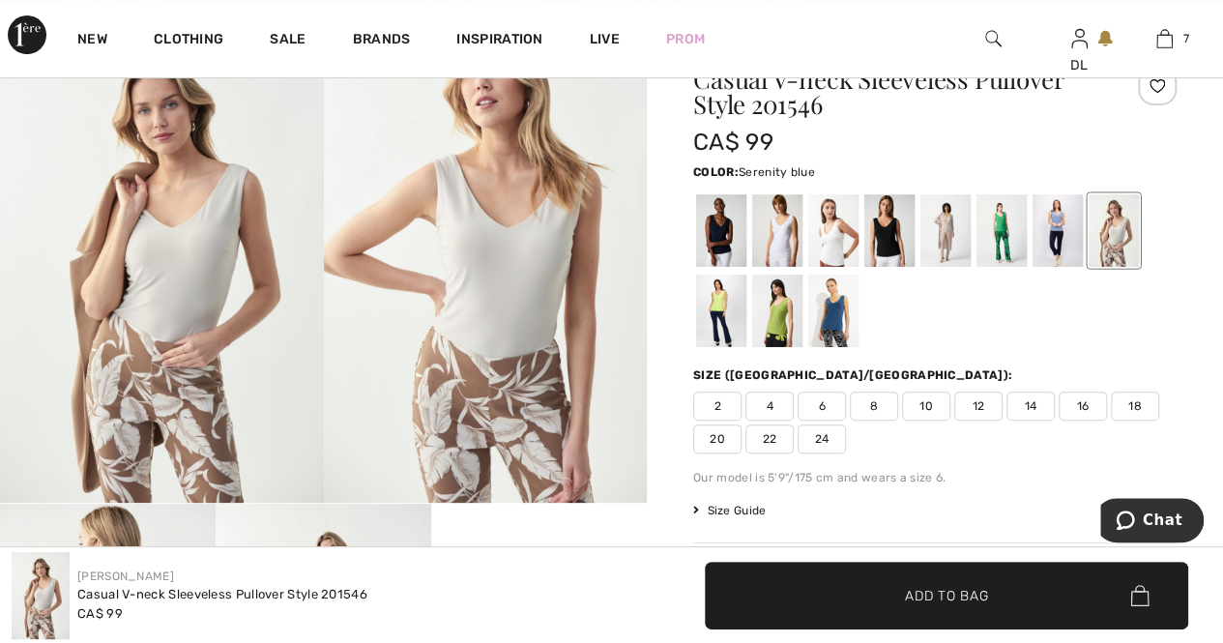
click at [1055, 233] on div at bounding box center [1058, 230] width 50 height 73
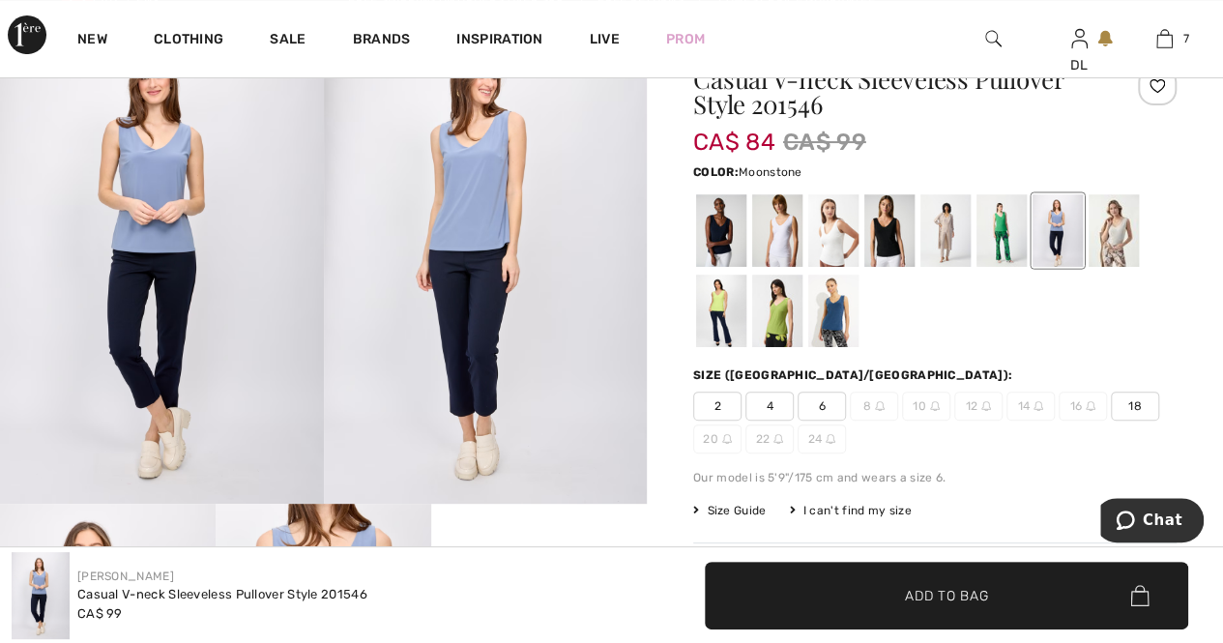
click at [1124, 239] on div at bounding box center [1114, 230] width 50 height 73
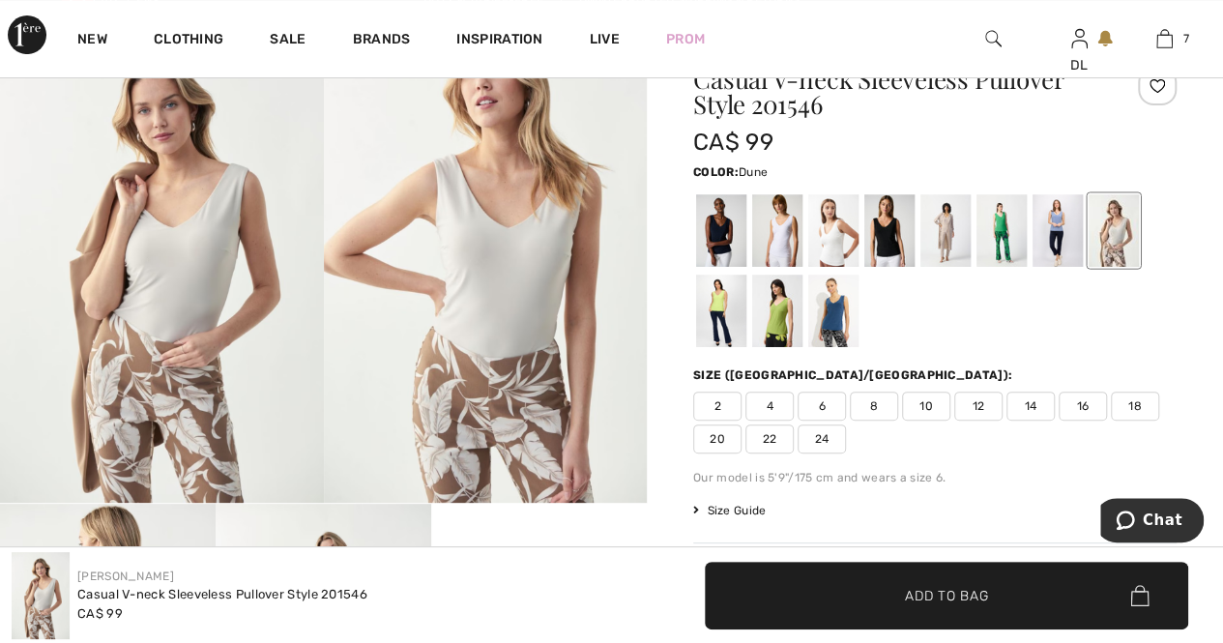
click at [952, 245] on div at bounding box center [946, 230] width 50 height 73
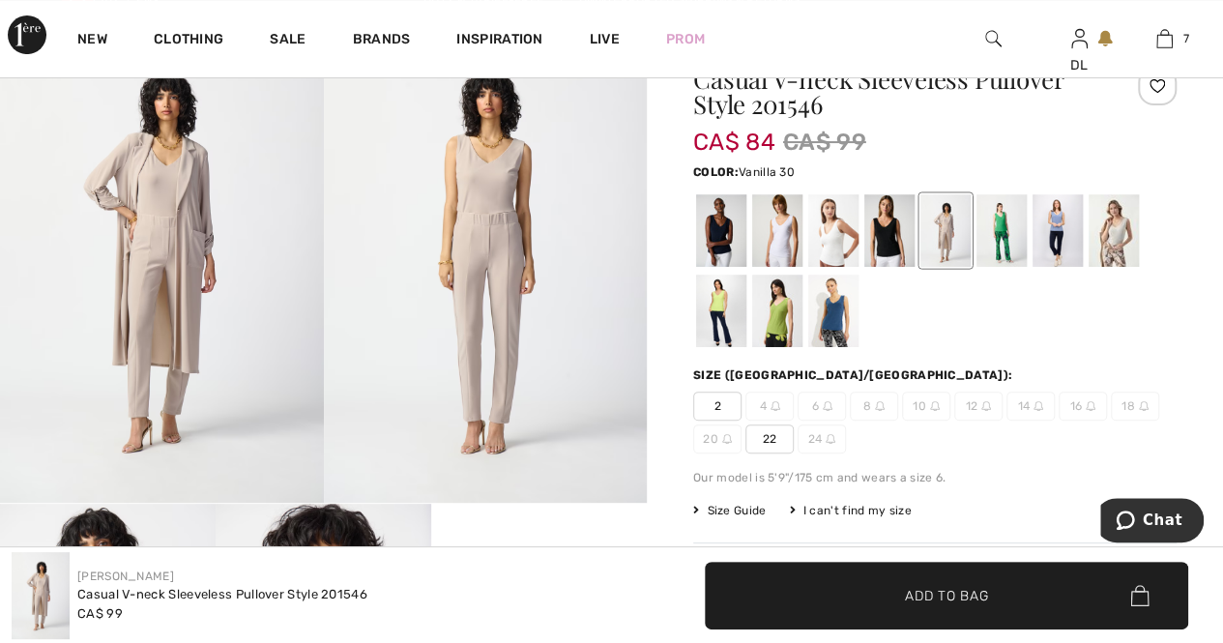
click at [839, 246] on div at bounding box center [833, 230] width 50 height 73
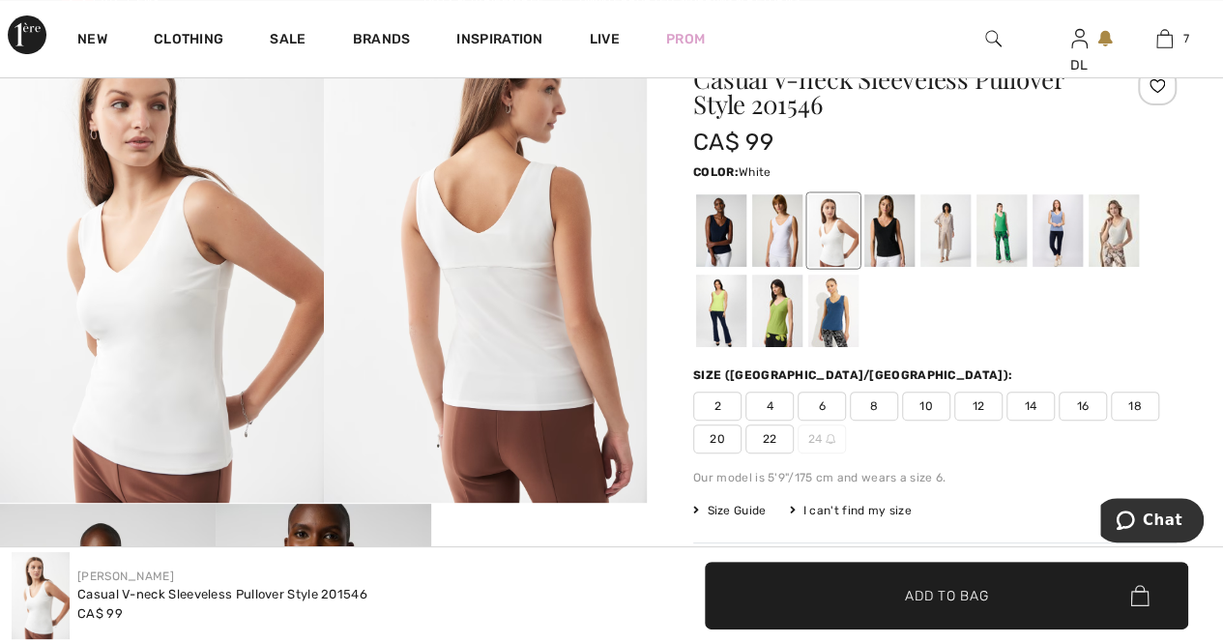
click at [783, 247] on div at bounding box center [777, 230] width 50 height 73
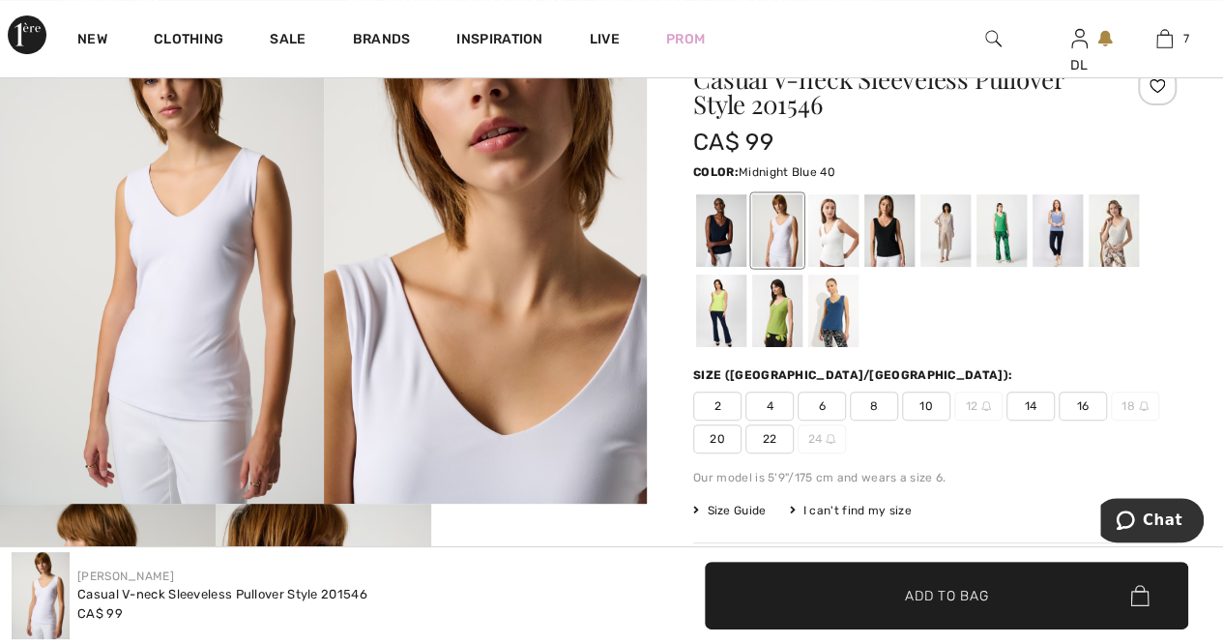
click at [716, 245] on div at bounding box center [721, 230] width 50 height 73
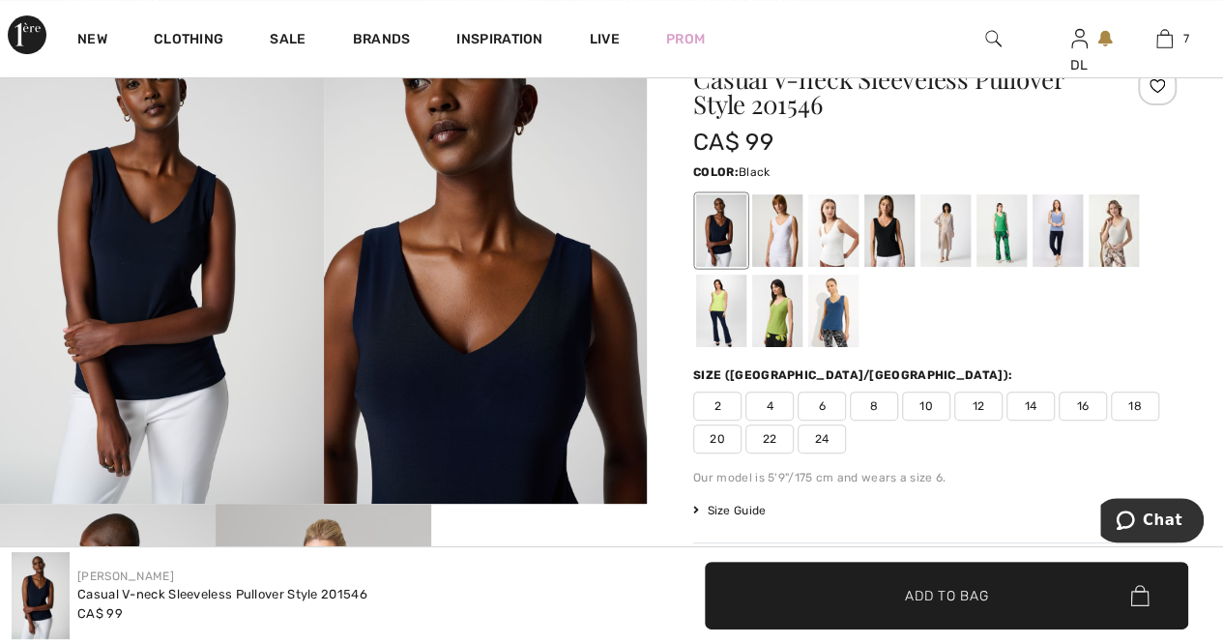
click at [878, 231] on div at bounding box center [889, 230] width 50 height 73
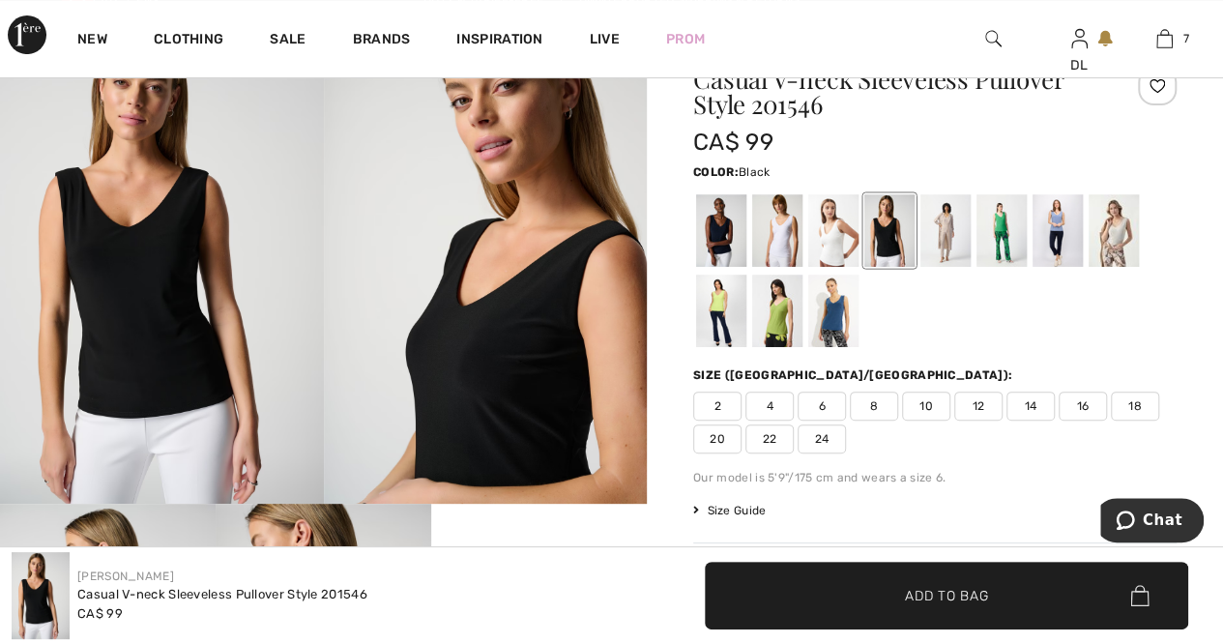
click at [1129, 399] on span "18" at bounding box center [1135, 406] width 48 height 29
click at [839, 583] on span "✔ Added to Bag Add to Bag" at bounding box center [946, 596] width 483 height 68
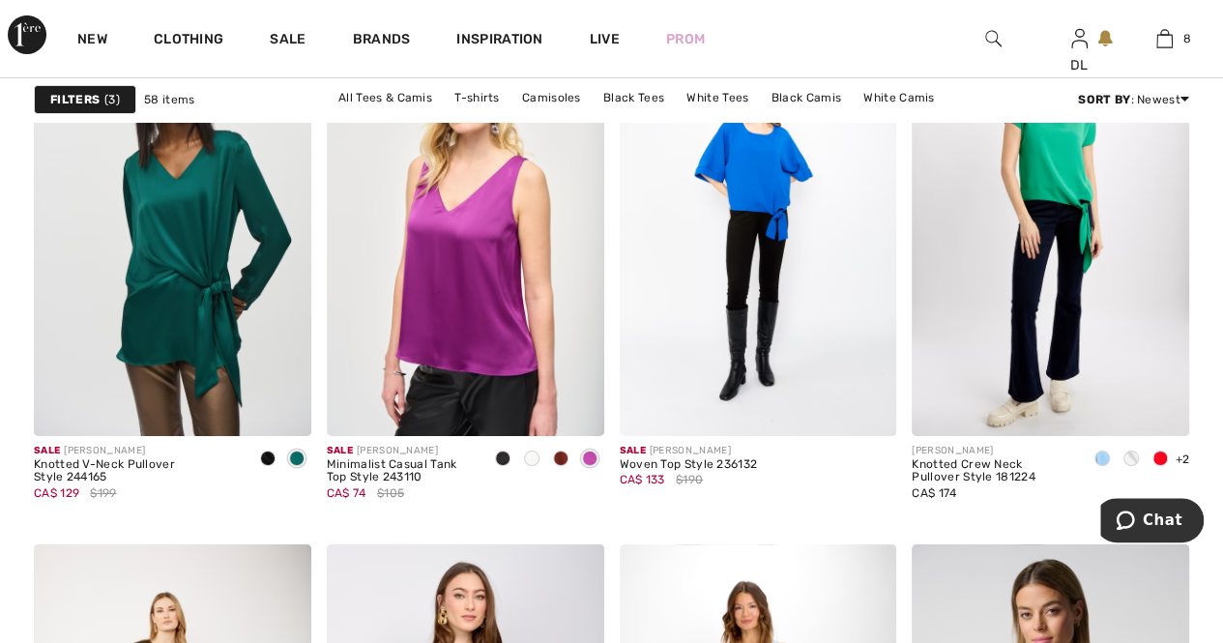
scroll to position [7156, 0]
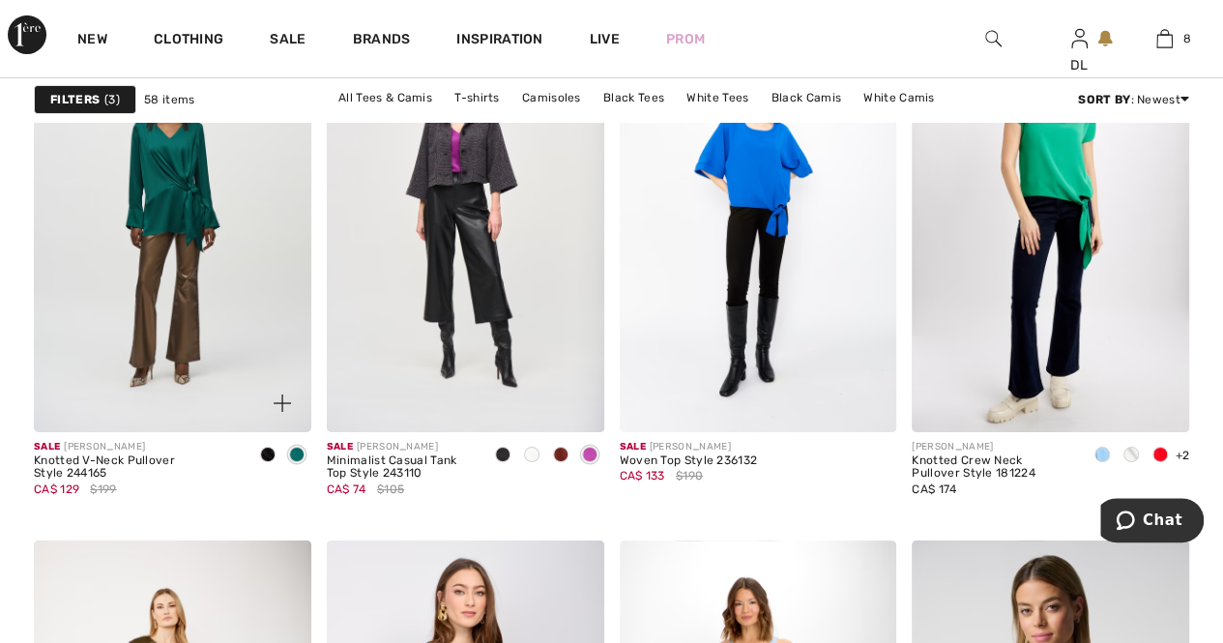
click at [161, 254] on img at bounding box center [173, 224] width 278 height 416
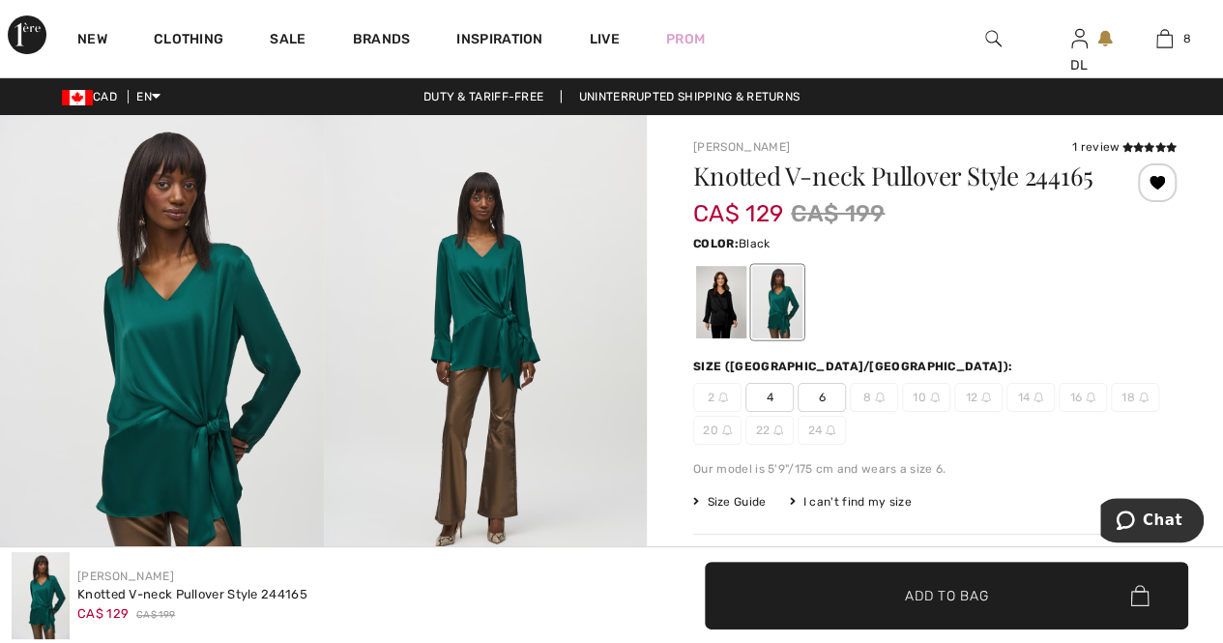
click at [723, 338] on div at bounding box center [721, 302] width 50 height 73
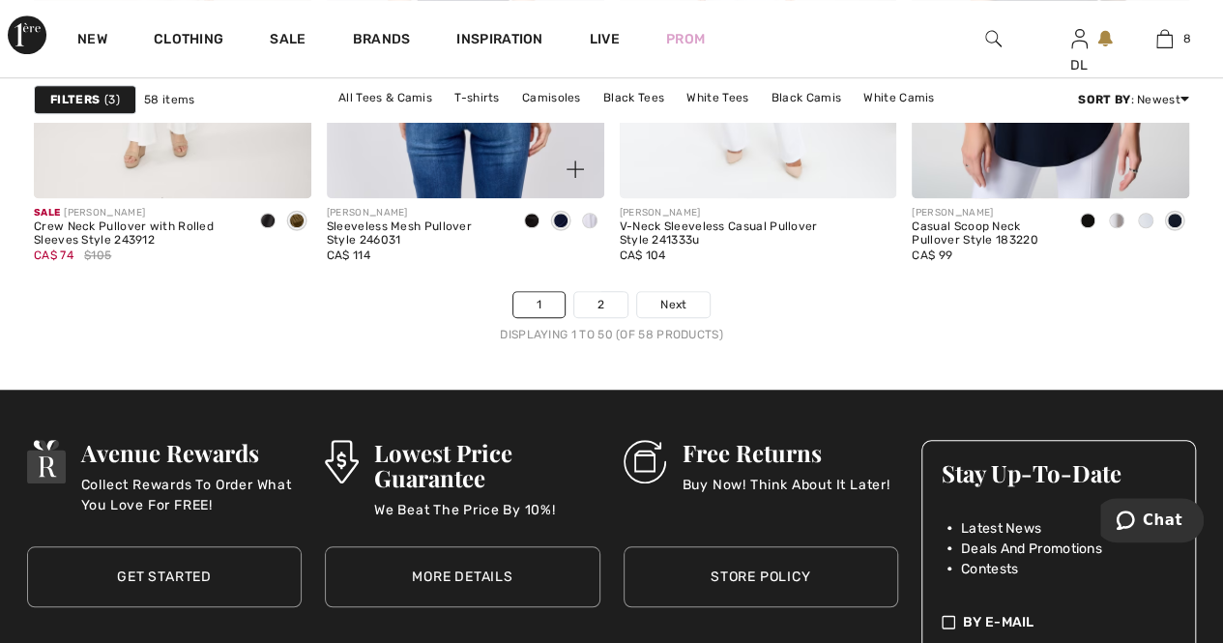
scroll to position [7929, 0]
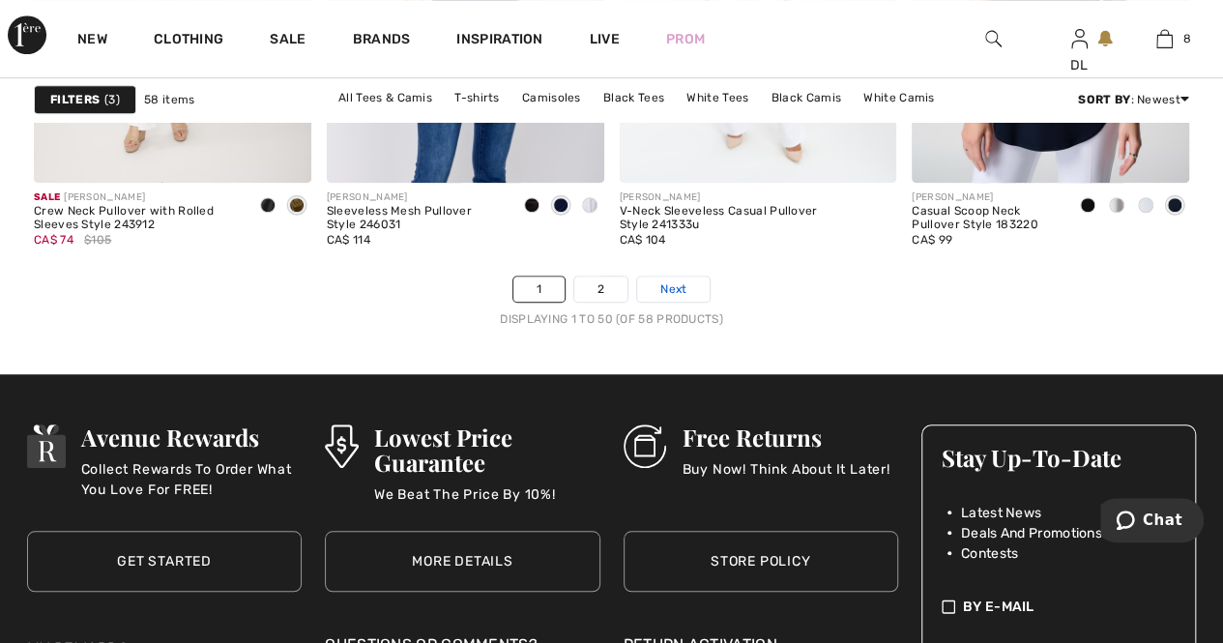
click at [662, 295] on link "Next" at bounding box center [673, 289] width 73 height 25
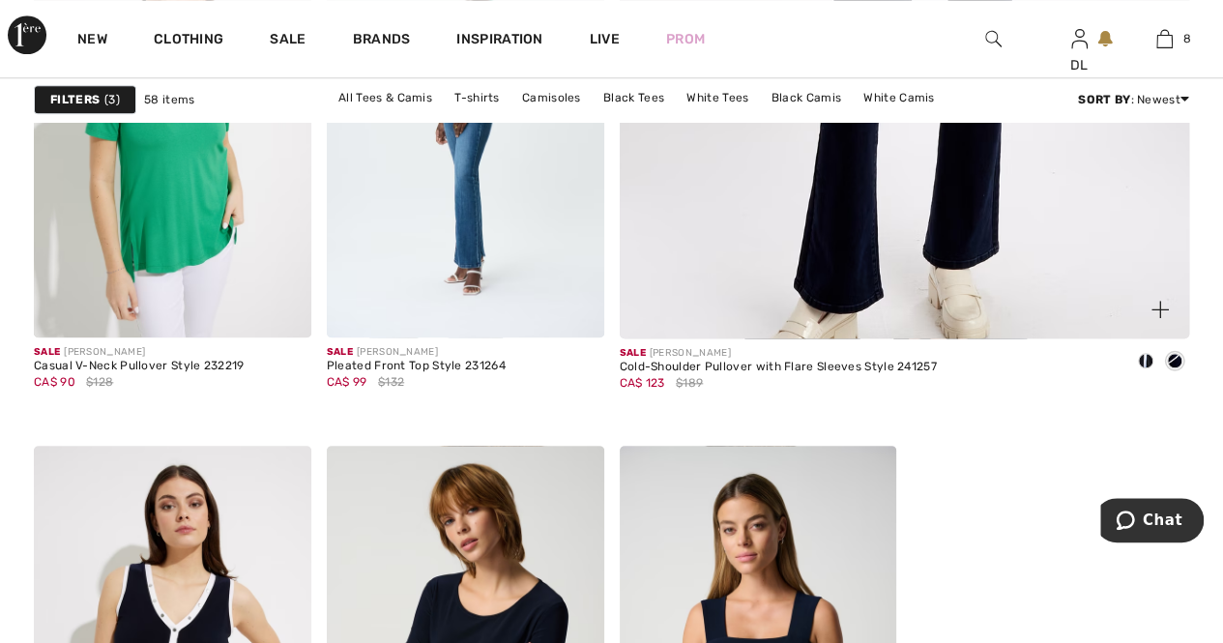
scroll to position [870, 0]
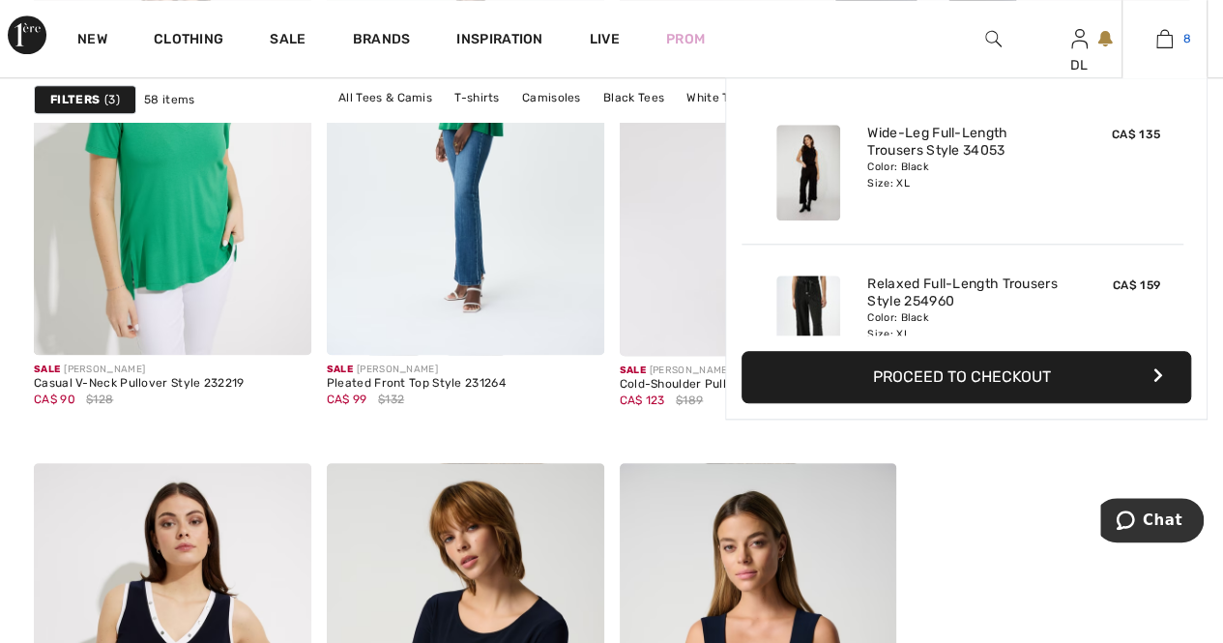
click at [1170, 44] on img at bounding box center [1165, 38] width 16 height 23
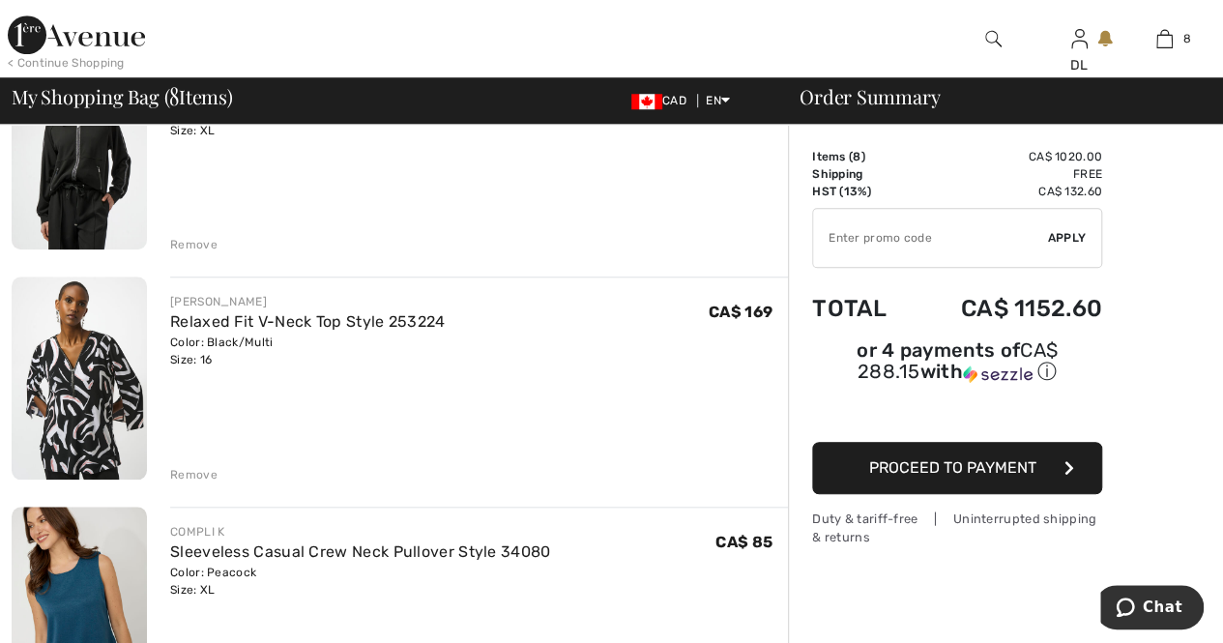
scroll to position [774, 0]
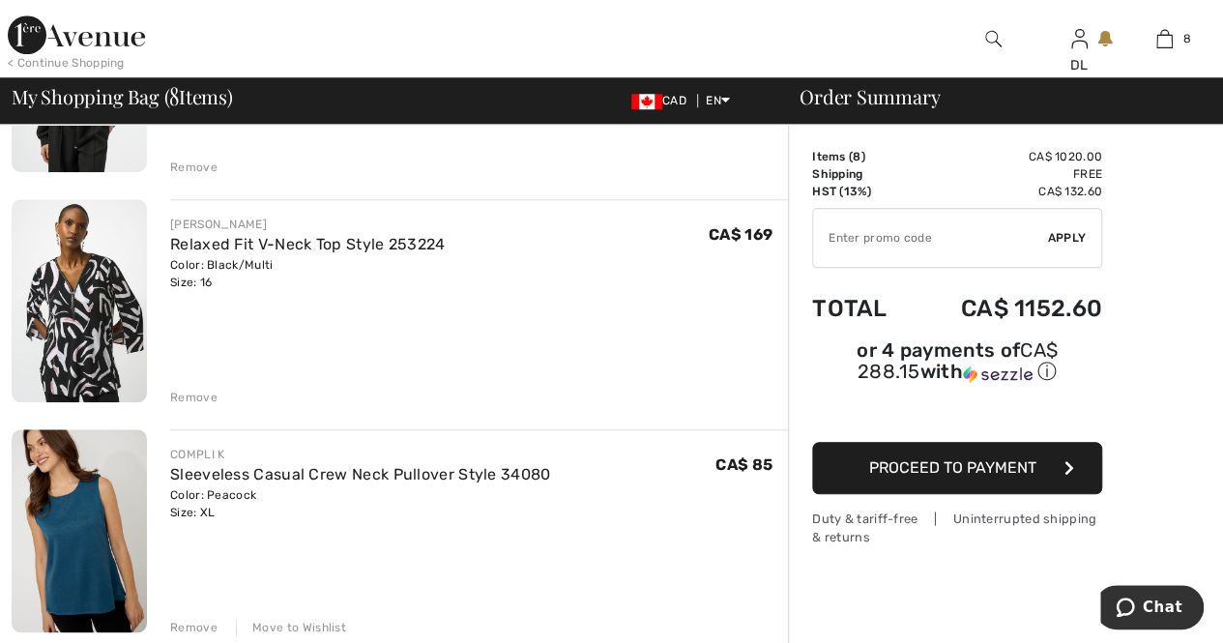
click at [188, 397] on div "Remove" at bounding box center [193, 397] width 47 height 17
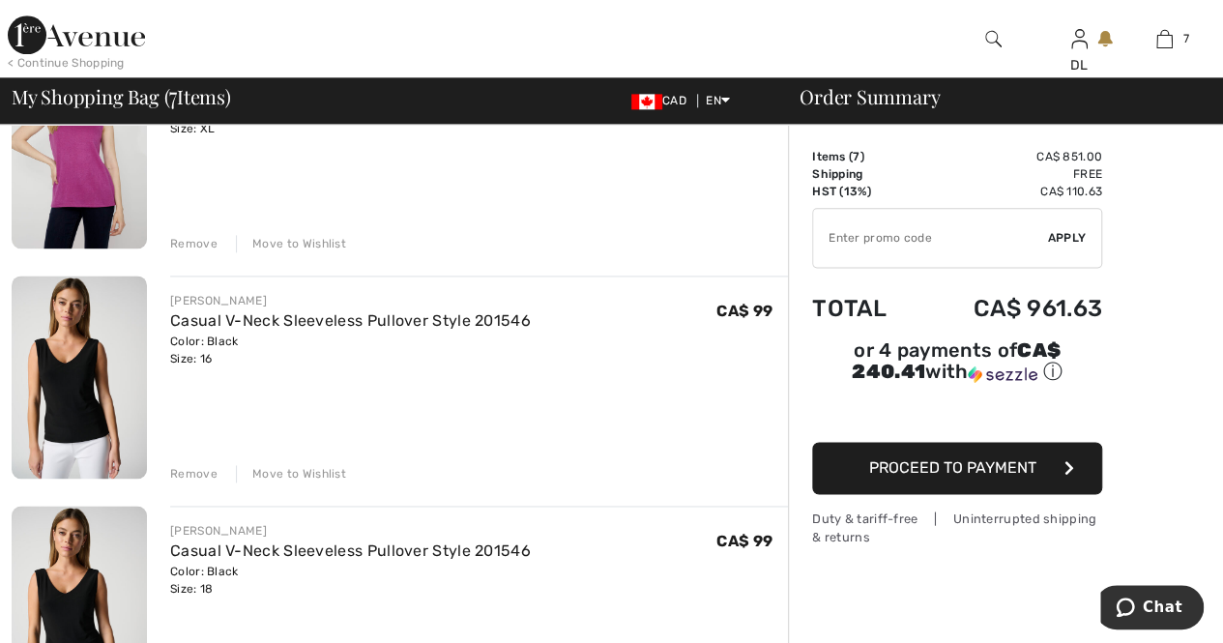
scroll to position [1160, 0]
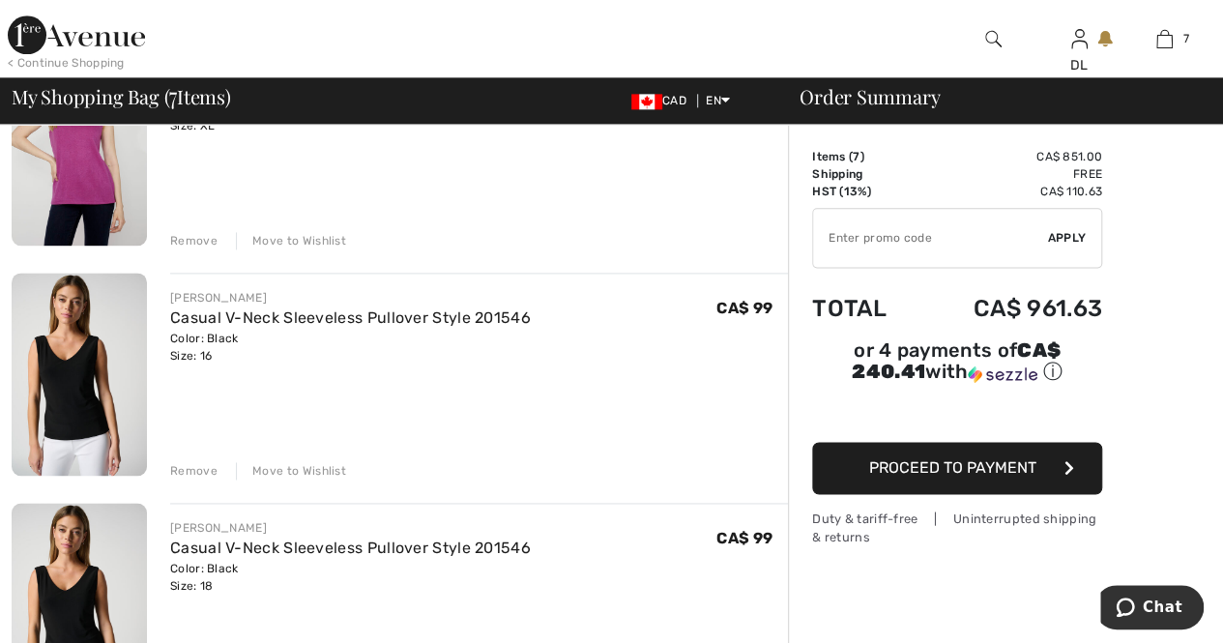
click at [191, 465] on div "Remove" at bounding box center [193, 470] width 47 height 17
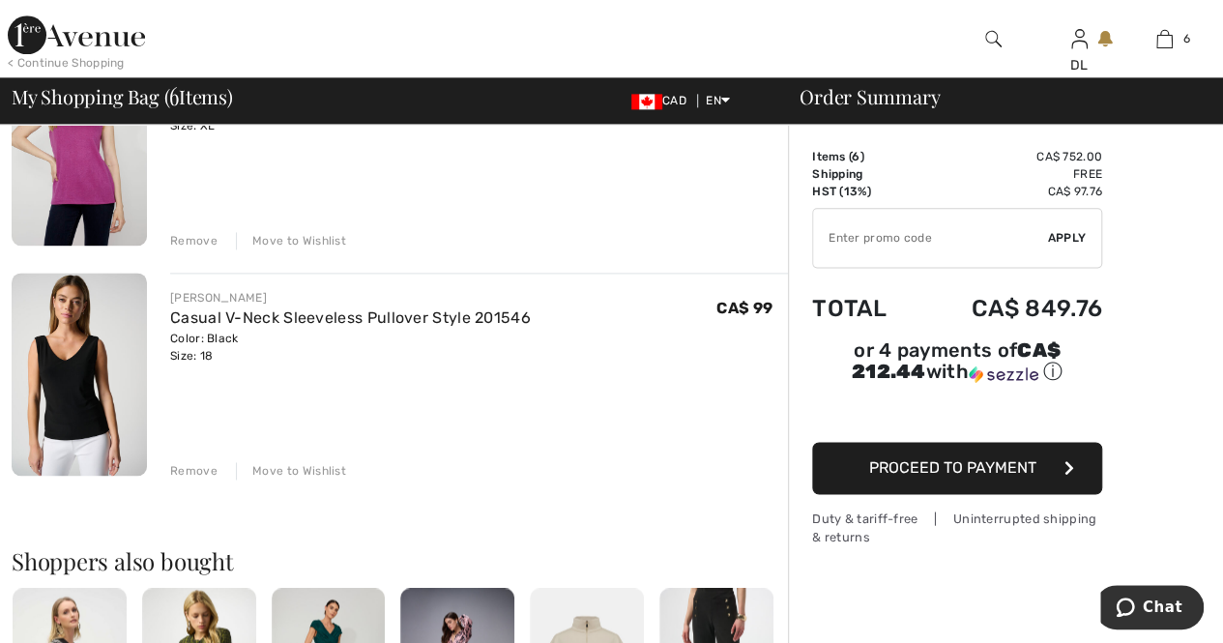
click at [325, 469] on div "Move to Wishlist" at bounding box center [291, 470] width 110 height 17
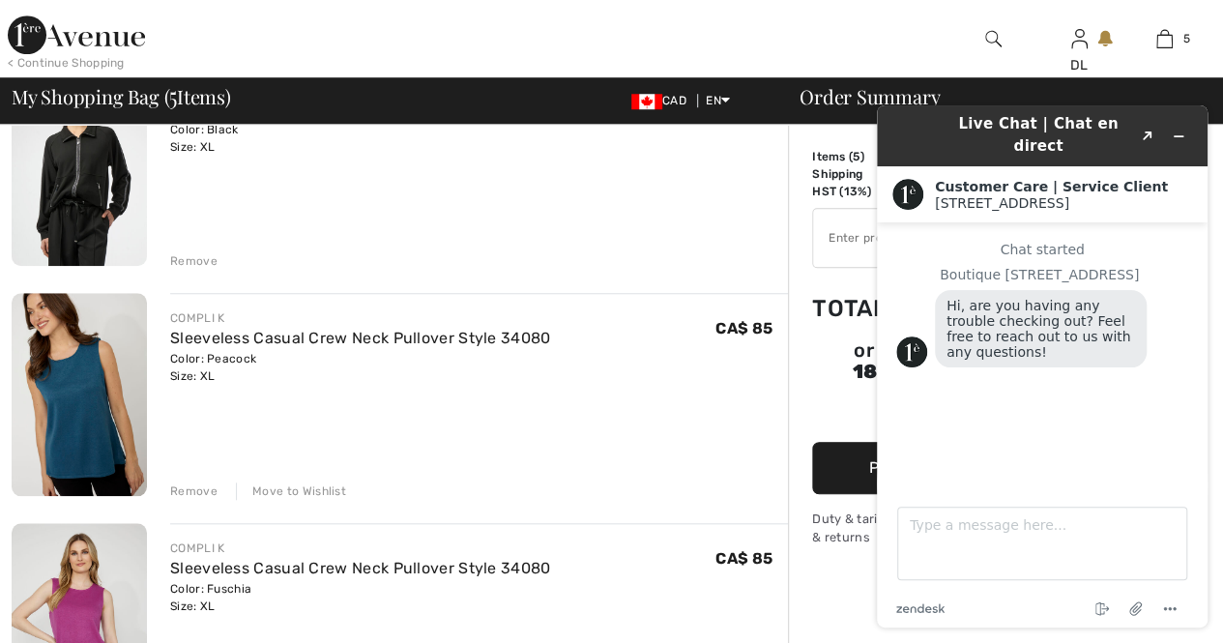
scroll to position [677, 0]
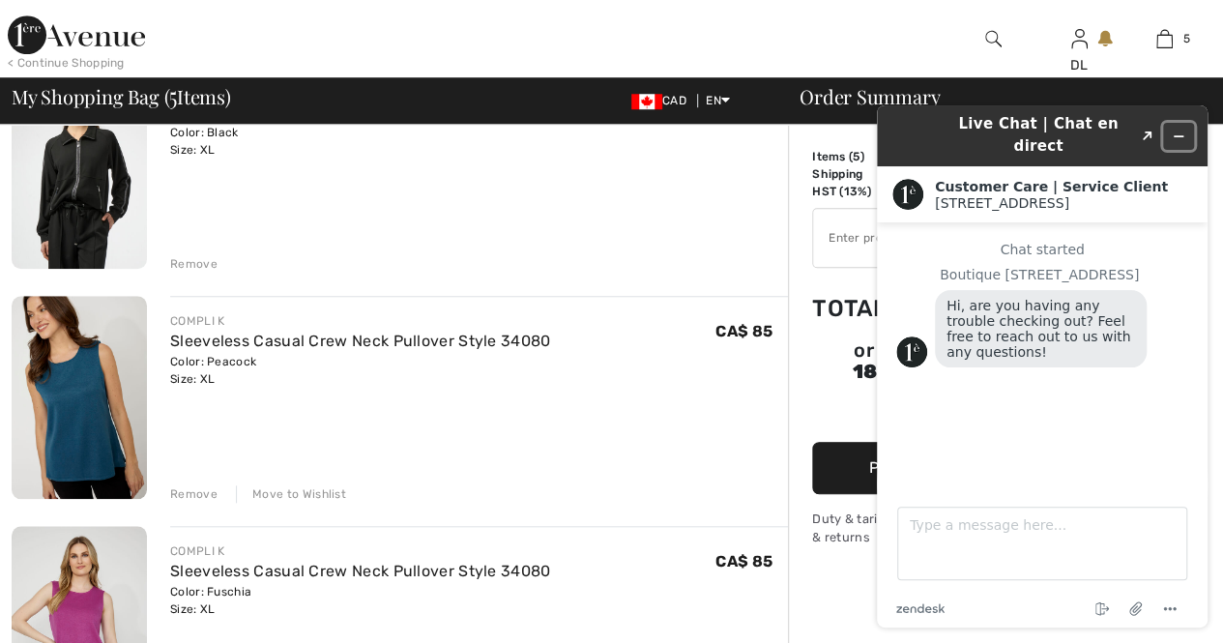
click at [1188, 124] on button "Minimize widget" at bounding box center [1178, 136] width 31 height 27
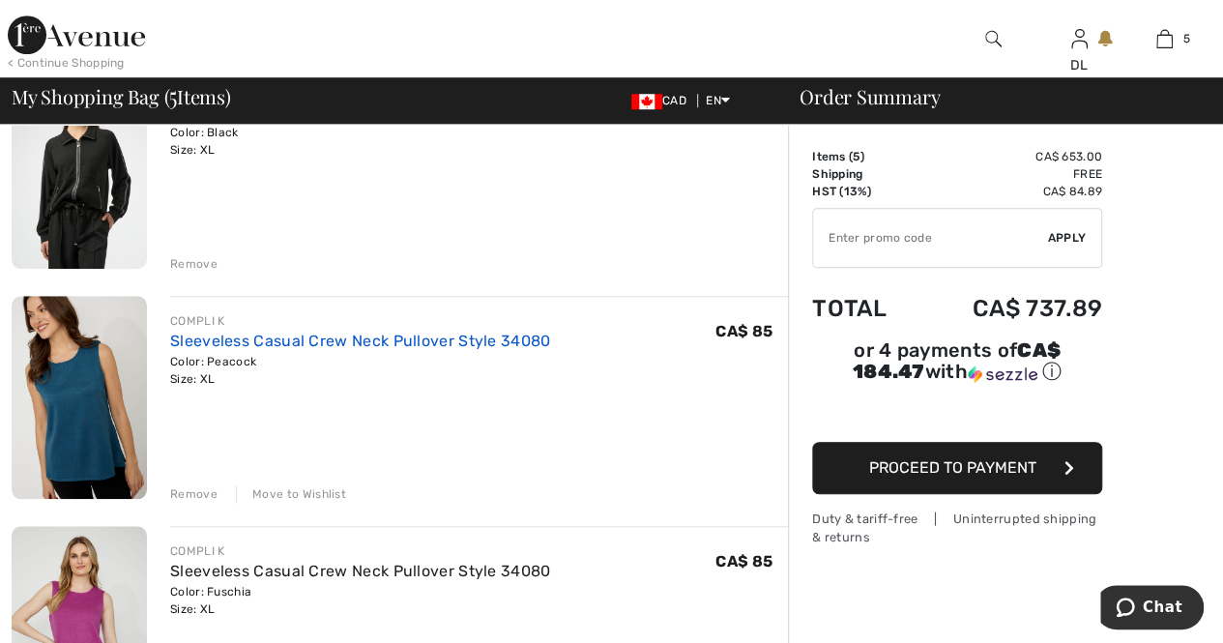
click at [305, 336] on link "Sleeveless Casual Crew Neck Pullover Style 34080" at bounding box center [360, 341] width 380 height 18
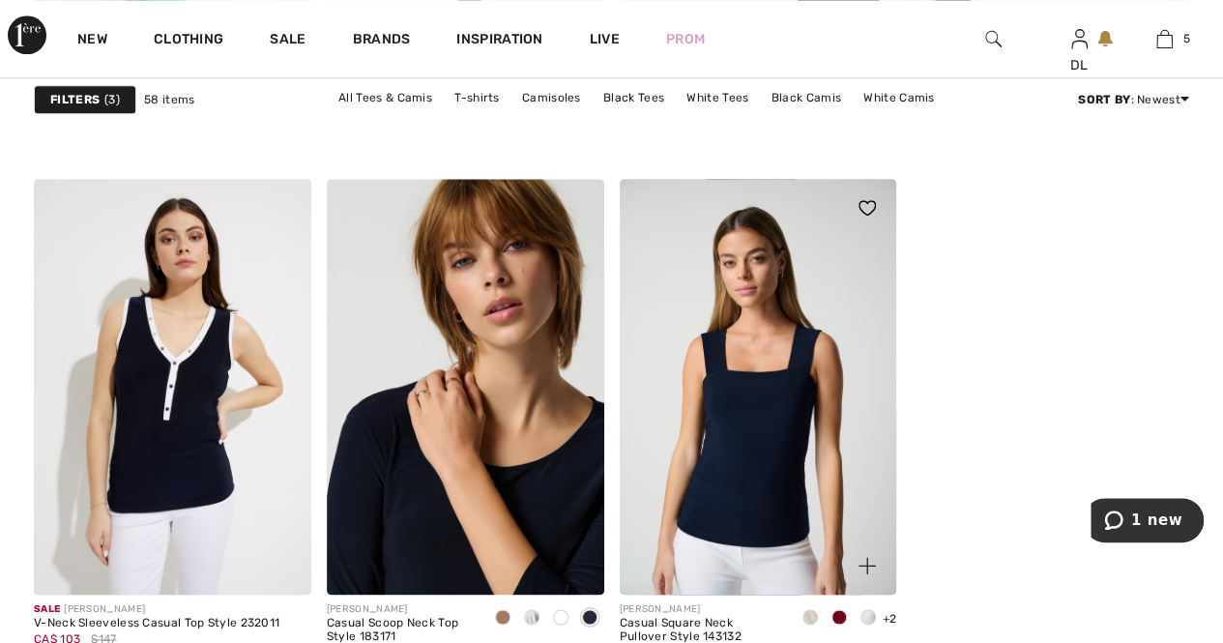
scroll to position [1160, 0]
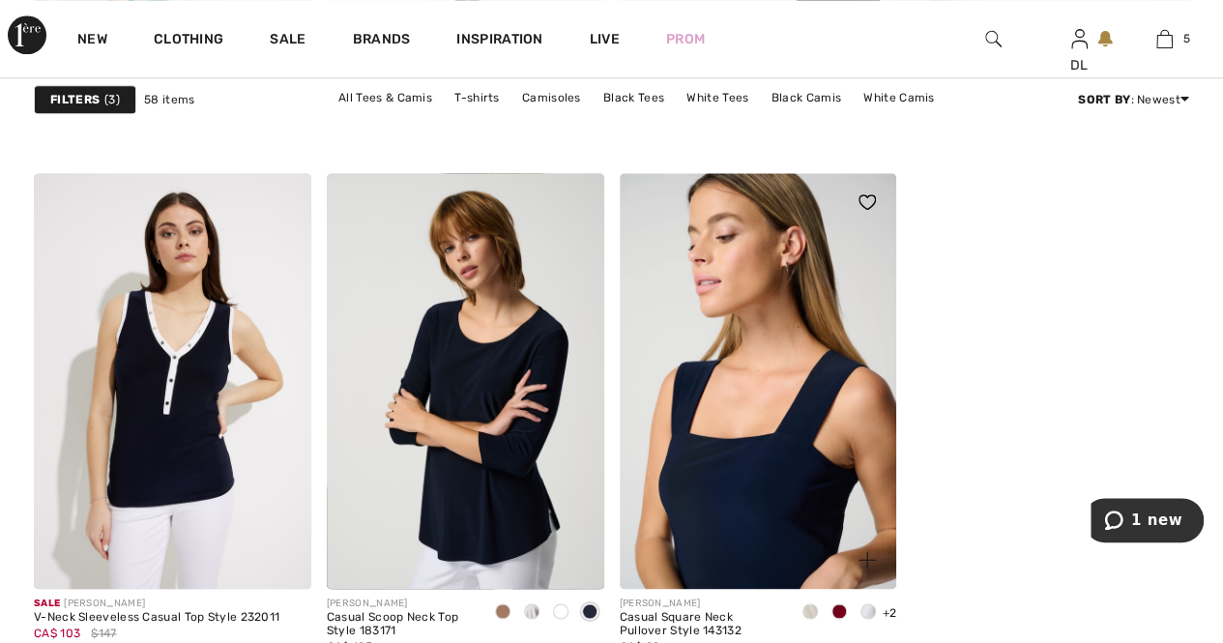
click at [743, 490] on img at bounding box center [759, 381] width 278 height 416
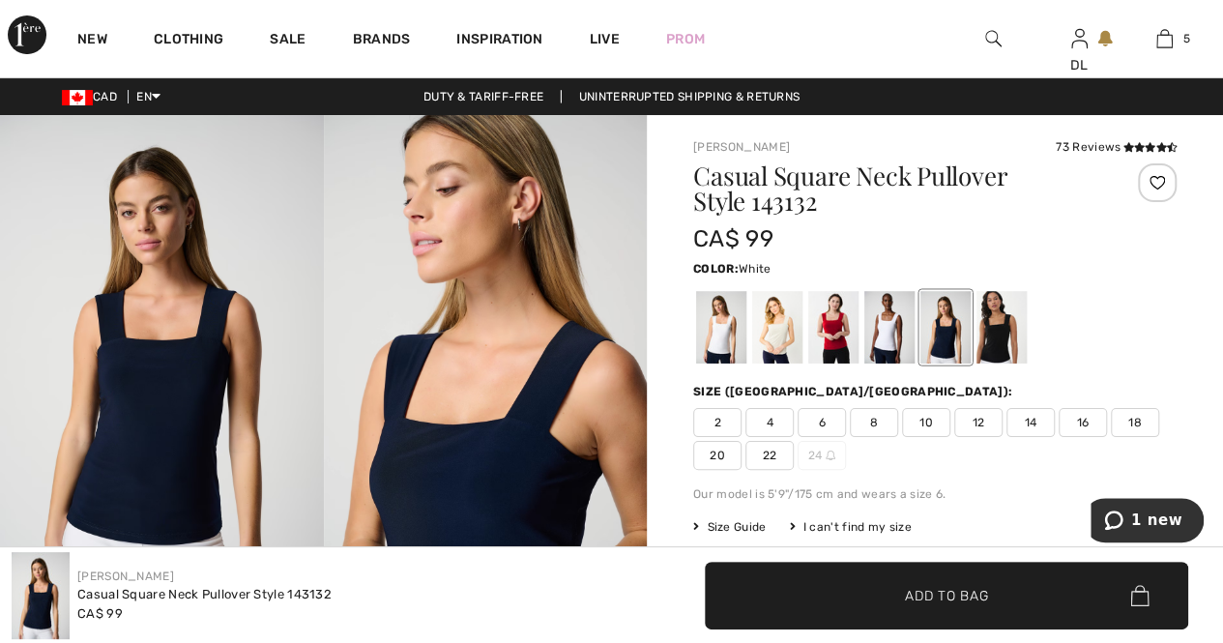
click at [886, 332] on div at bounding box center [889, 327] width 50 height 73
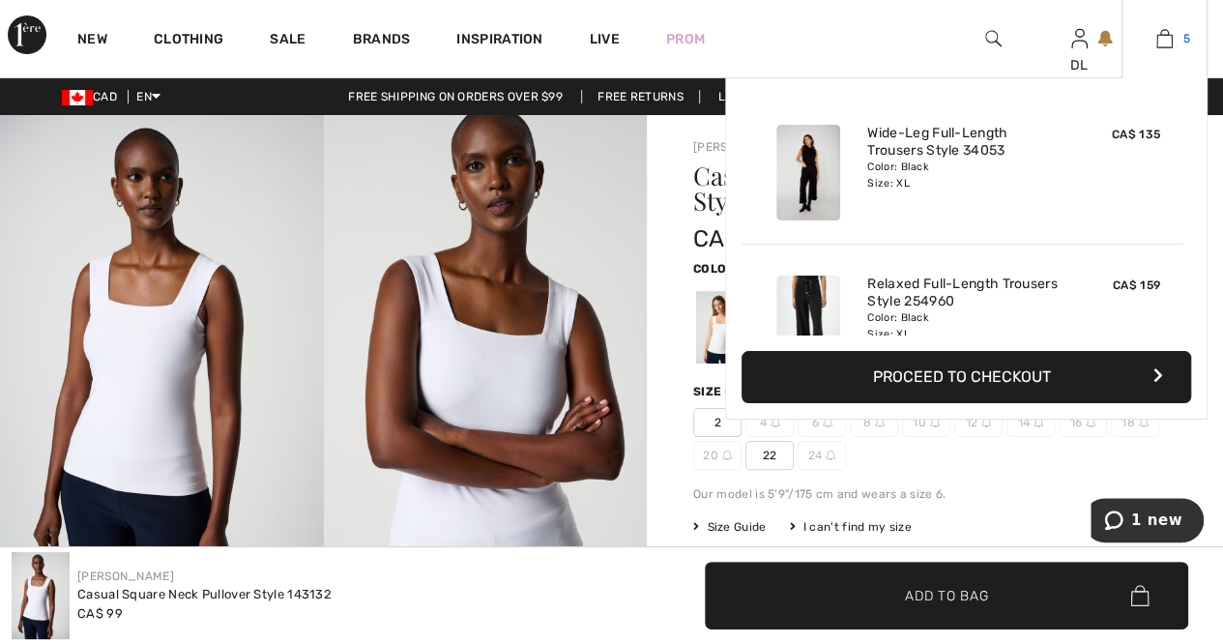
click at [1166, 43] on img at bounding box center [1165, 38] width 16 height 23
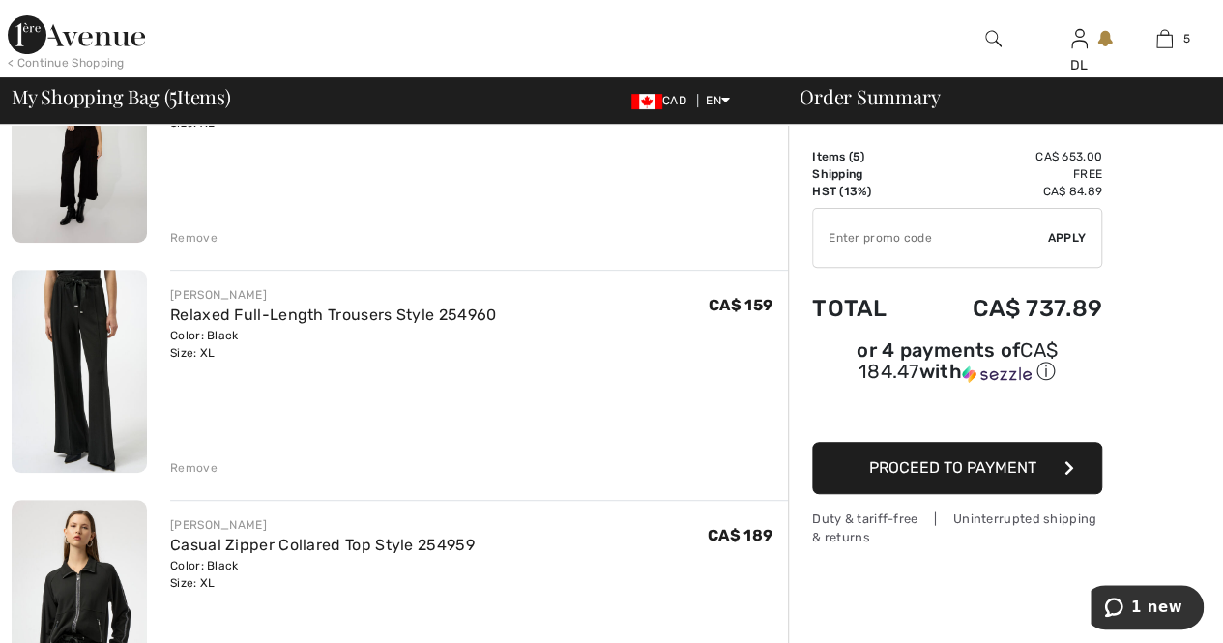
scroll to position [193, 0]
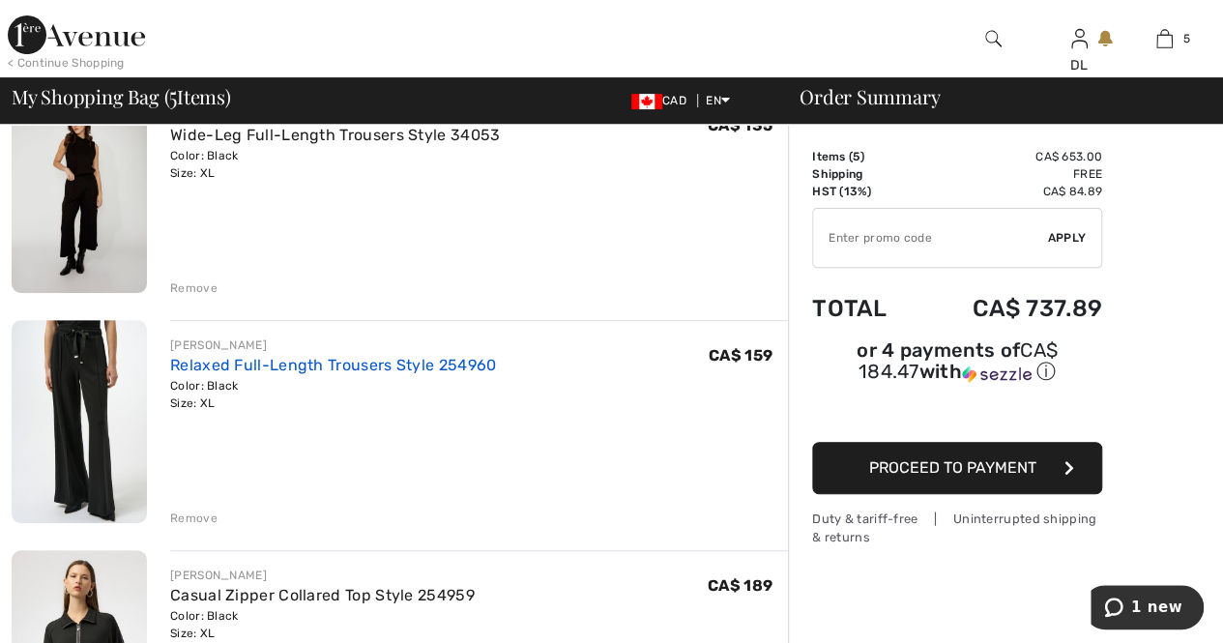
click at [298, 361] on link "Relaxed Full-Length Trousers Style 254960" at bounding box center [333, 365] width 326 height 18
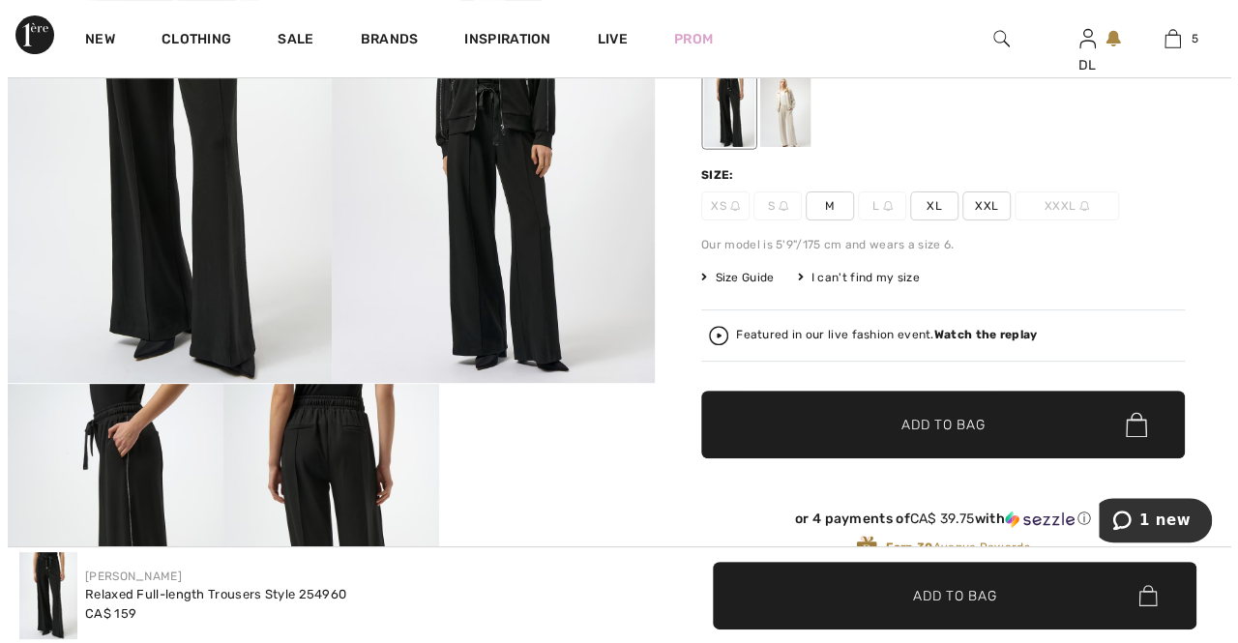
scroll to position [193, 0]
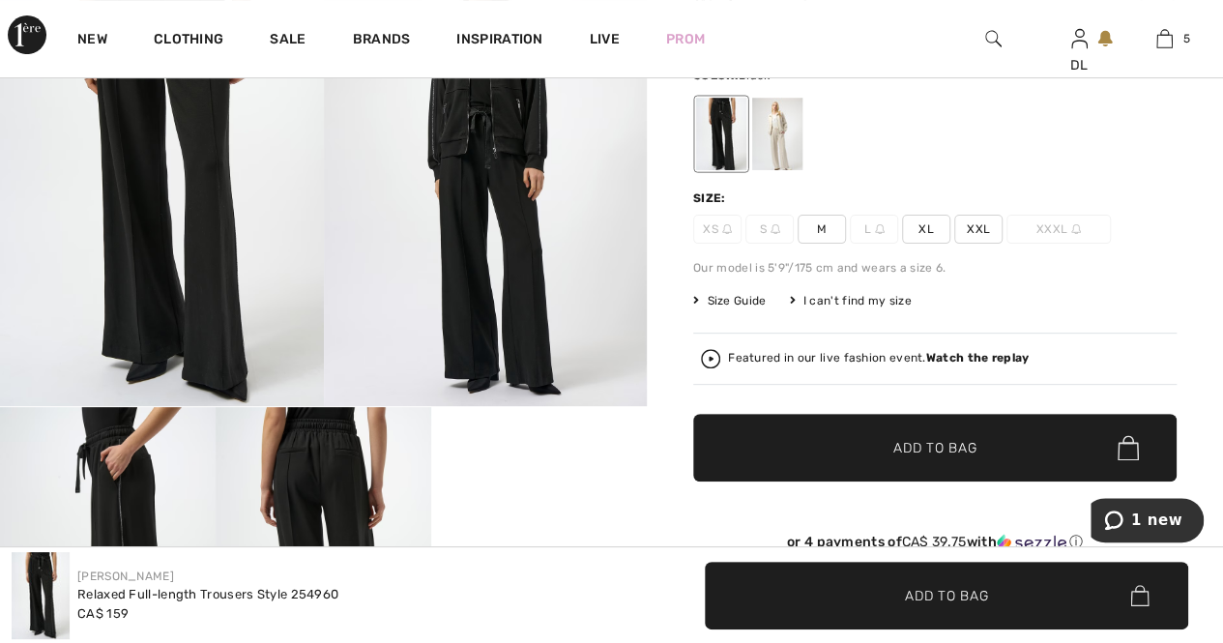
click at [739, 303] on span "Size Guide" at bounding box center [729, 300] width 73 height 17
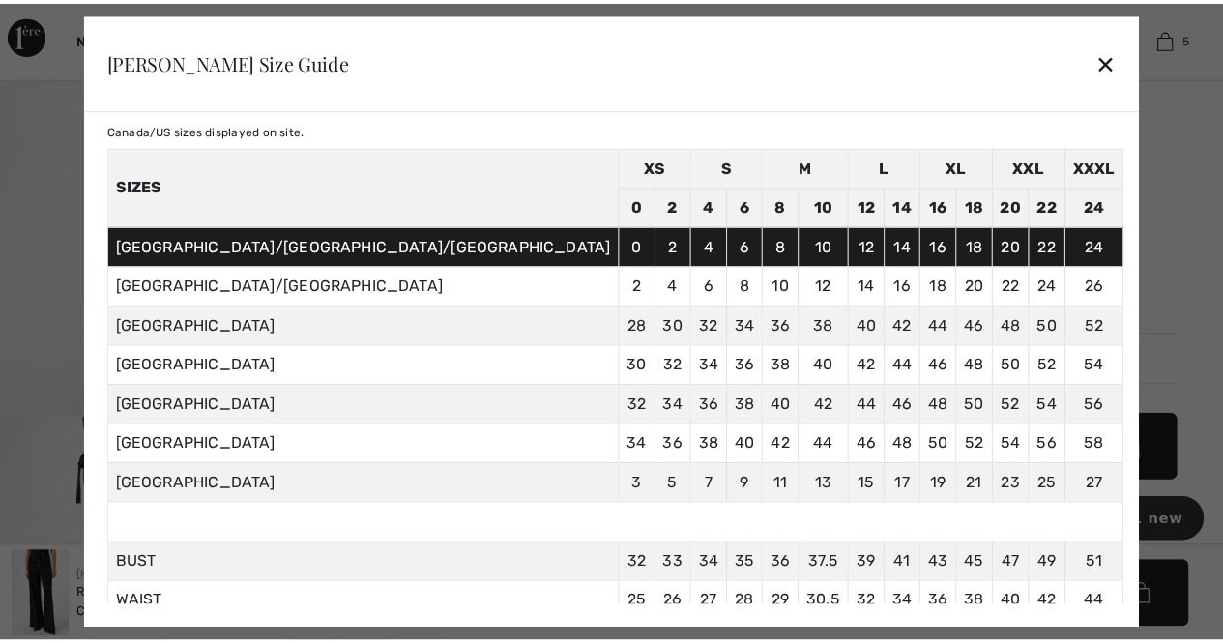
scroll to position [97, 0]
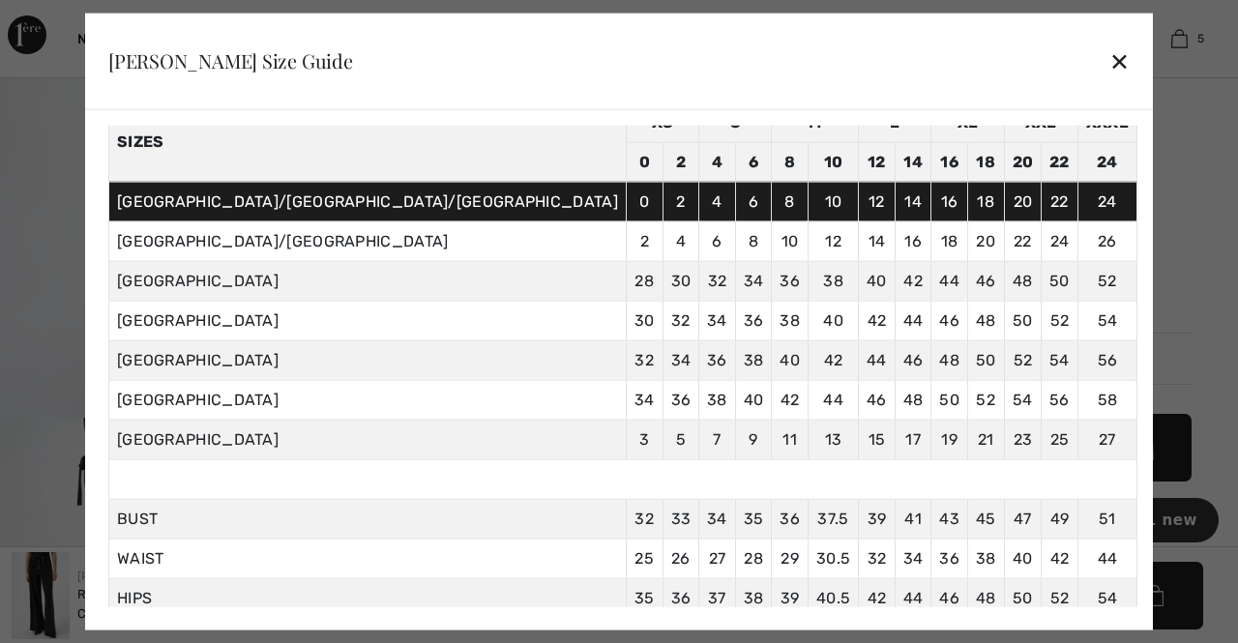
click at [1109, 63] on div "✕" at bounding box center [1119, 61] width 20 height 41
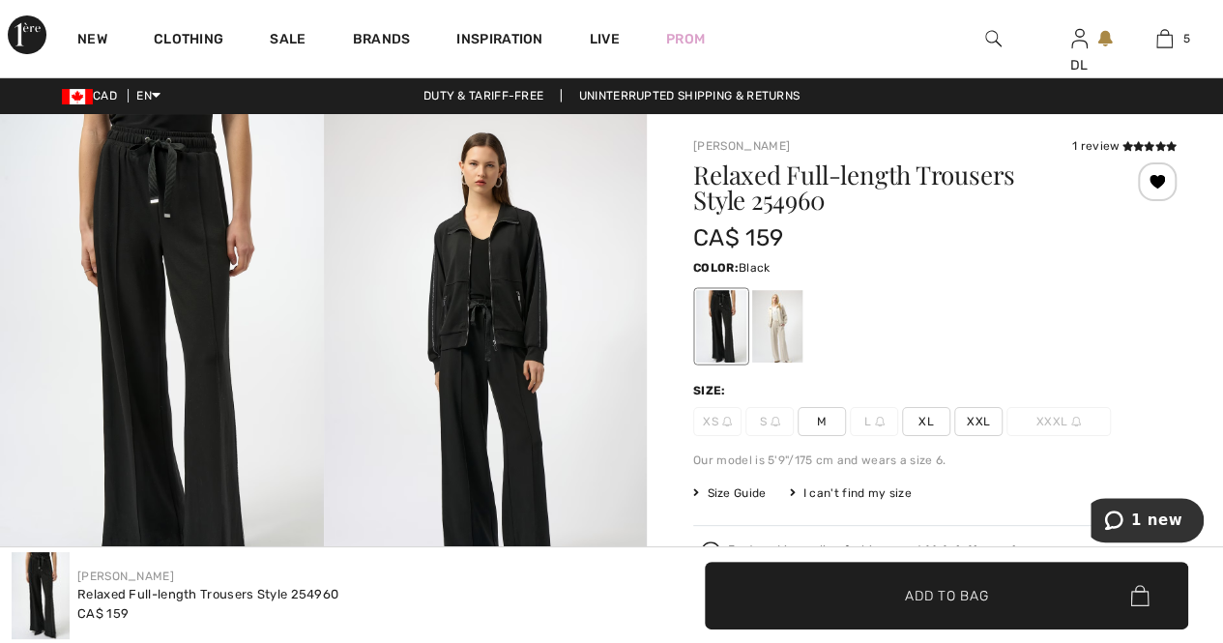
scroll to position [0, 0]
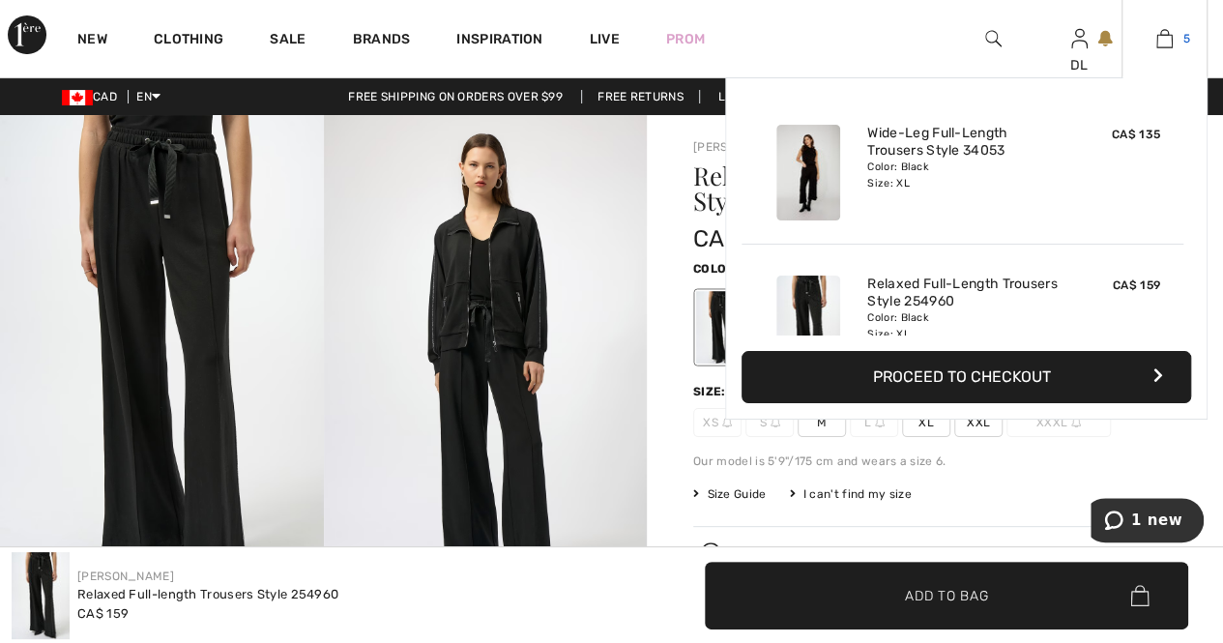
click at [1166, 37] on img at bounding box center [1165, 38] width 16 height 23
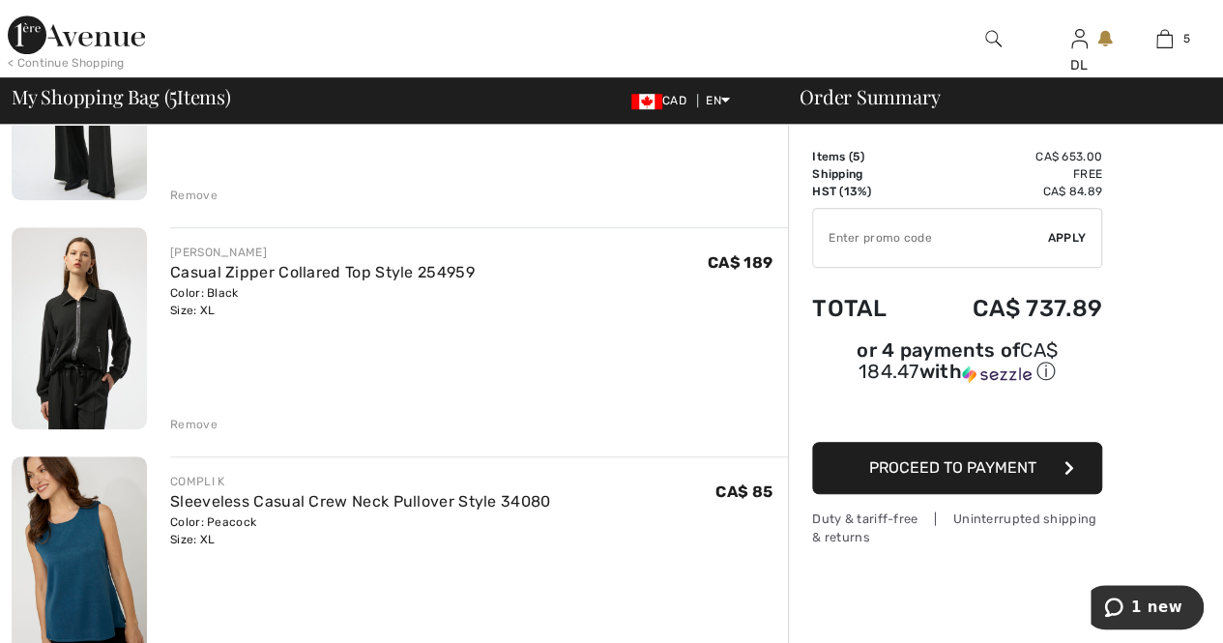
scroll to position [580, 0]
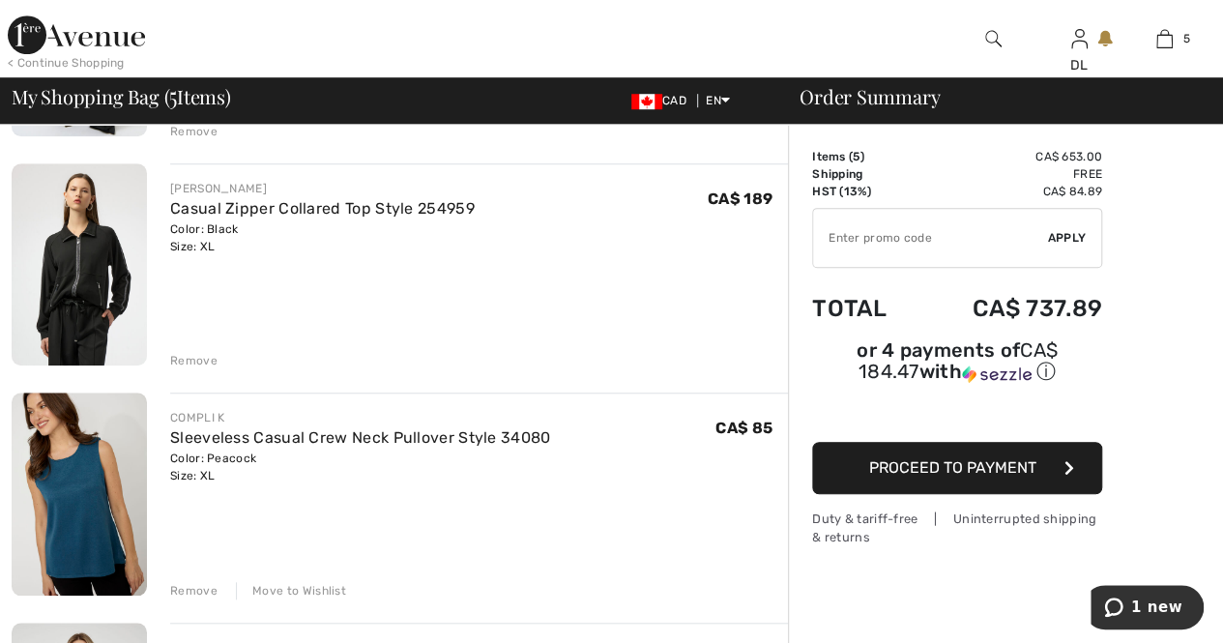
click at [956, 458] on span "Proceed to Payment" at bounding box center [952, 467] width 167 height 18
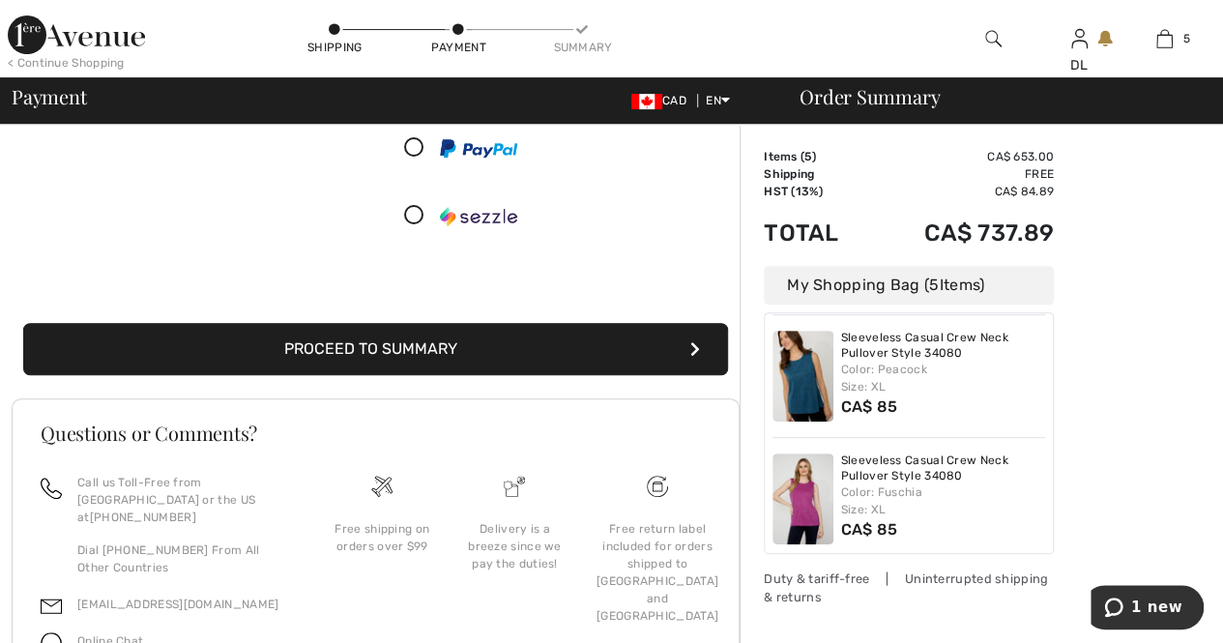
scroll to position [373, 0]
click at [462, 354] on button "Proceed to Summary" at bounding box center [375, 349] width 705 height 52
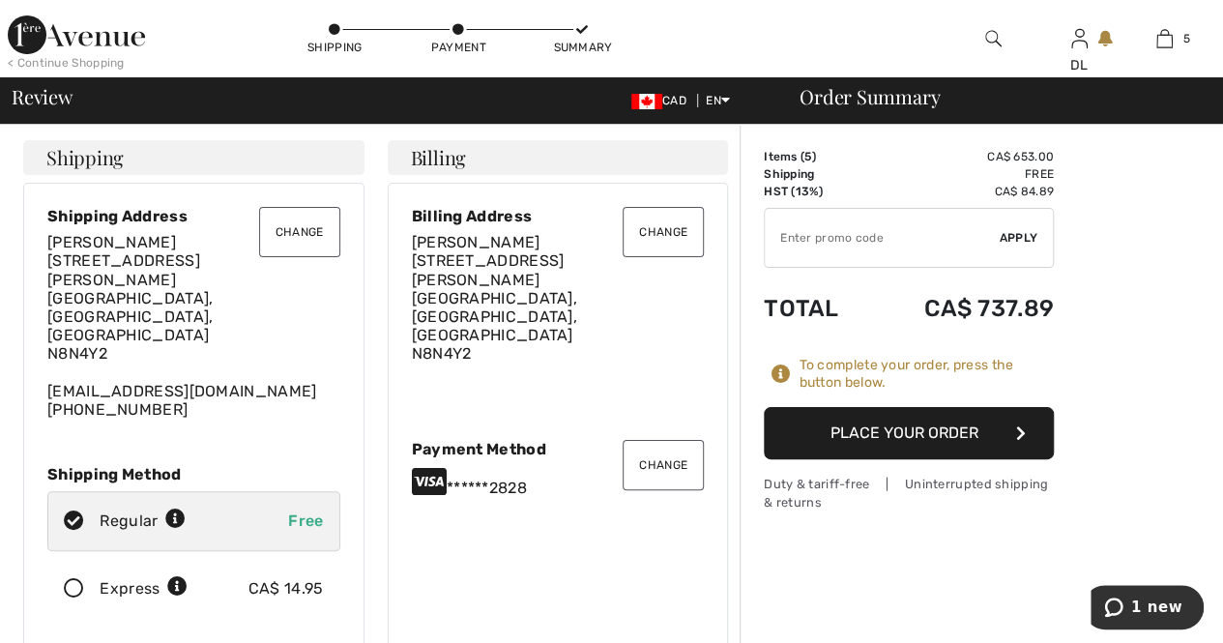
click at [68, 579] on icon at bounding box center [73, 589] width 51 height 20
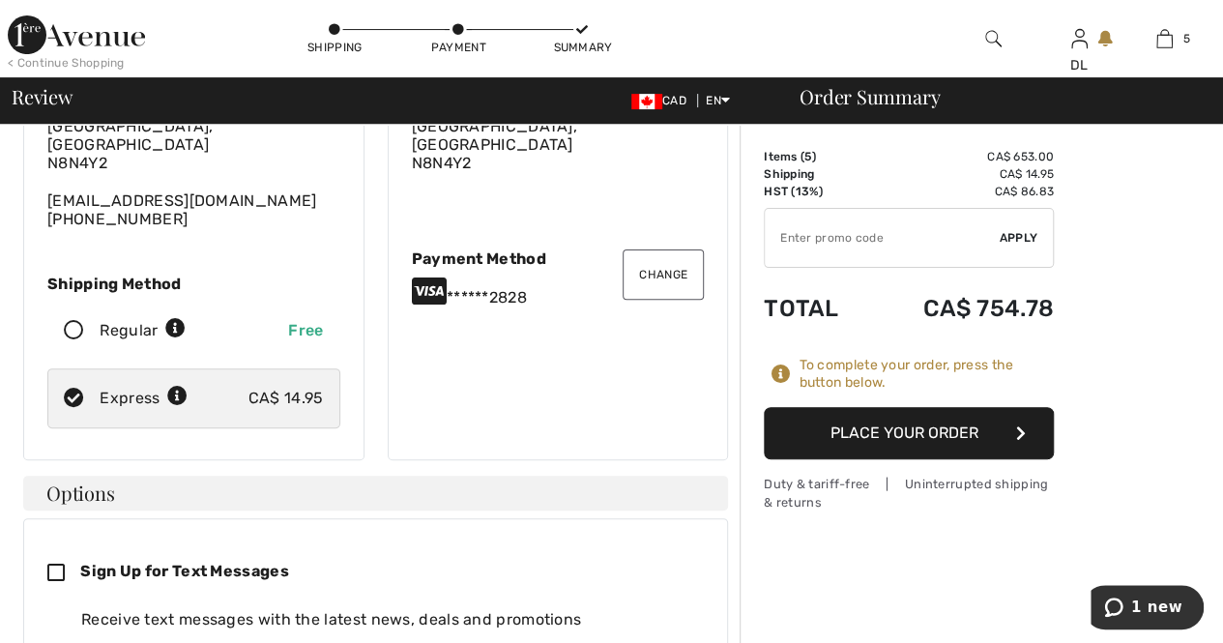
scroll to position [193, 0]
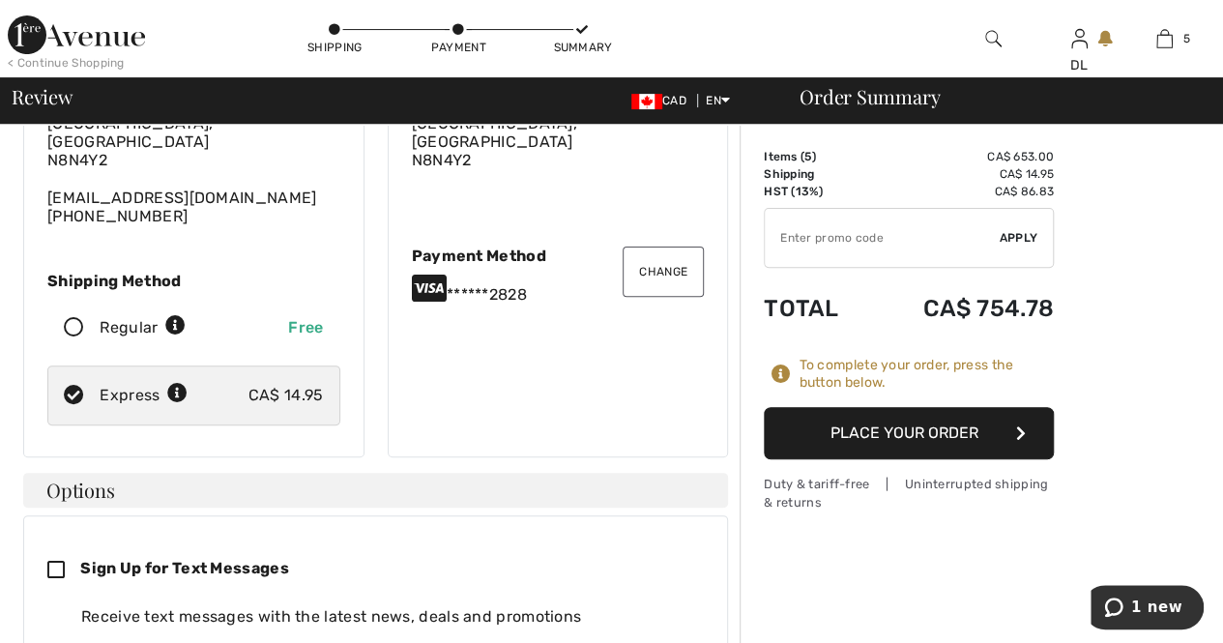
click at [910, 428] on button "Place Your Order" at bounding box center [909, 433] width 290 height 52
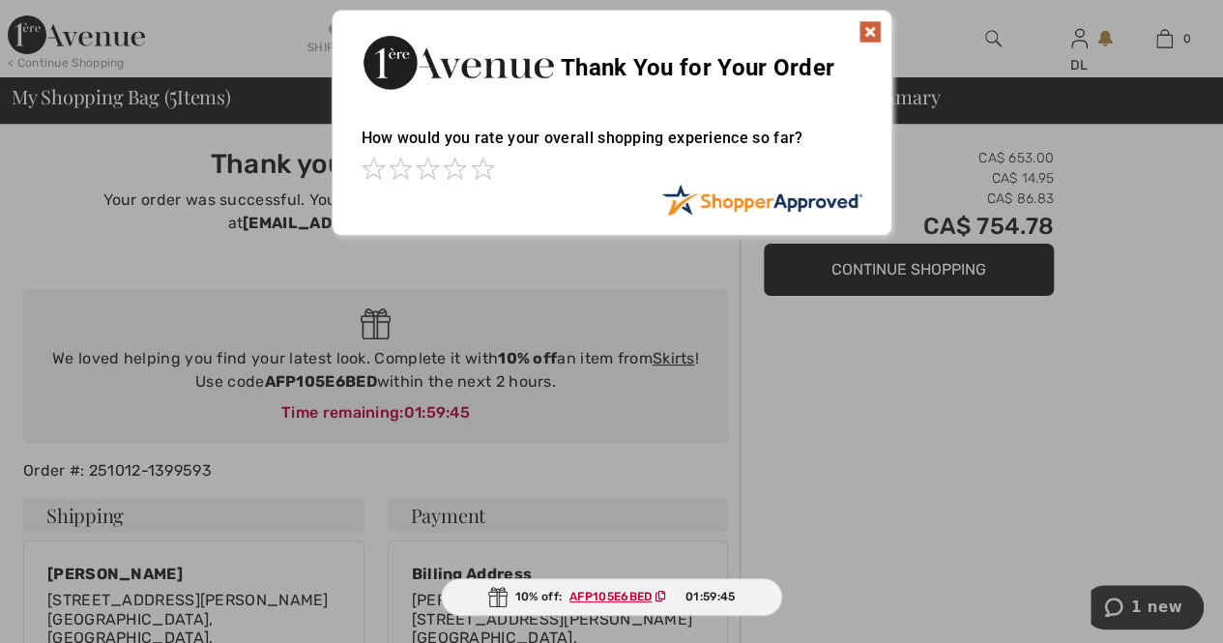
click at [892, 272] on div at bounding box center [611, 321] width 1223 height 643
click at [864, 31] on img at bounding box center [870, 31] width 23 height 23
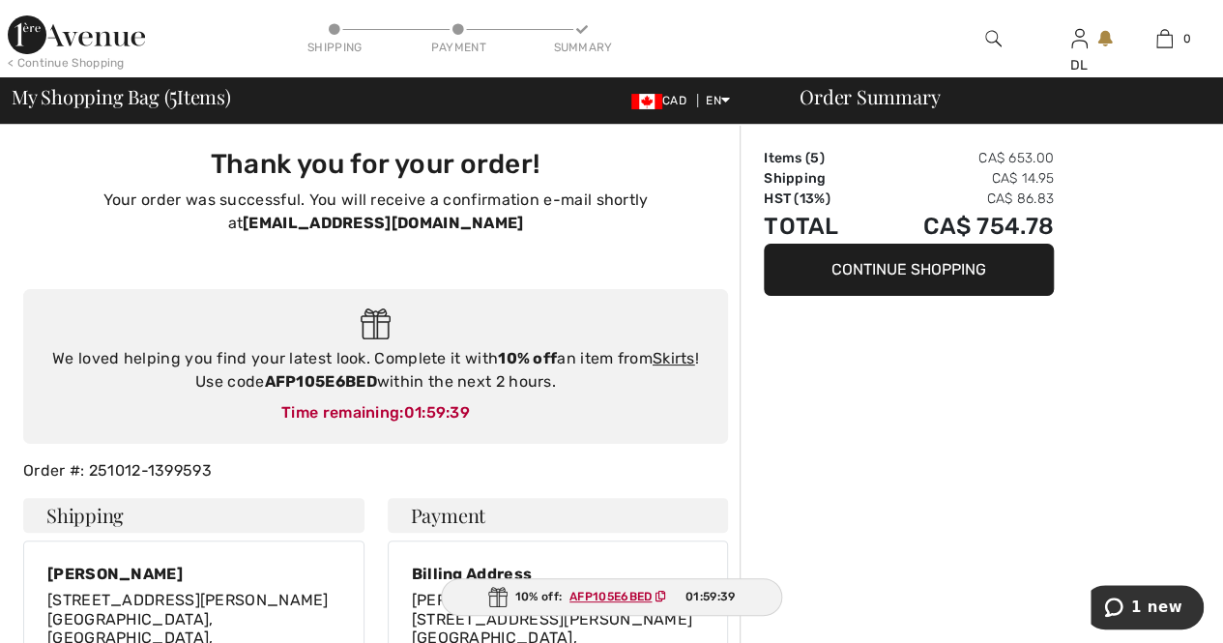
click at [847, 266] on button "Continue Shopping" at bounding box center [909, 270] width 290 height 52
